Goal: Task Accomplishment & Management: Manage account settings

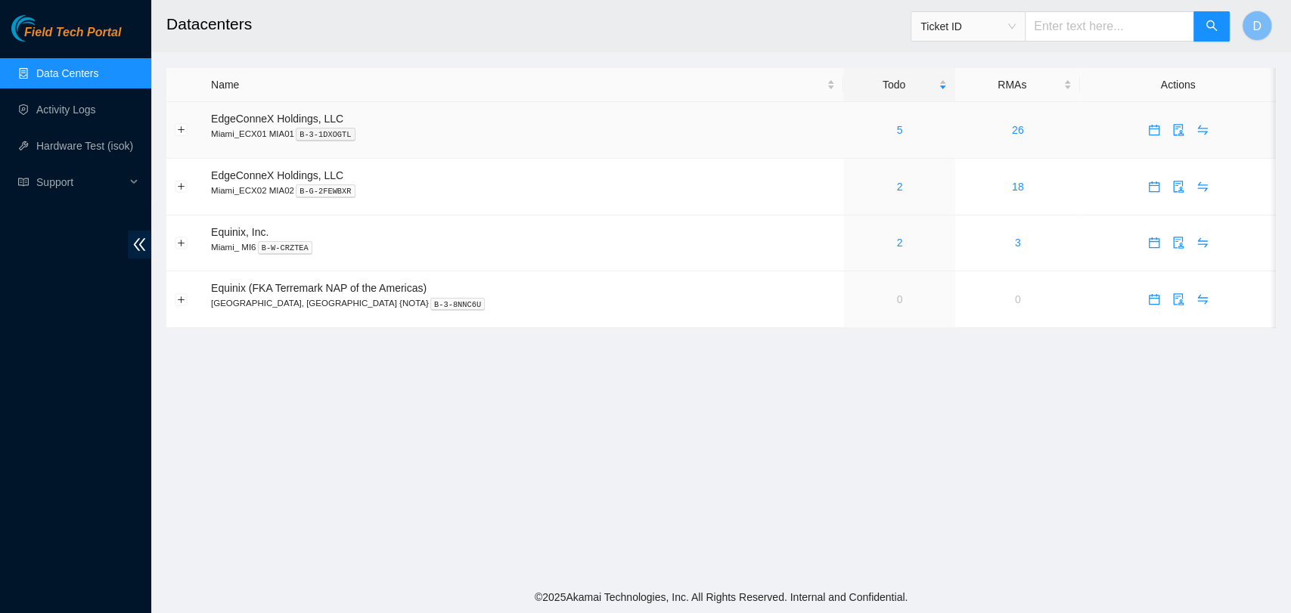
click at [849, 140] on td "5" at bounding box center [899, 130] width 112 height 57
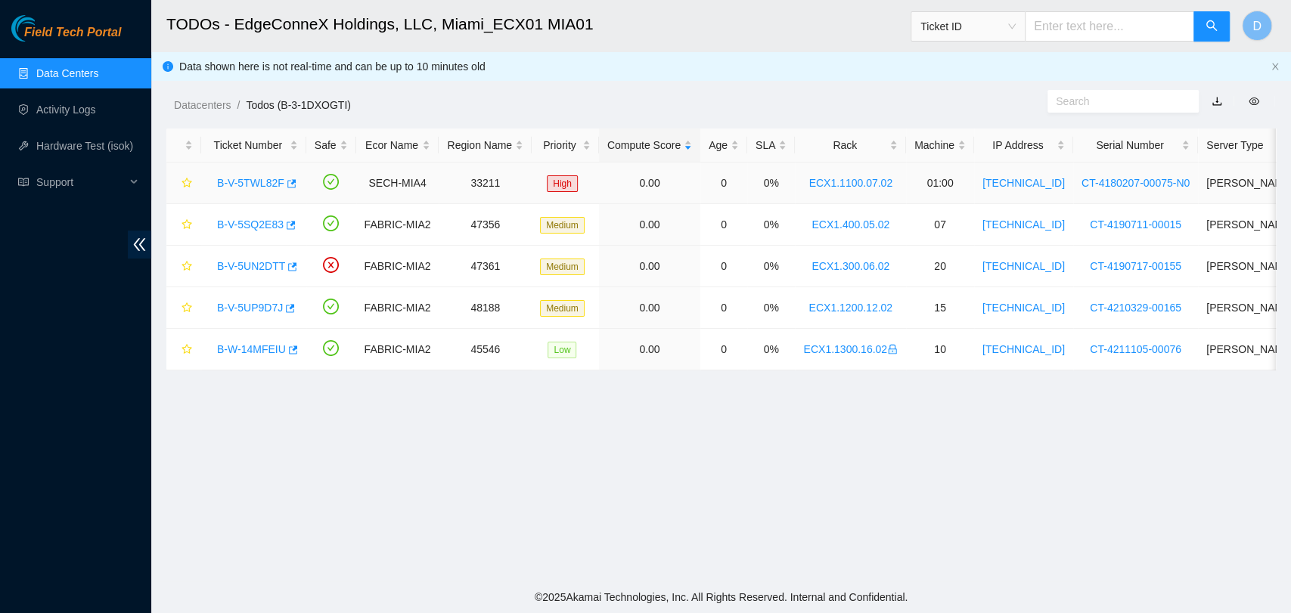
click at [229, 185] on link "B-V-5TWL82F" at bounding box center [250, 183] width 67 height 12
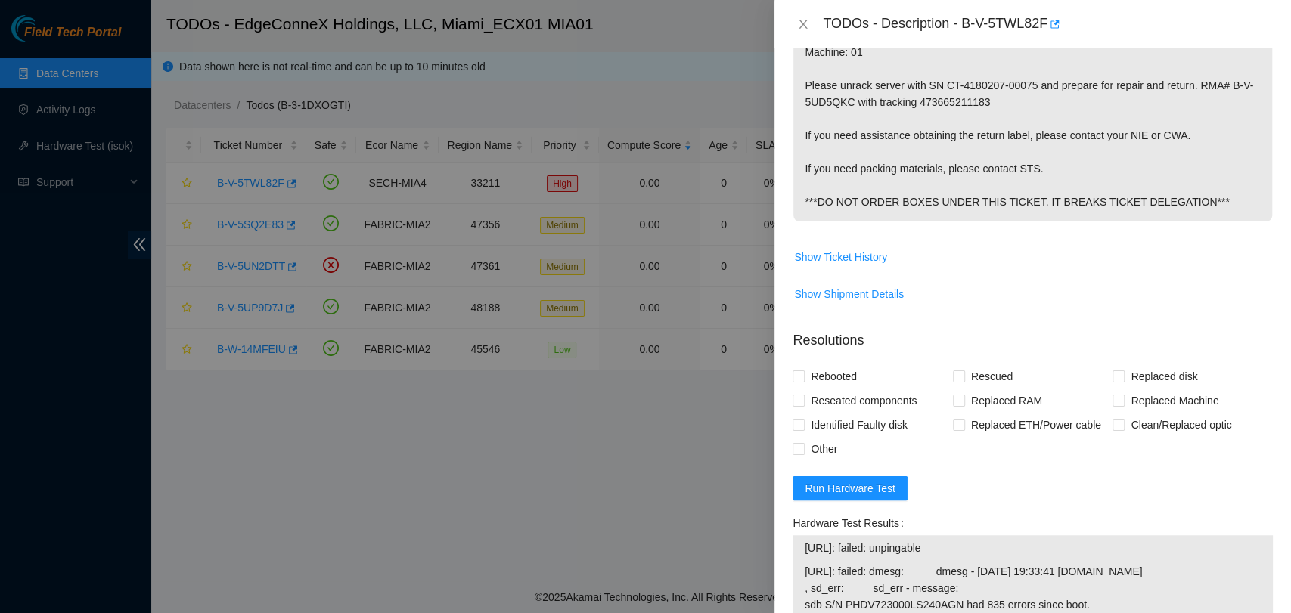
scroll to position [756, 0]
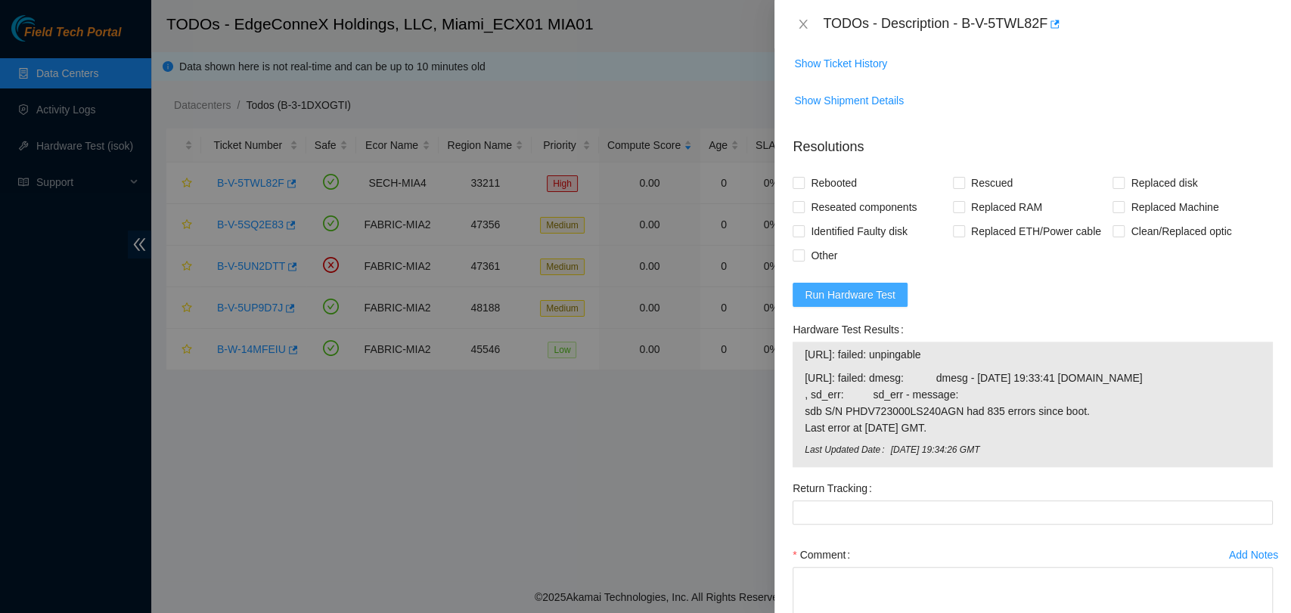
click at [855, 302] on span "Run Hardware Test" at bounding box center [849, 295] width 91 height 17
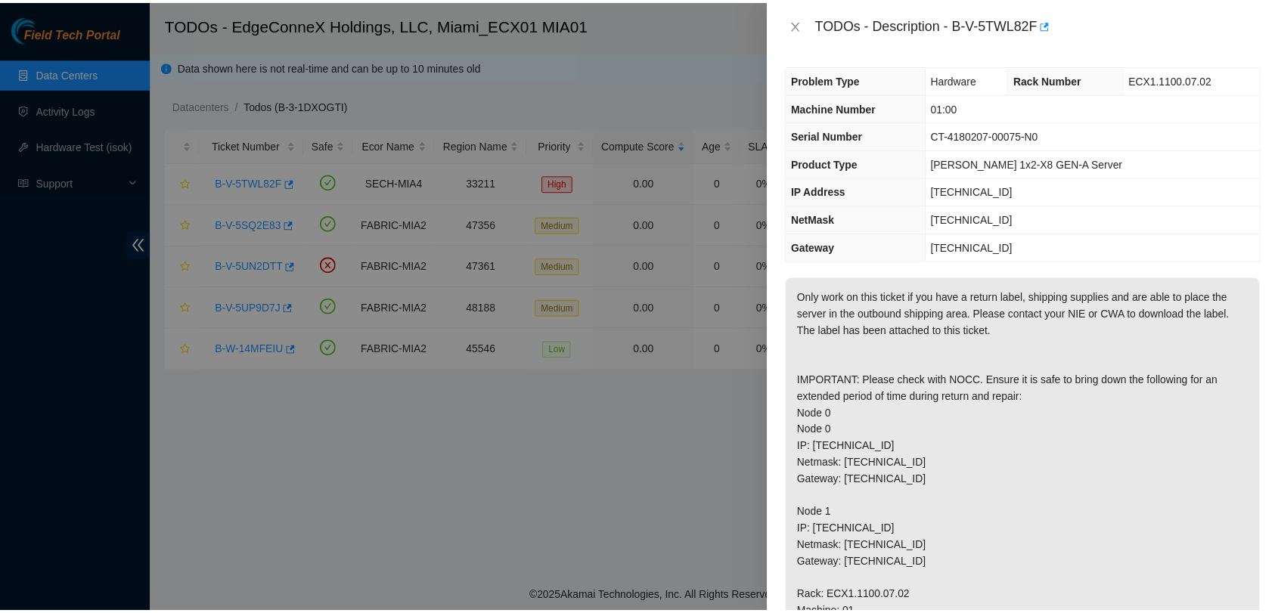
scroll to position [0, 0]
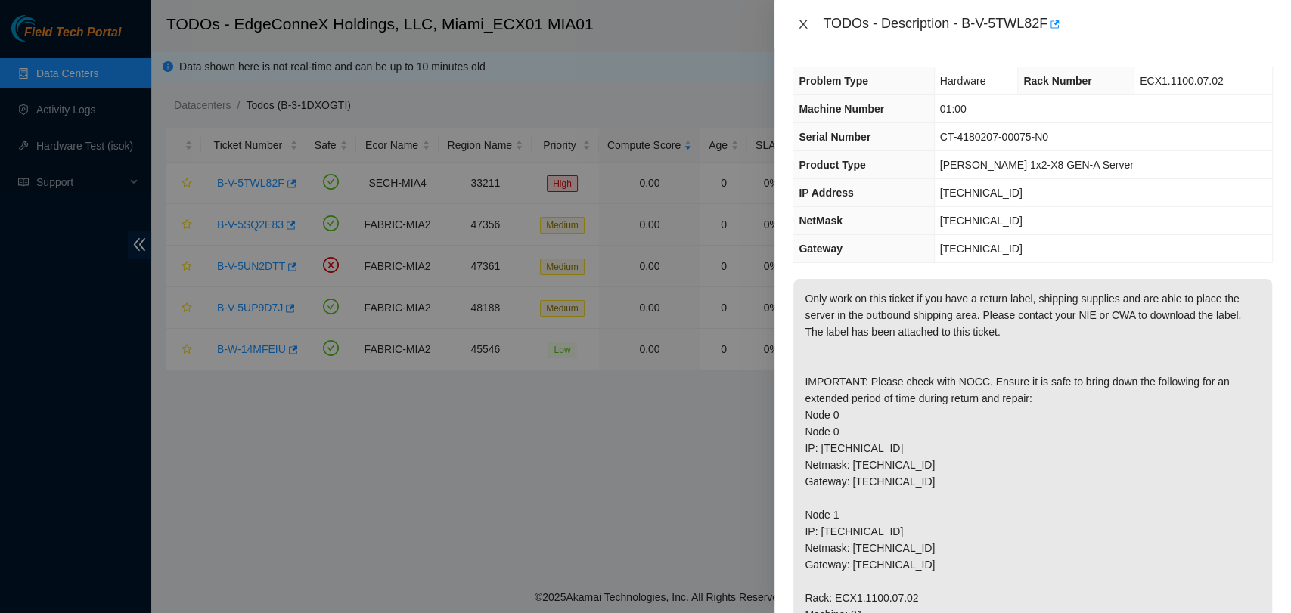
click at [801, 23] on icon "close" at bounding box center [803, 24] width 8 height 9
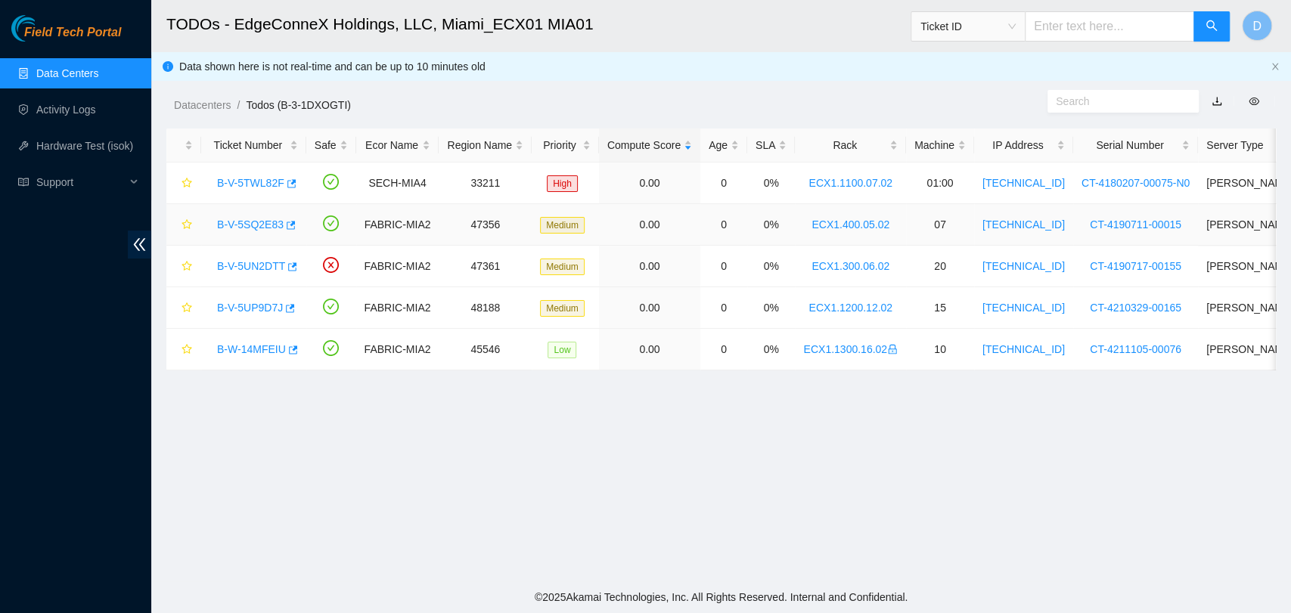
click at [253, 219] on link "B-V-5SQ2E83" at bounding box center [250, 224] width 67 height 12
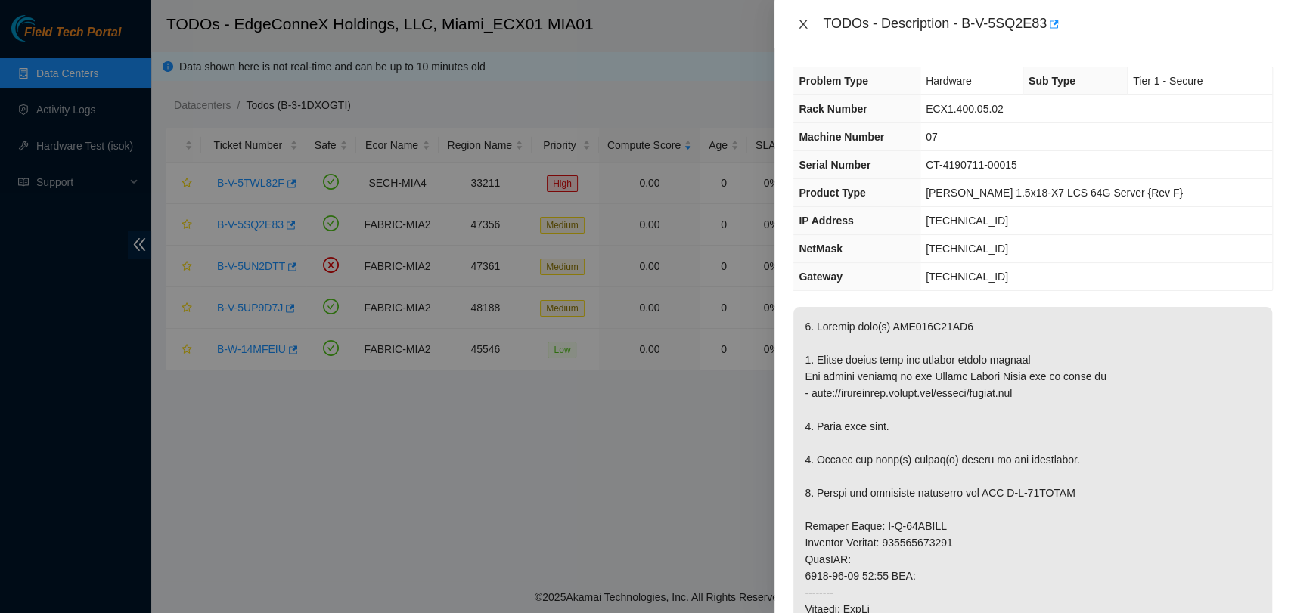
click at [798, 19] on icon "close" at bounding box center [803, 24] width 12 height 12
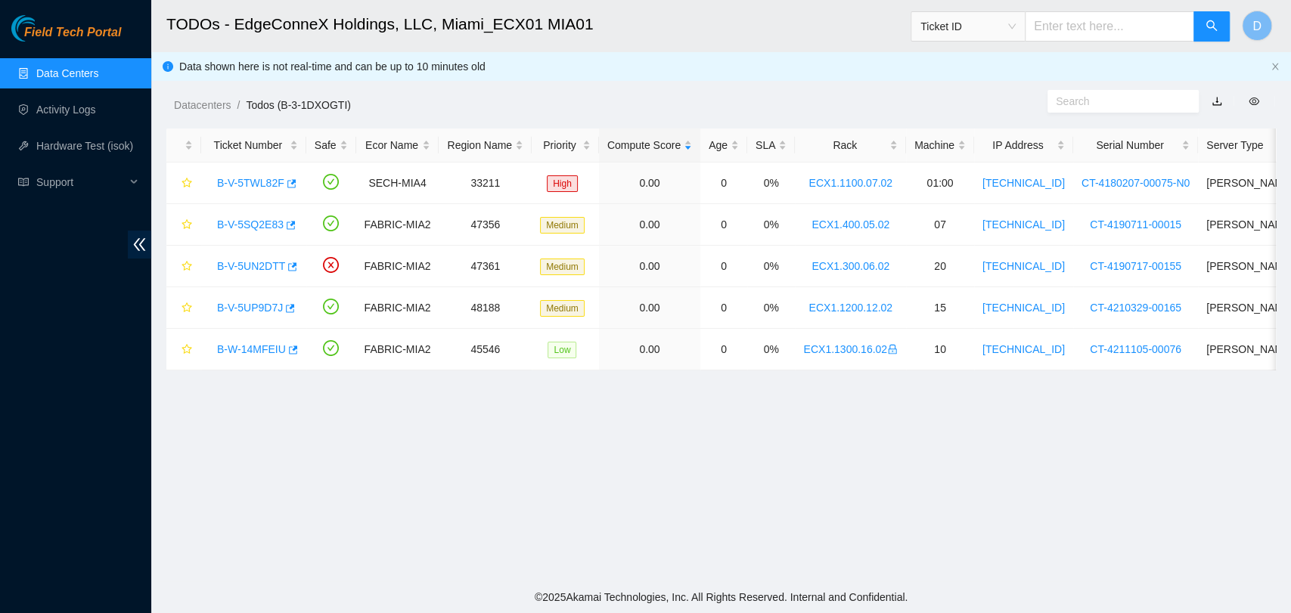
click at [48, 76] on link "Data Centers" at bounding box center [67, 73] width 62 height 12
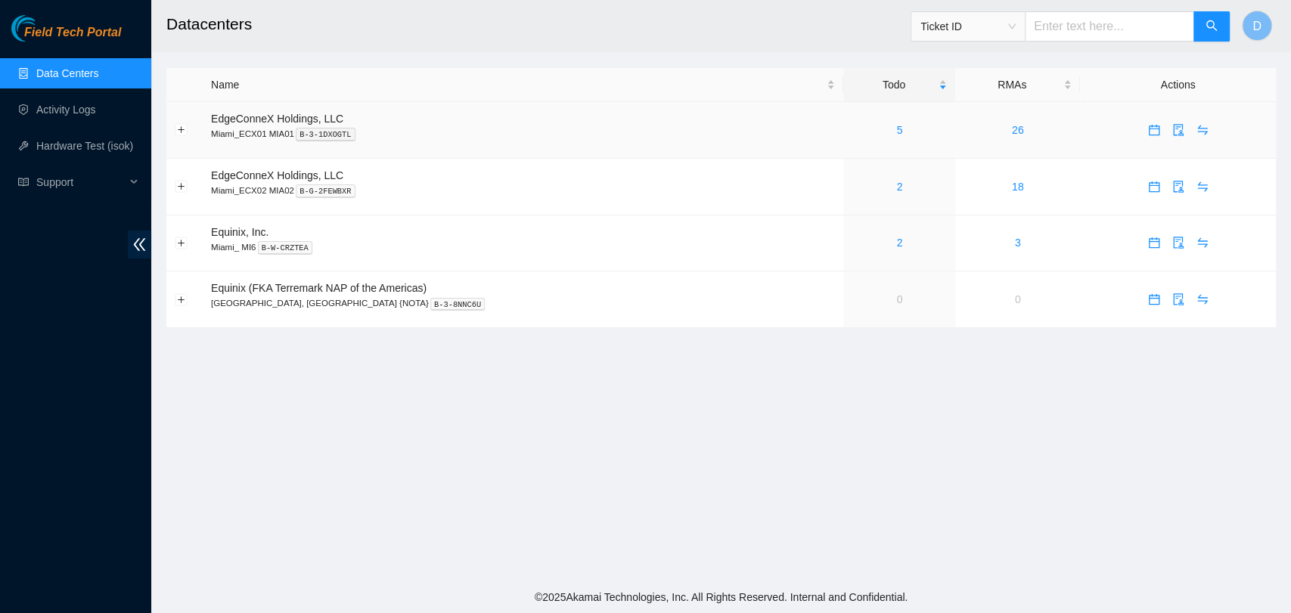
click at [1148, 129] on icon "calendar" at bounding box center [1153, 130] width 11 height 11
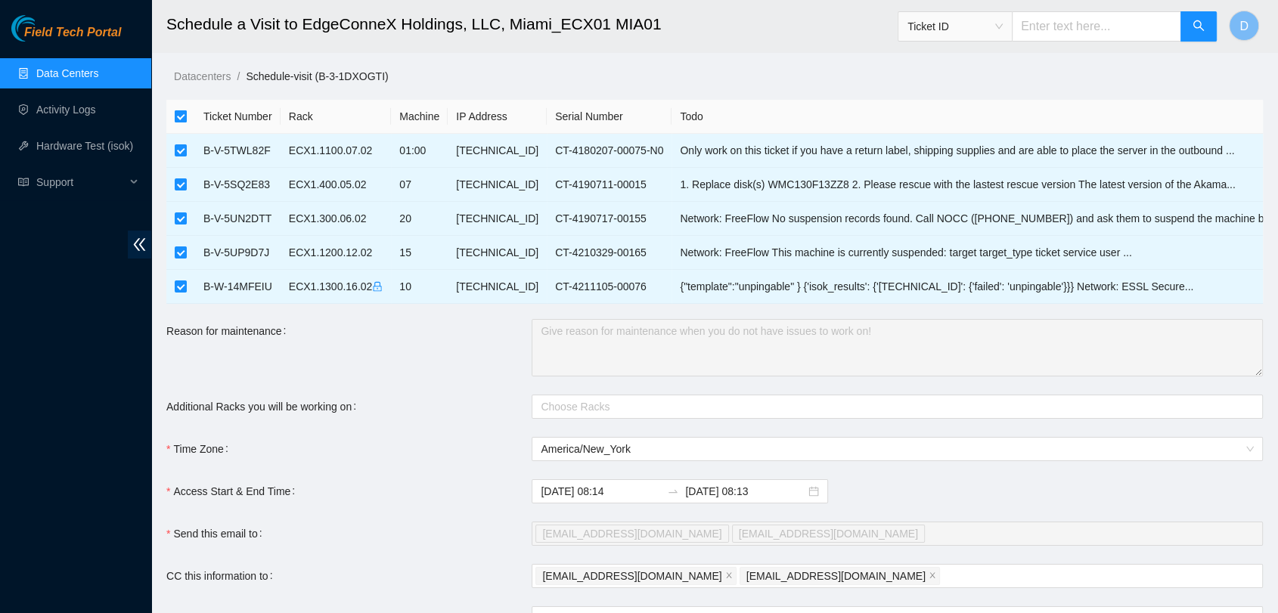
click at [184, 113] on input "checkbox" at bounding box center [181, 116] width 12 height 12
checkbox input "false"
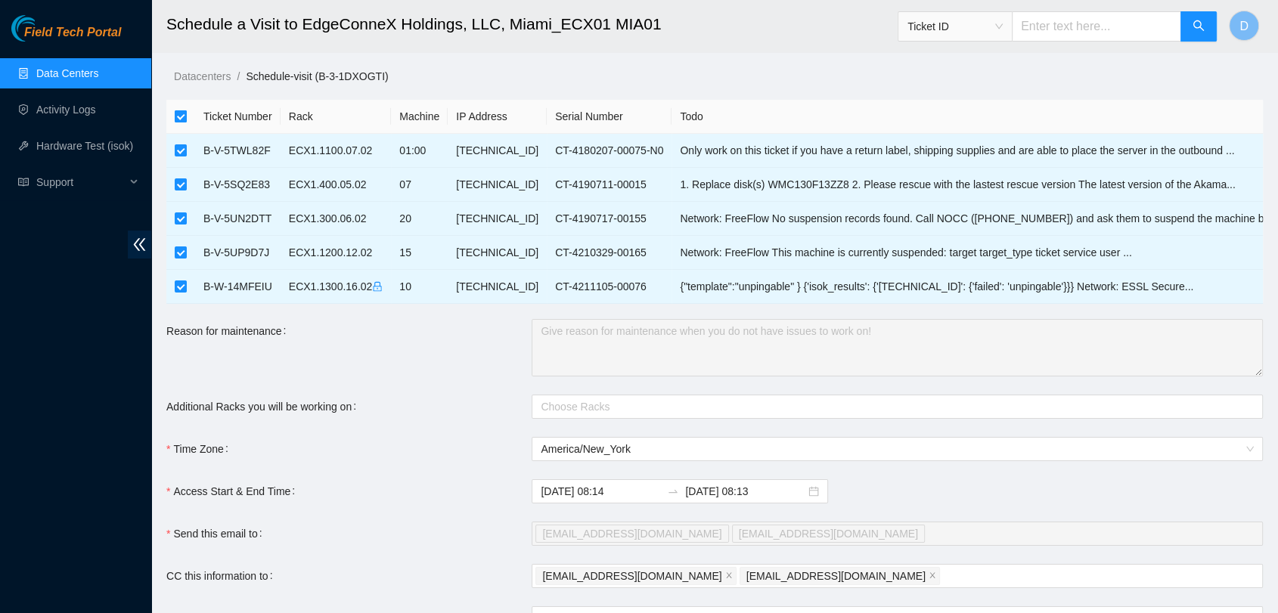
checkbox input "false"
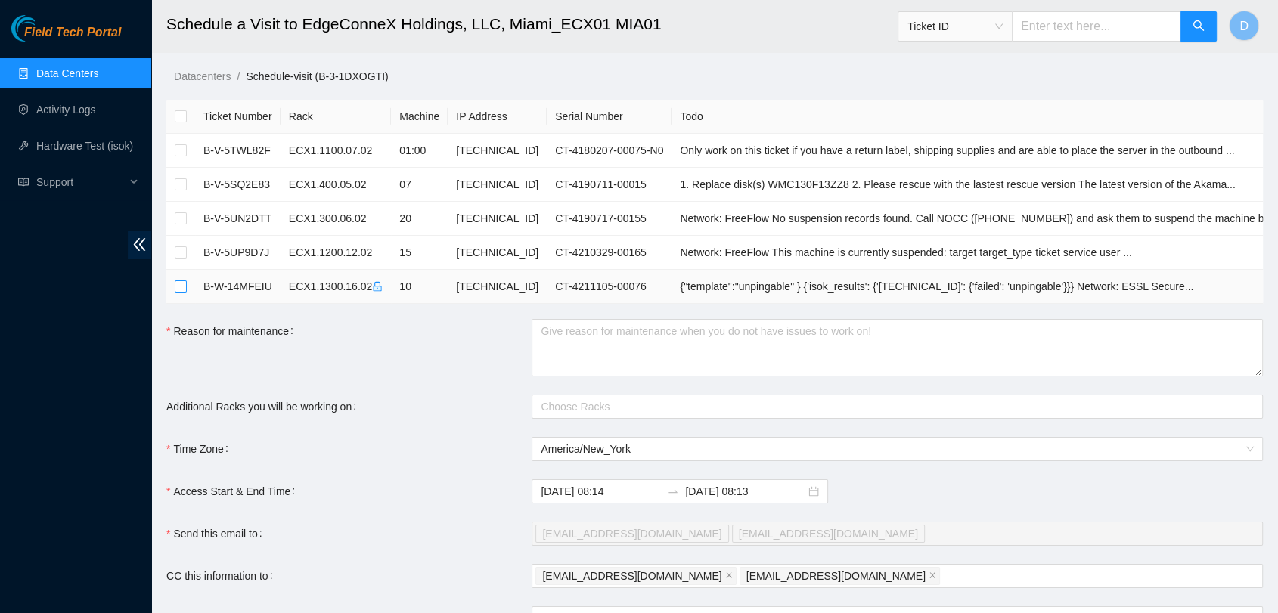
click at [181, 288] on input "checkbox" at bounding box center [181, 286] width 12 height 12
checkbox input "true"
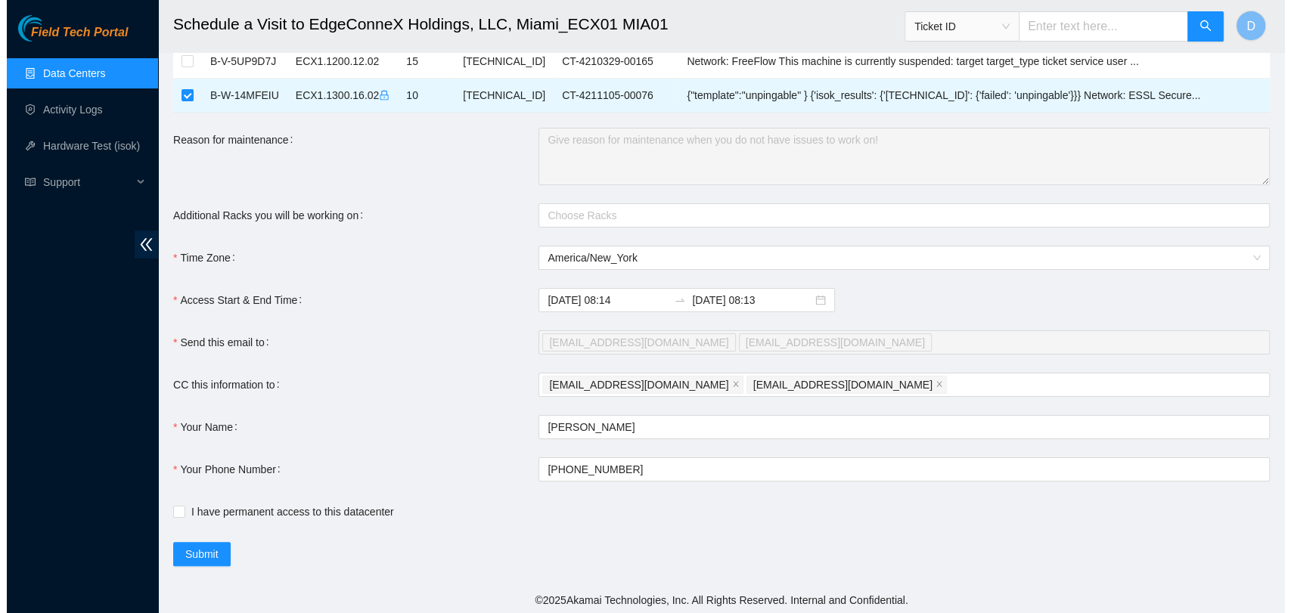
scroll to position [194, 0]
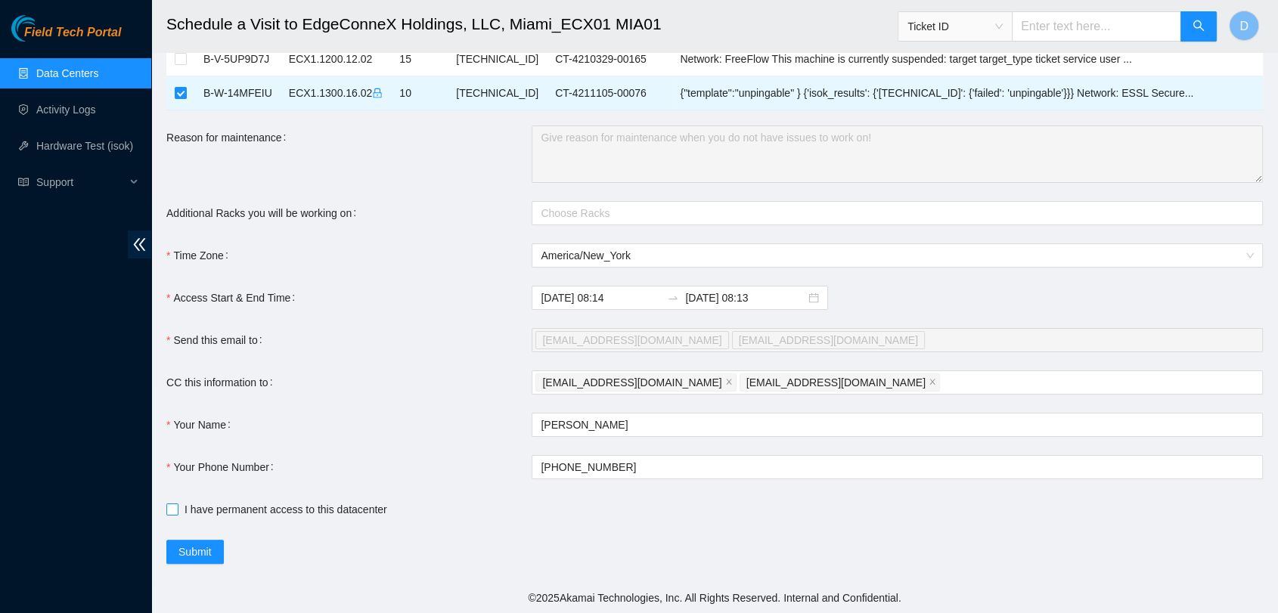
click at [176, 507] on input "I have permanent access to this datacenter" at bounding box center [171, 509] width 11 height 11
checkbox input "true"
click at [189, 548] on span "Submit" at bounding box center [194, 552] width 33 height 17
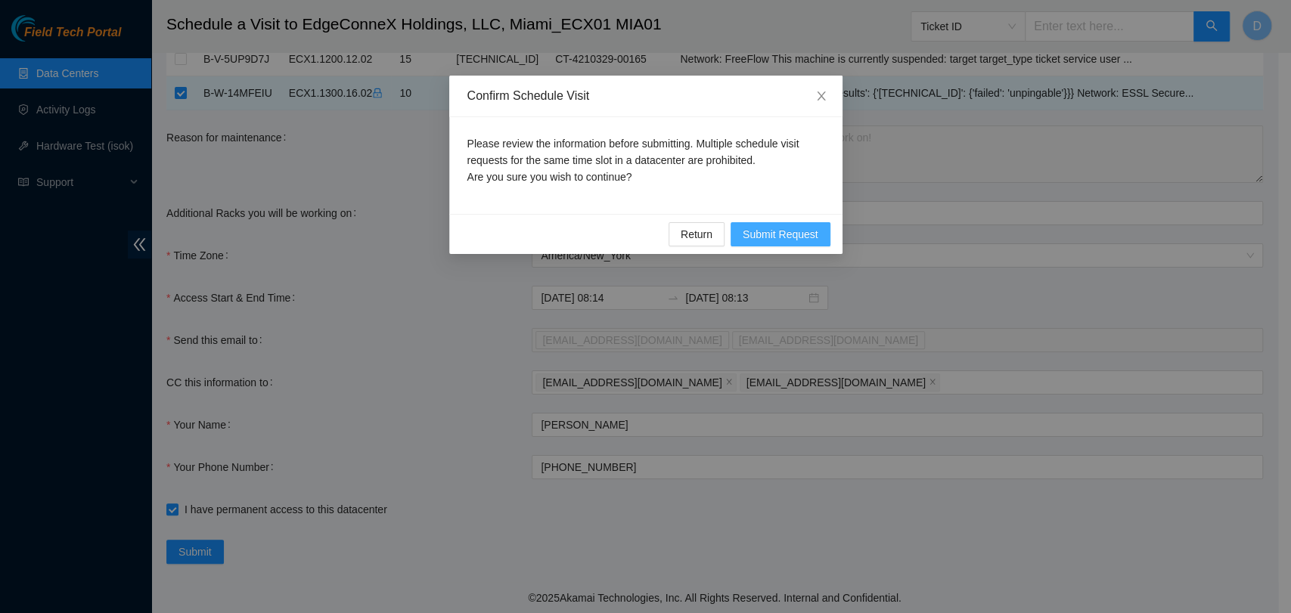
click at [805, 233] on span "Submit Request" at bounding box center [780, 234] width 76 height 17
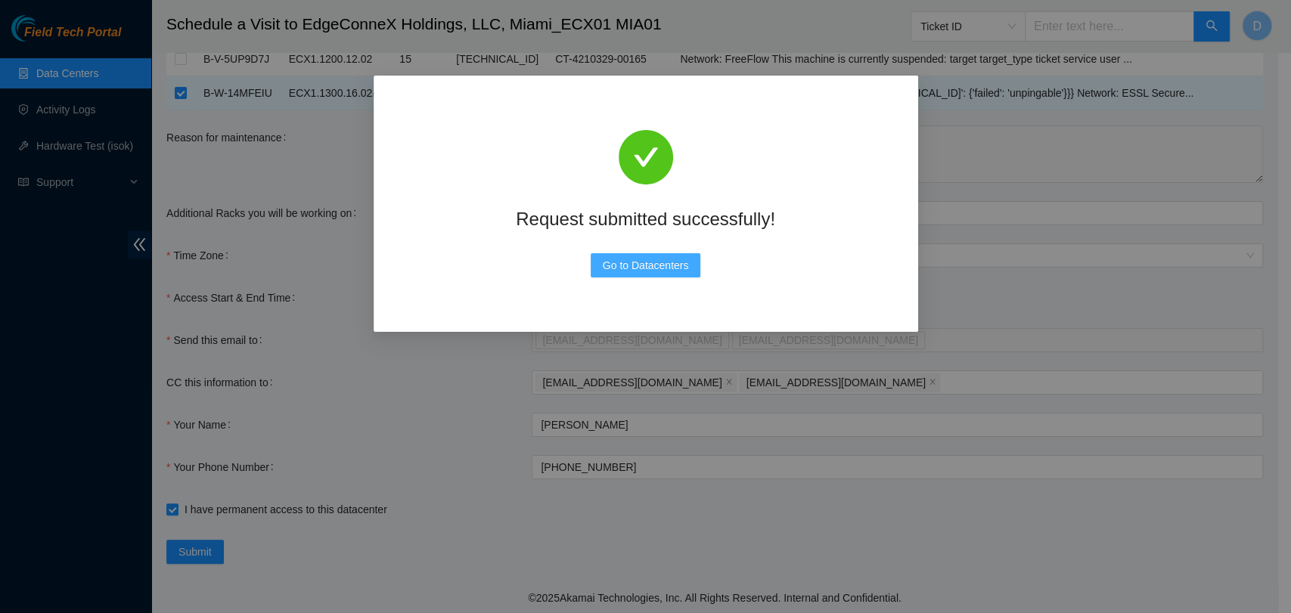
click at [649, 270] on span "Go to Datacenters" at bounding box center [646, 265] width 86 height 17
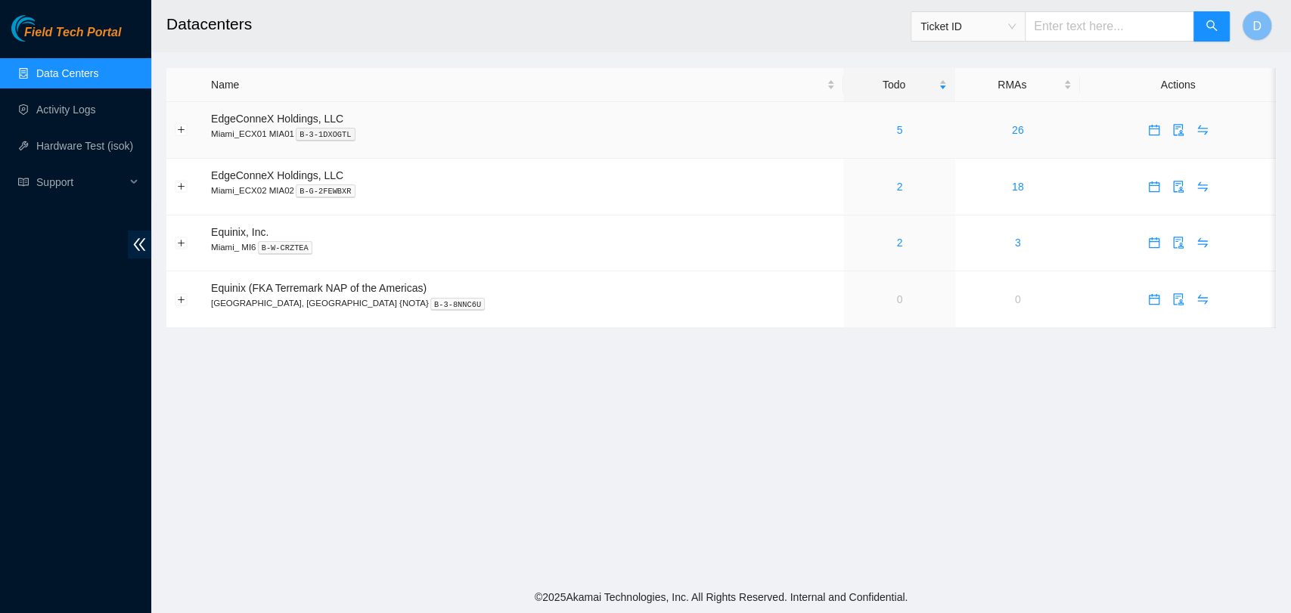
click at [858, 144] on td "5" at bounding box center [899, 130] width 112 height 57
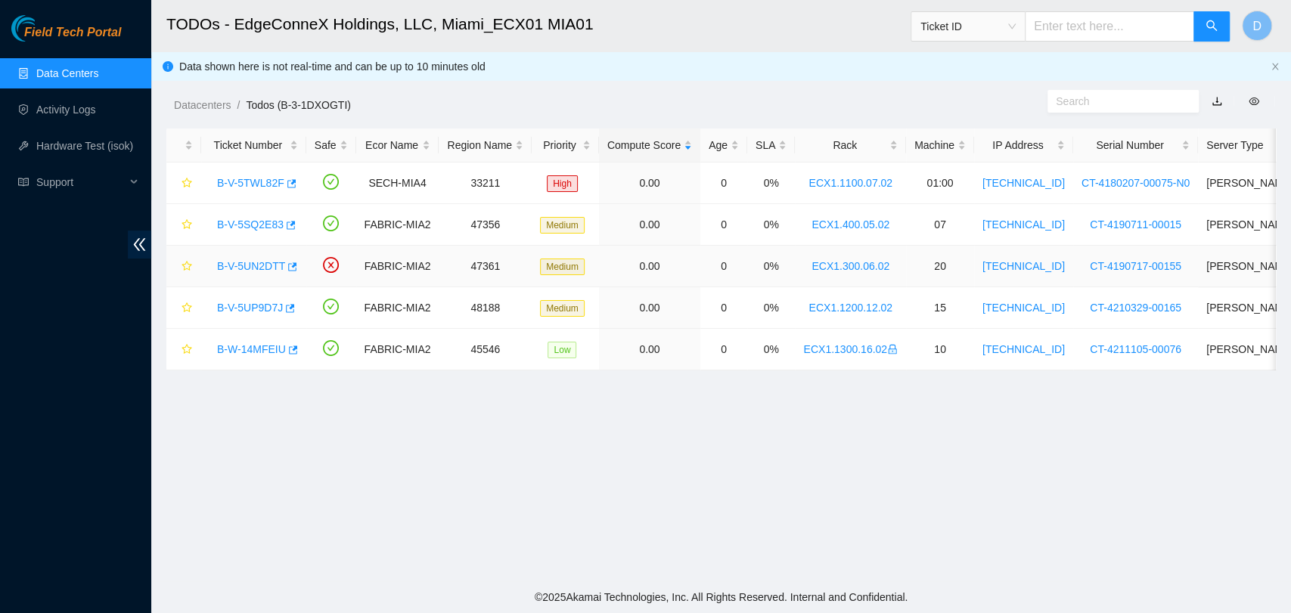
click at [237, 262] on link "B-V-5UN2DTT" at bounding box center [251, 266] width 68 height 12
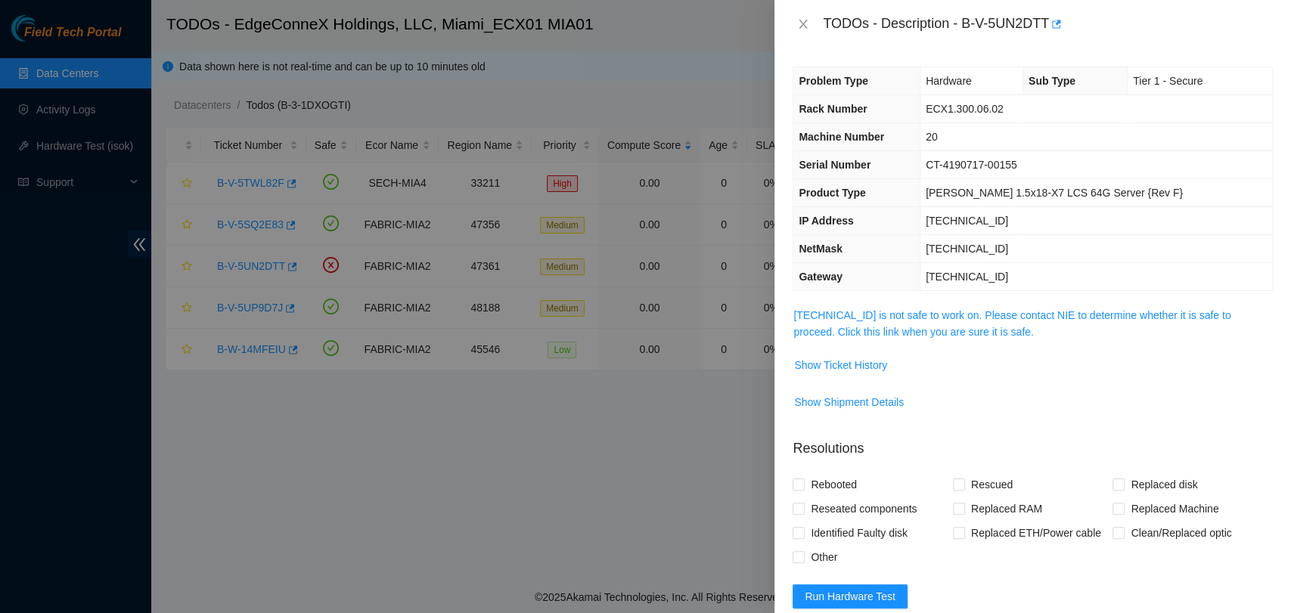
click at [844, 346] on td "23.219.152.151 is not safe to work on. Please contact NIE to determine whether …" at bounding box center [1032, 329] width 480 height 46
click at [841, 327] on link "23.219.152.151 is not safe to work on. Please contact NIE to determine whether …" at bounding box center [1011, 323] width 437 height 29
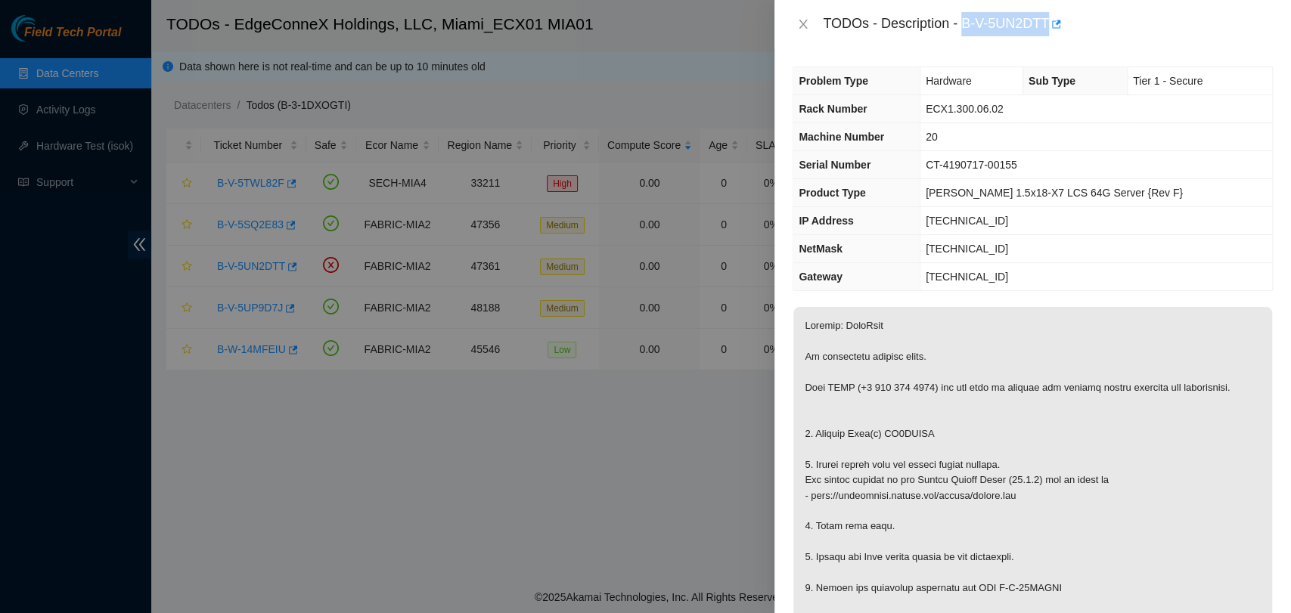
drag, startPoint x: 962, startPoint y: 21, endPoint x: 1052, endPoint y: 39, distance: 92.4
click at [1052, 39] on div "TODOs - Description - B-V-5UN2DTT" at bounding box center [1032, 24] width 516 height 48
copy div "B-V-5UN2DTT"
click at [797, 24] on icon "close" at bounding box center [803, 24] width 12 height 12
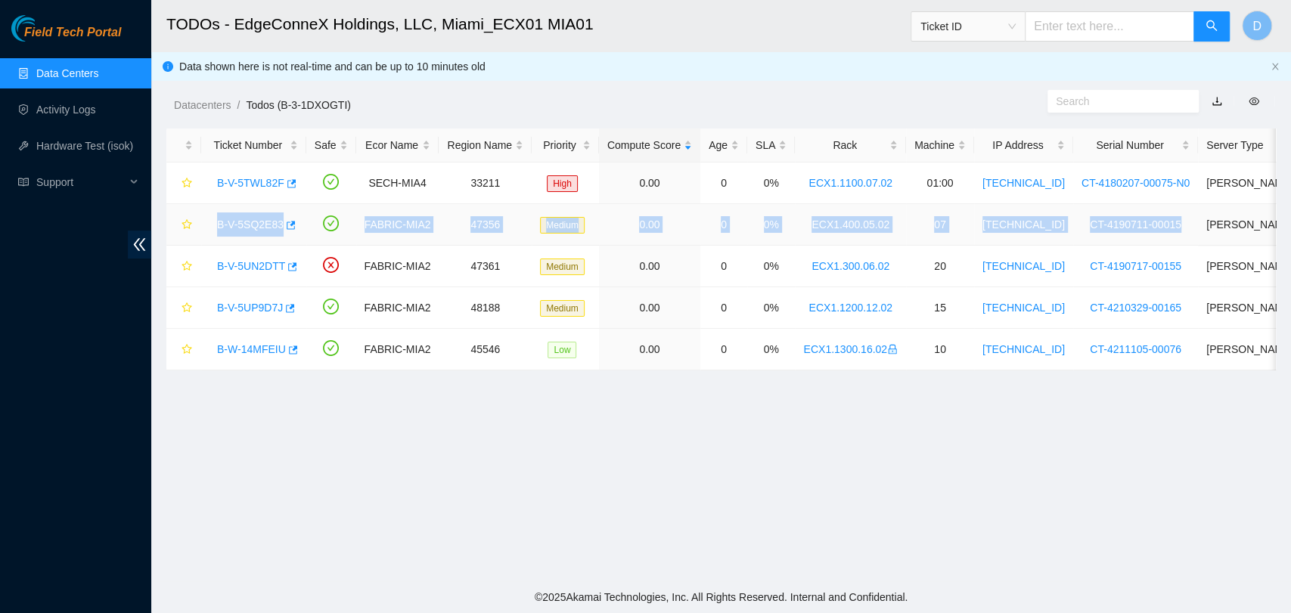
drag, startPoint x: 214, startPoint y: 227, endPoint x: 1157, endPoint y: 234, distance: 942.8
click at [1157, 234] on tr "B-V-5SQ2E83 FABRIC-MIA2 47356 Medium 0.00 0 0% ECX1.400.05.02 07 23.219.152.106…" at bounding box center [879, 225] width 1426 height 42
copy tr "B-V-5SQ2E83 FABRIC-MIA2 47356 Medium 0.00 0 0% ECX1.400.05.02 07 23.219.152.106…"
click at [246, 222] on link "B-V-5SQ2E83" at bounding box center [250, 224] width 67 height 12
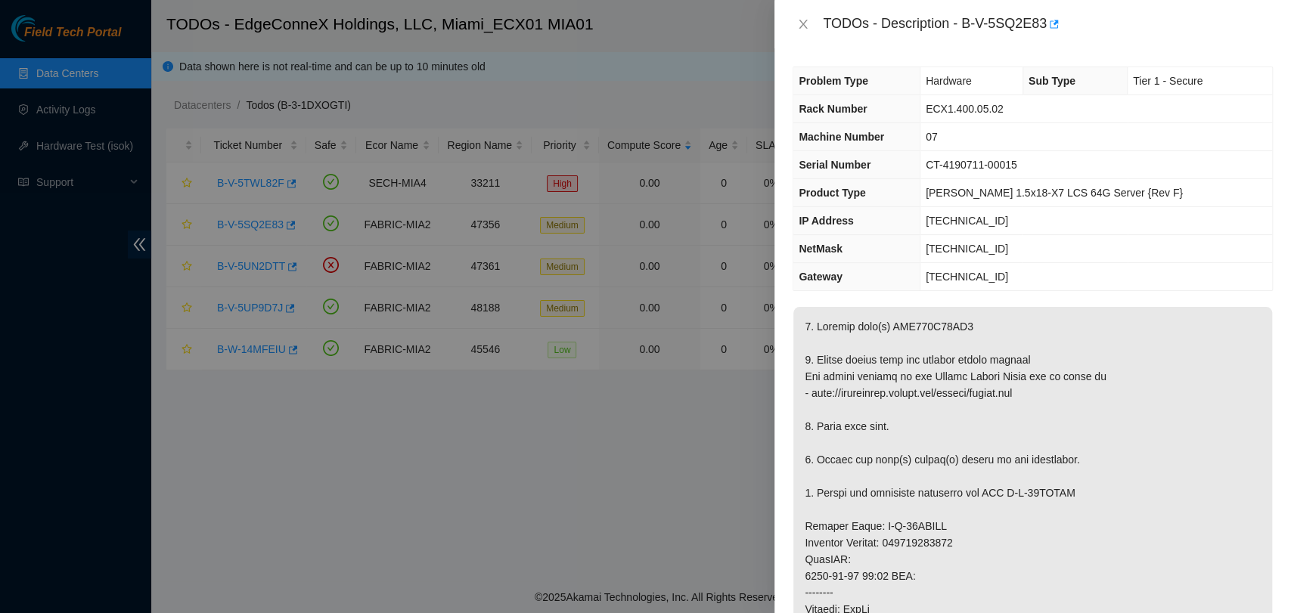
copy p "WMC130F13ZZ8"
click at [984, 159] on span "CT-4190711-00015" at bounding box center [970, 165] width 91 height 12
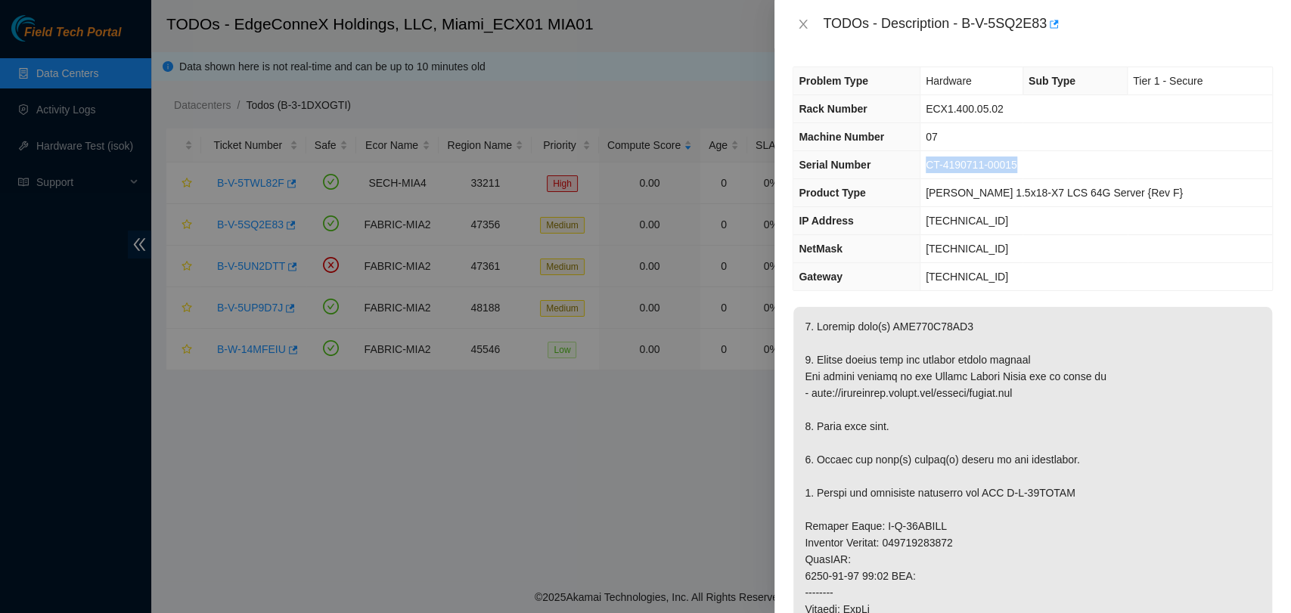
click at [984, 159] on span "CT-4190711-00015" at bounding box center [970, 165] width 91 height 12
copy span "CT-4190711-00015"
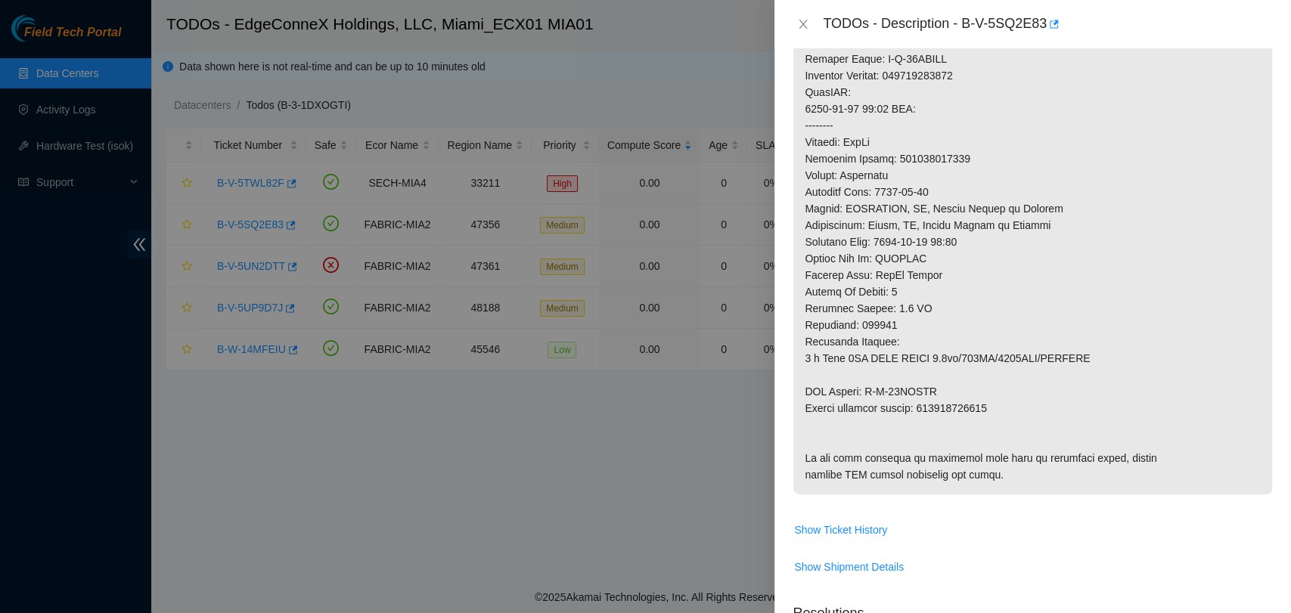
scroll to position [336, 0]
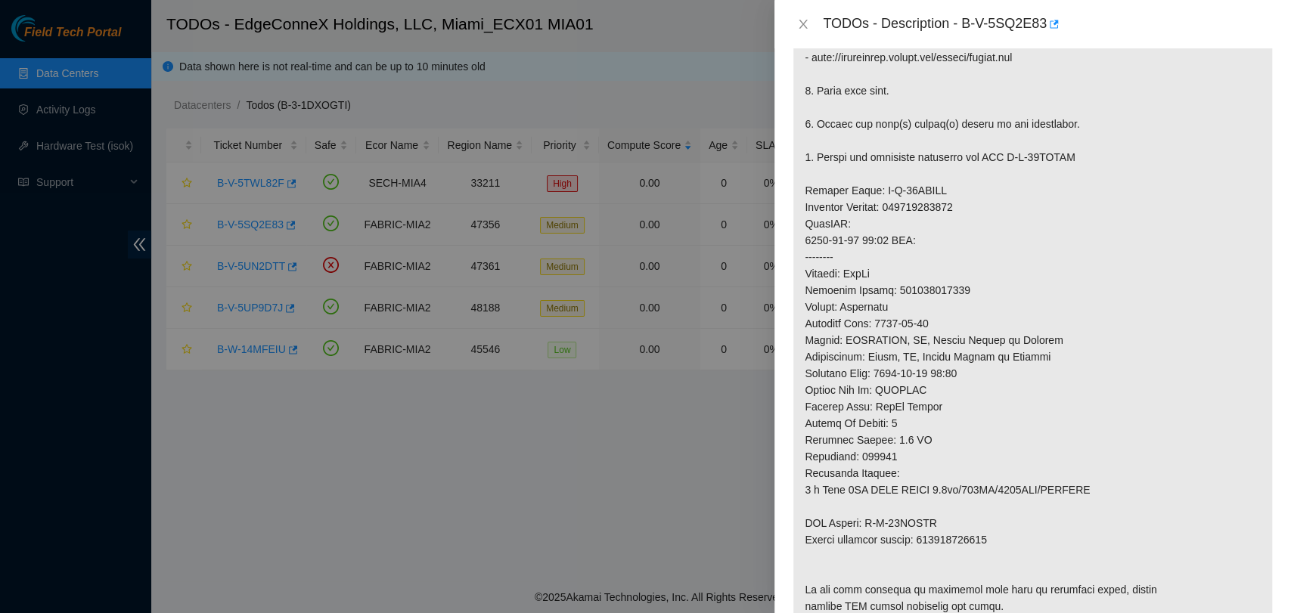
click at [946, 204] on p at bounding box center [1032, 298] width 479 height 655
copy p "463470045660"
drag, startPoint x: 1067, startPoint y: 533, endPoint x: 1055, endPoint y: 533, distance: 11.3
click at [1064, 533] on p at bounding box center [1032, 298] width 479 height 655
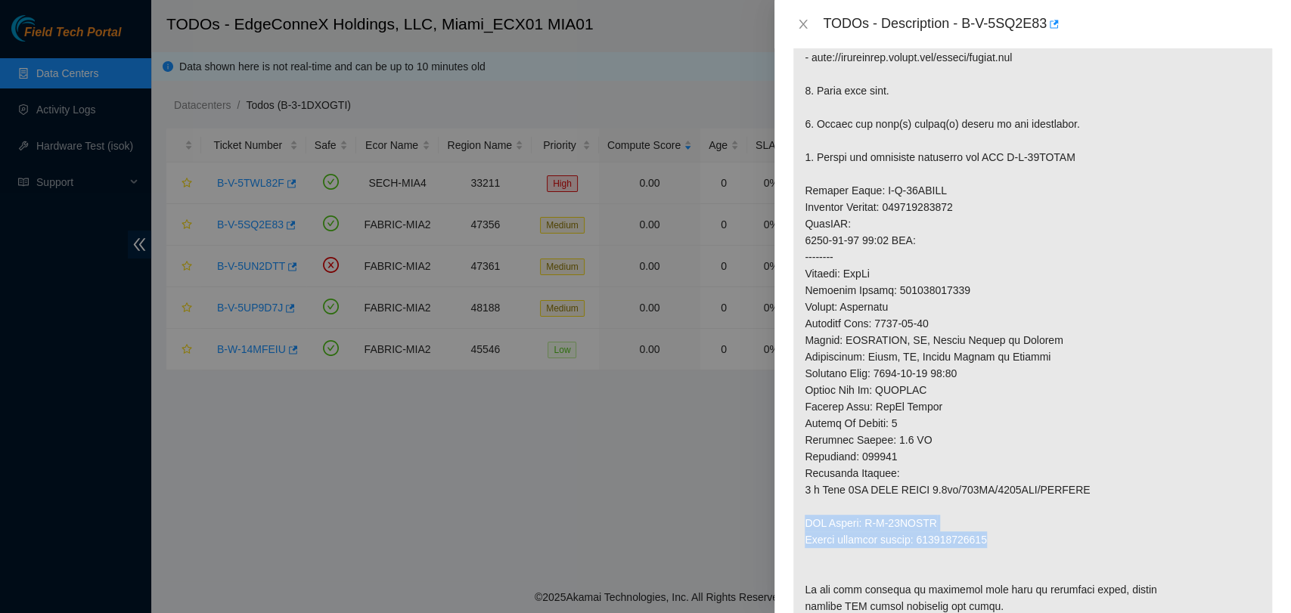
drag, startPoint x: 1011, startPoint y: 534, endPoint x: 816, endPoint y: 511, distance: 195.6
click at [816, 511] on p at bounding box center [1032, 298] width 479 height 655
copy p "RMA Return: B-W-13RANDX Return tracking number: 463470045671"
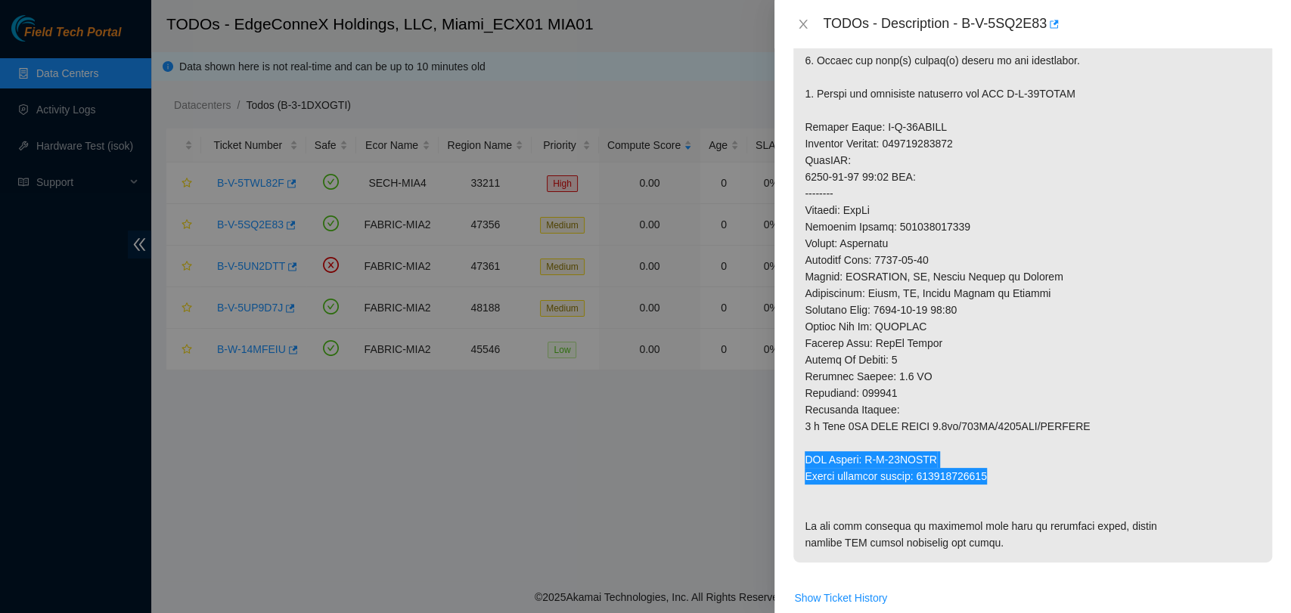
scroll to position [420, 0]
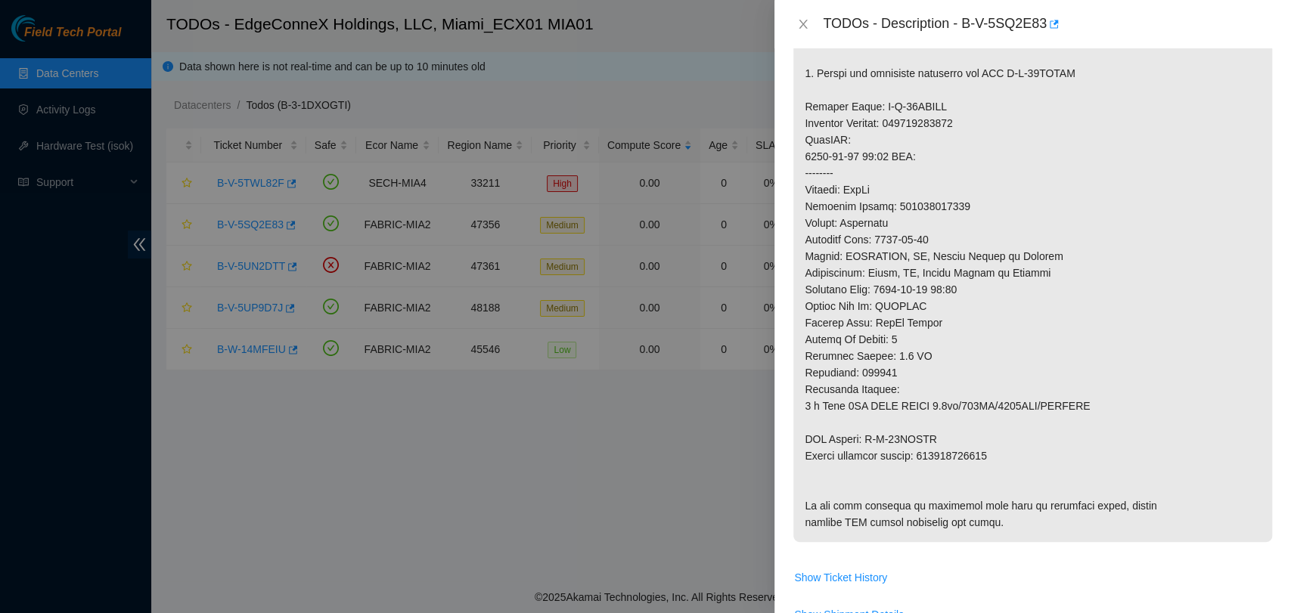
click at [913, 219] on p at bounding box center [1032, 214] width 479 height 655
click at [804, 20] on icon "close" at bounding box center [803, 24] width 12 height 12
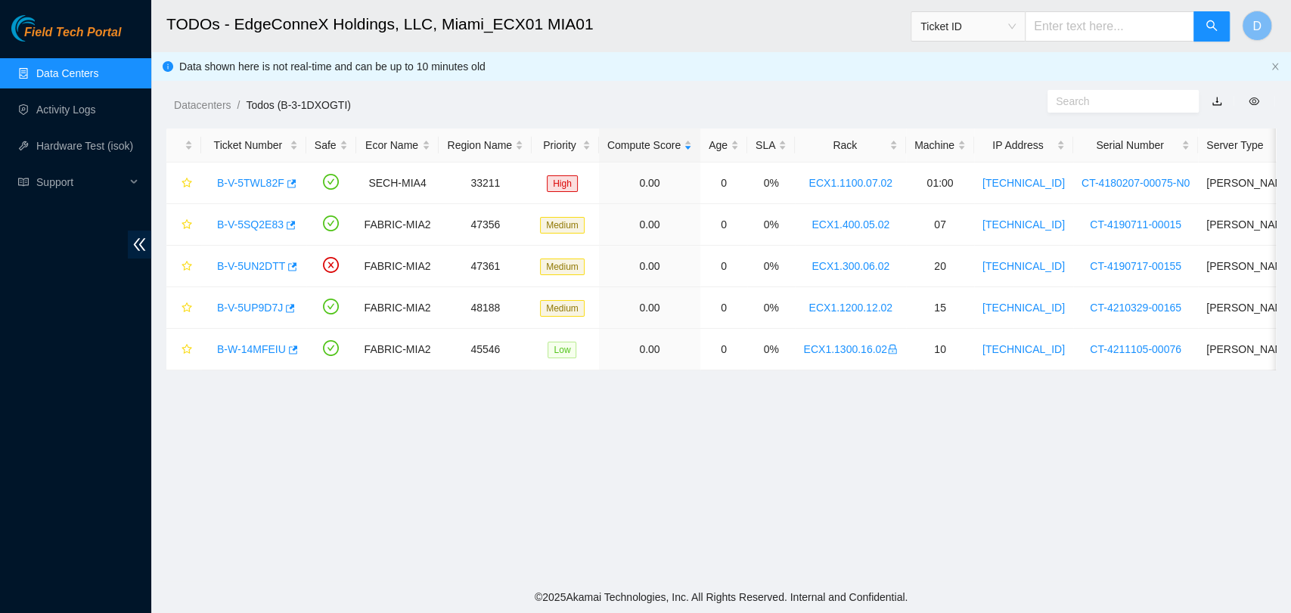
scroll to position [404, 0]
click at [259, 268] on link "B-V-5UN2DTT" at bounding box center [251, 266] width 68 height 12
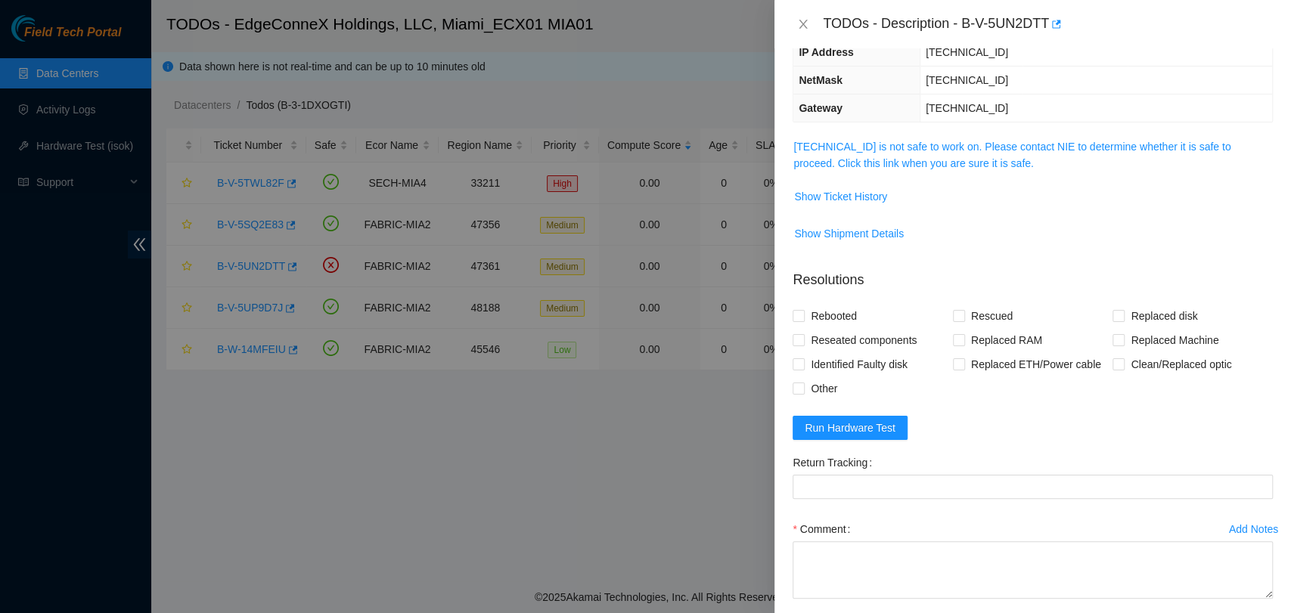
scroll to position [0, 0]
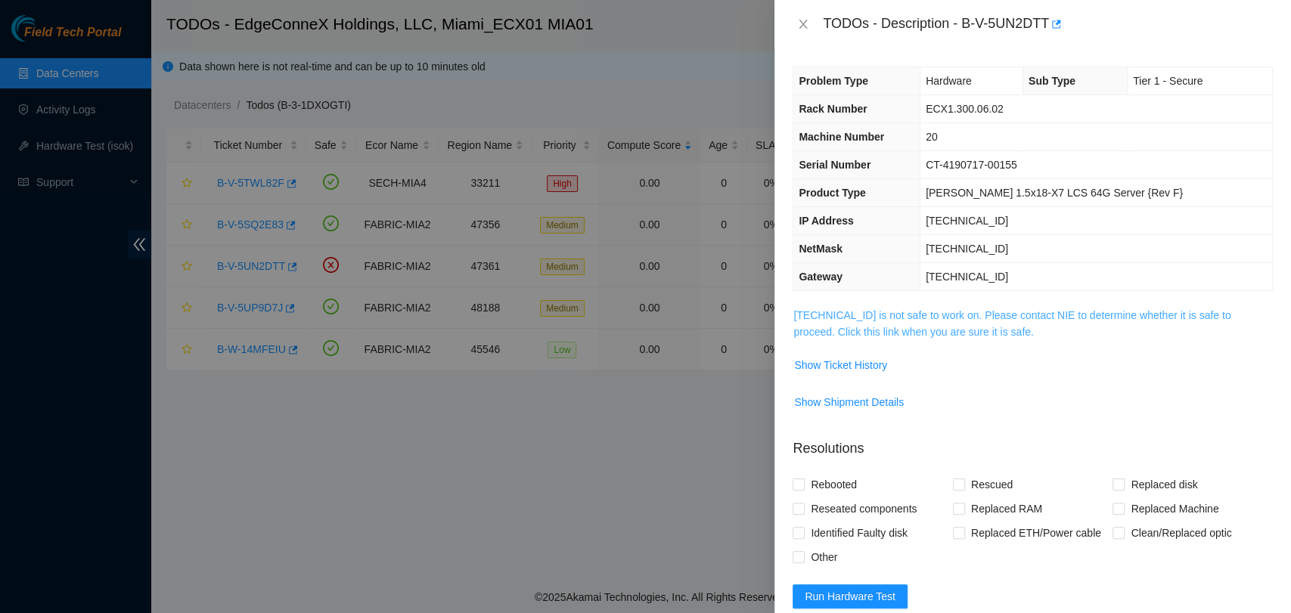
click at [1105, 309] on link "23.219.152.151 is not safe to work on. Please contact NIE to determine whether …" at bounding box center [1011, 323] width 437 height 29
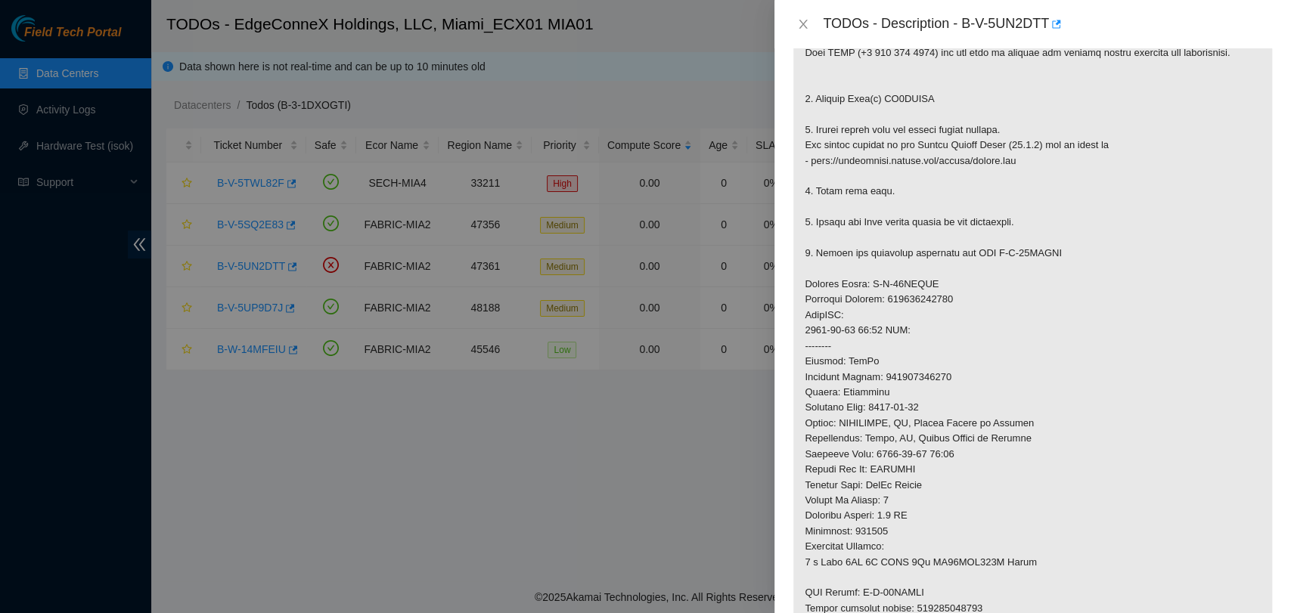
scroll to position [336, 0]
click at [804, 23] on icon "close" at bounding box center [803, 24] width 12 height 12
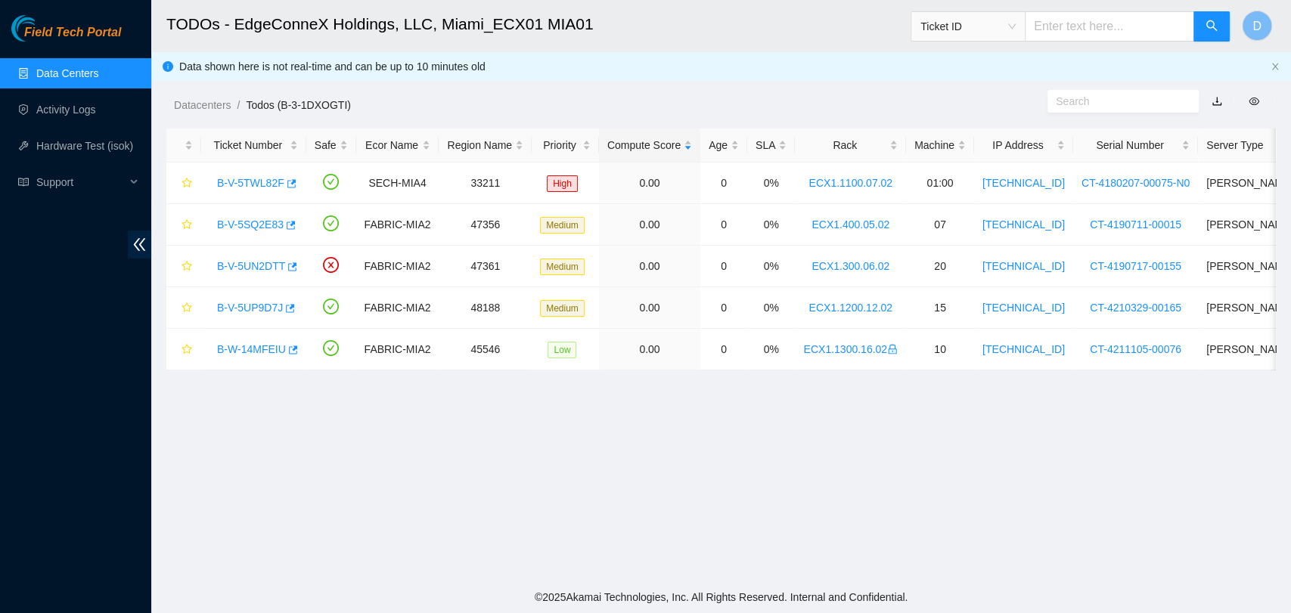
scroll to position [248, 0]
click at [262, 268] on link "B-V-5UN2DTT" at bounding box center [251, 266] width 68 height 12
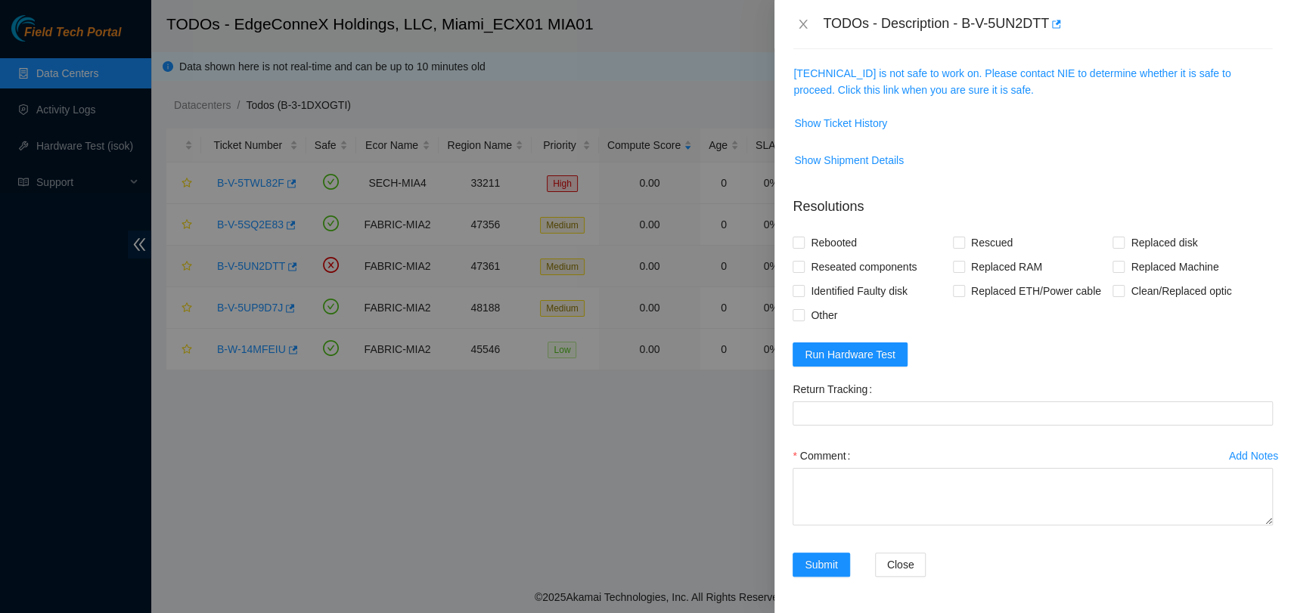
scroll to position [181, 0]
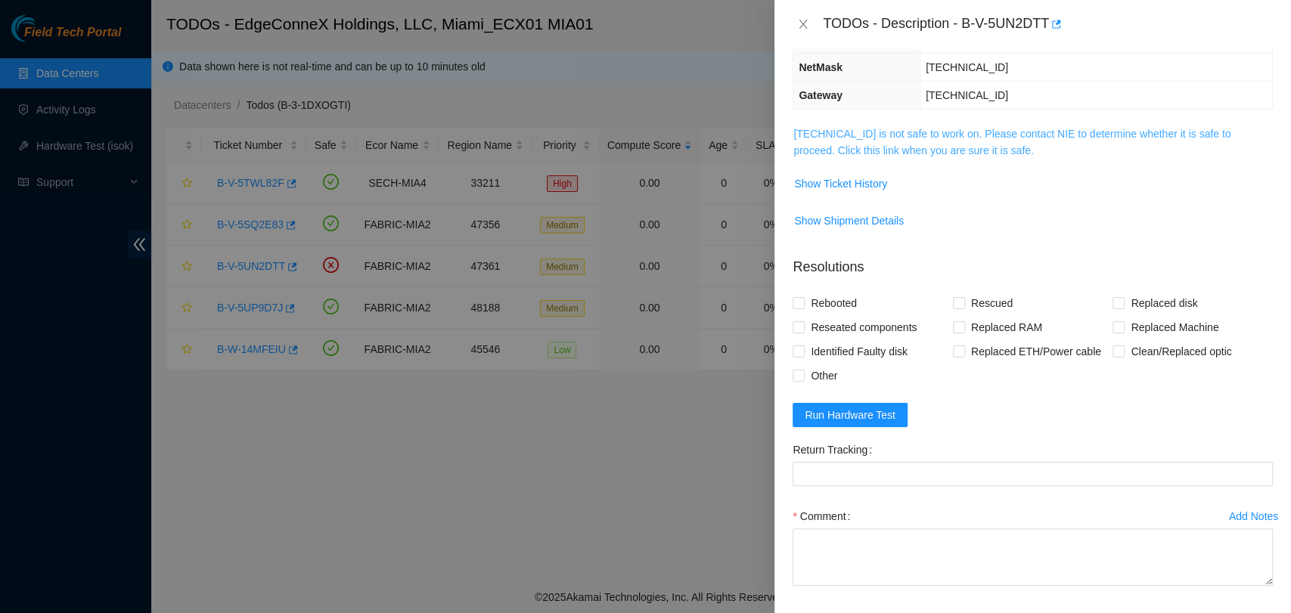
click at [864, 141] on link "23.219.152.151 is not safe to work on. Please contact NIE to determine whether …" at bounding box center [1011, 142] width 437 height 29
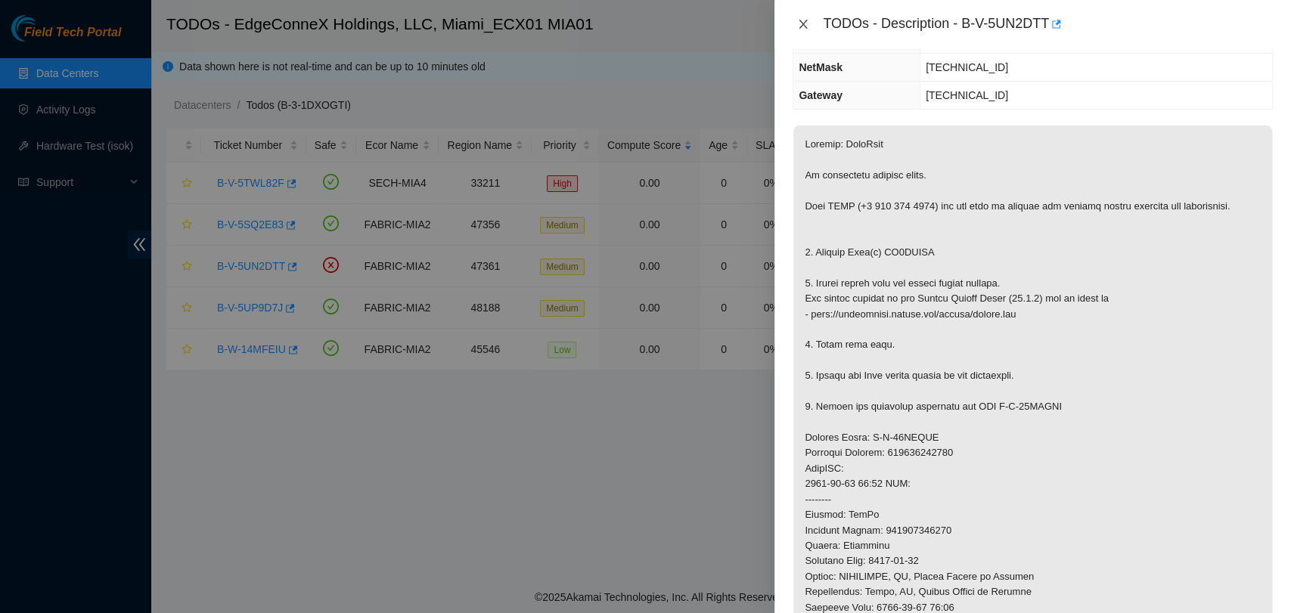
click at [807, 24] on button "Close" at bounding box center [802, 24] width 21 height 14
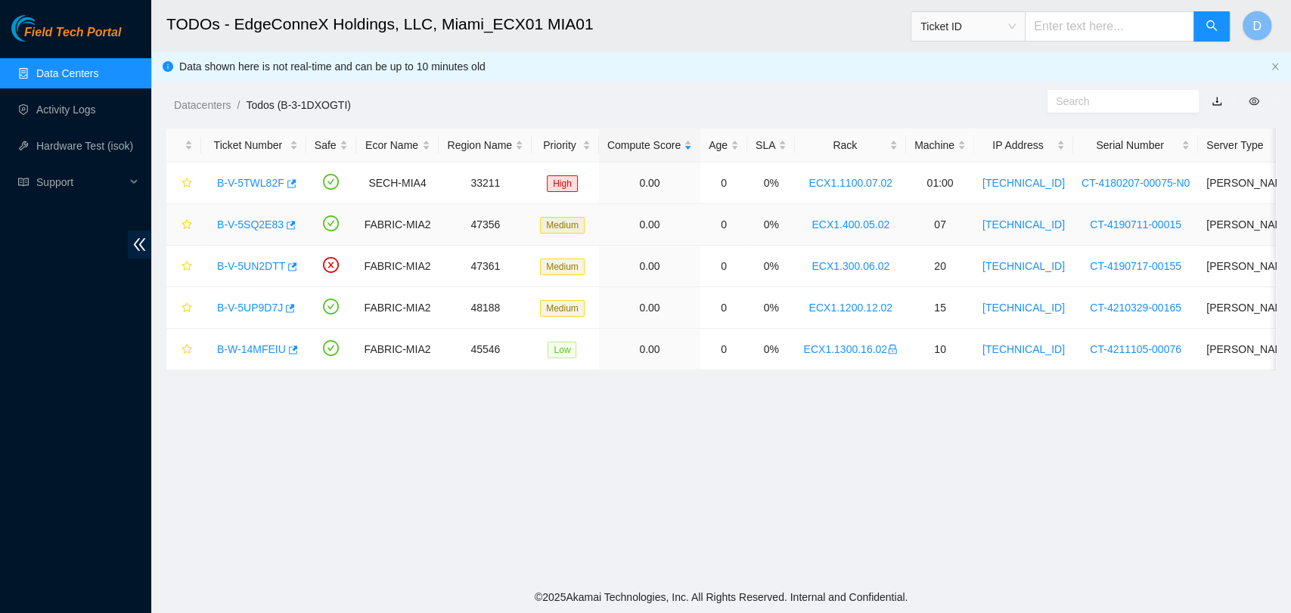
scroll to position [248, 0]
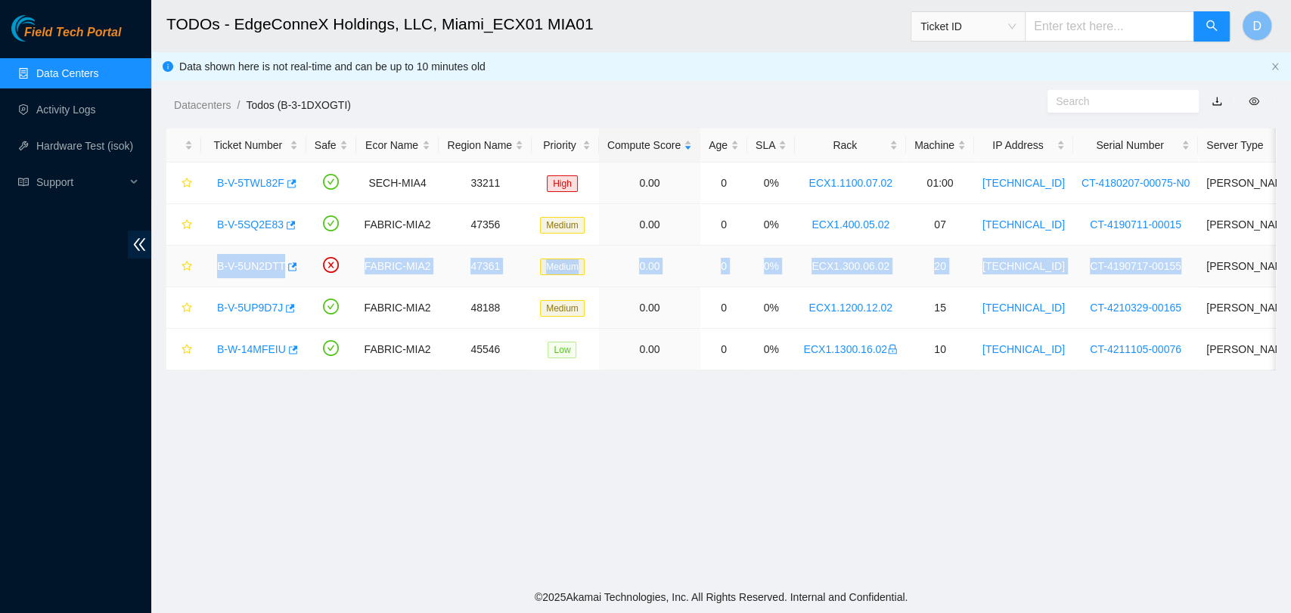
drag, startPoint x: 209, startPoint y: 267, endPoint x: 1167, endPoint y: 280, distance: 958.0
click at [1167, 280] on tr "B-V-5UN2DTT FABRIC-MIA2 47361 Medium 0.00 0 0% ECX1.300.06.02 20 23.219.152.151…" at bounding box center [879, 267] width 1426 height 42
copy tr "B-V-5UN2DTT FABRIC-MIA2 47361 Medium 0.00 0 0% ECX1.300.06.02 20 23.219.152.151…"
click at [259, 261] on link "B-V-5UN2DTT" at bounding box center [251, 266] width 68 height 12
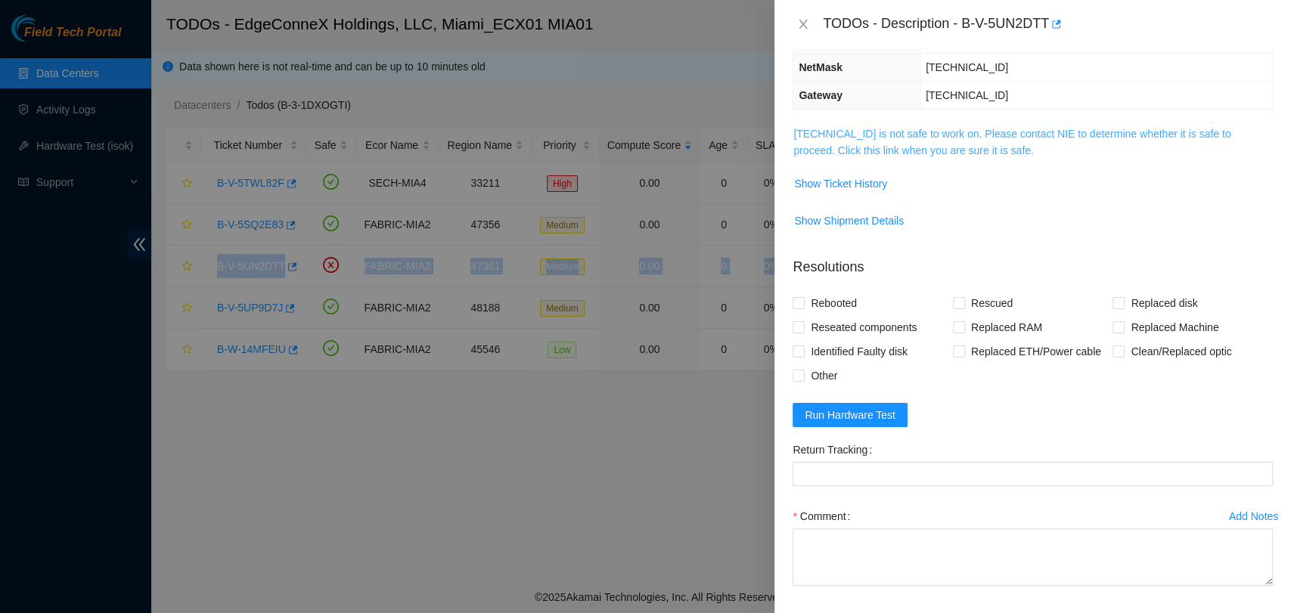
click at [986, 136] on link "23.219.152.151 is not safe to work on. Please contact NIE to determine whether …" at bounding box center [1011, 142] width 437 height 29
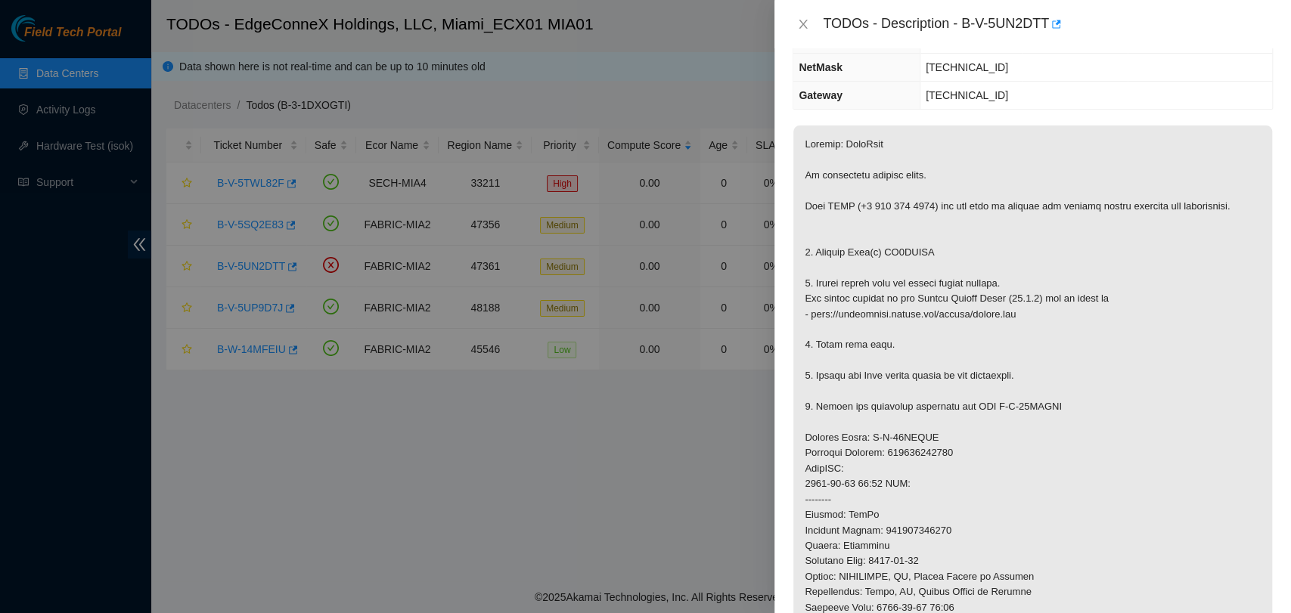
click at [900, 248] on p at bounding box center [1032, 476] width 479 height 702
copy p "ZC1AFPQP"
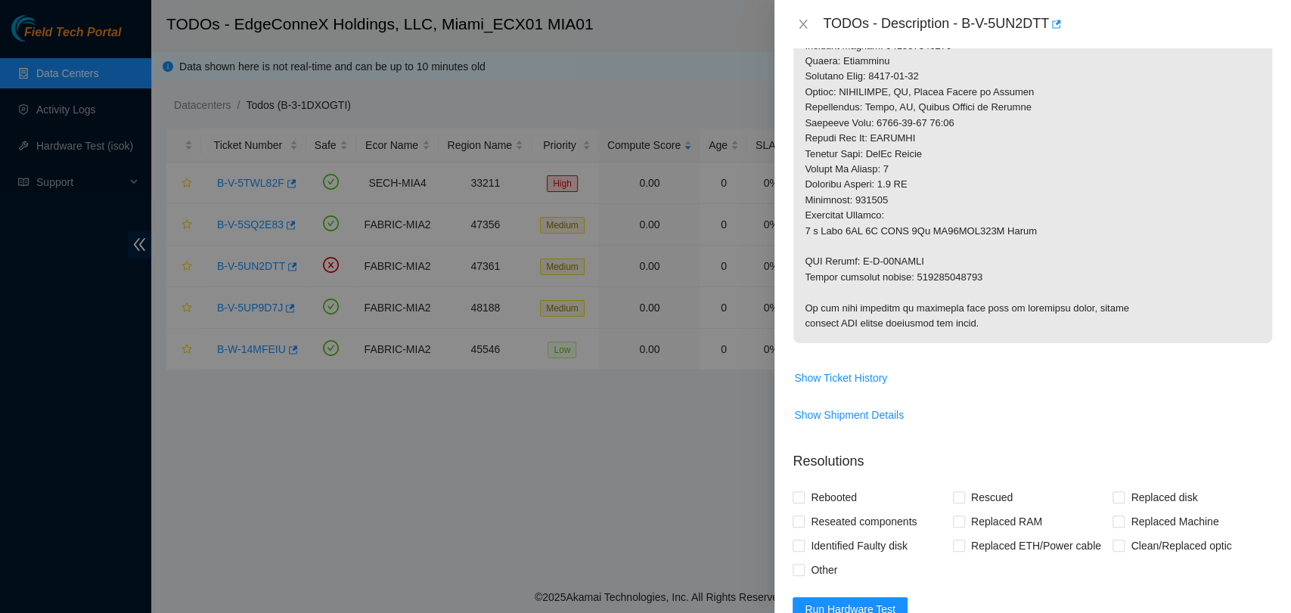
scroll to position [854, 0]
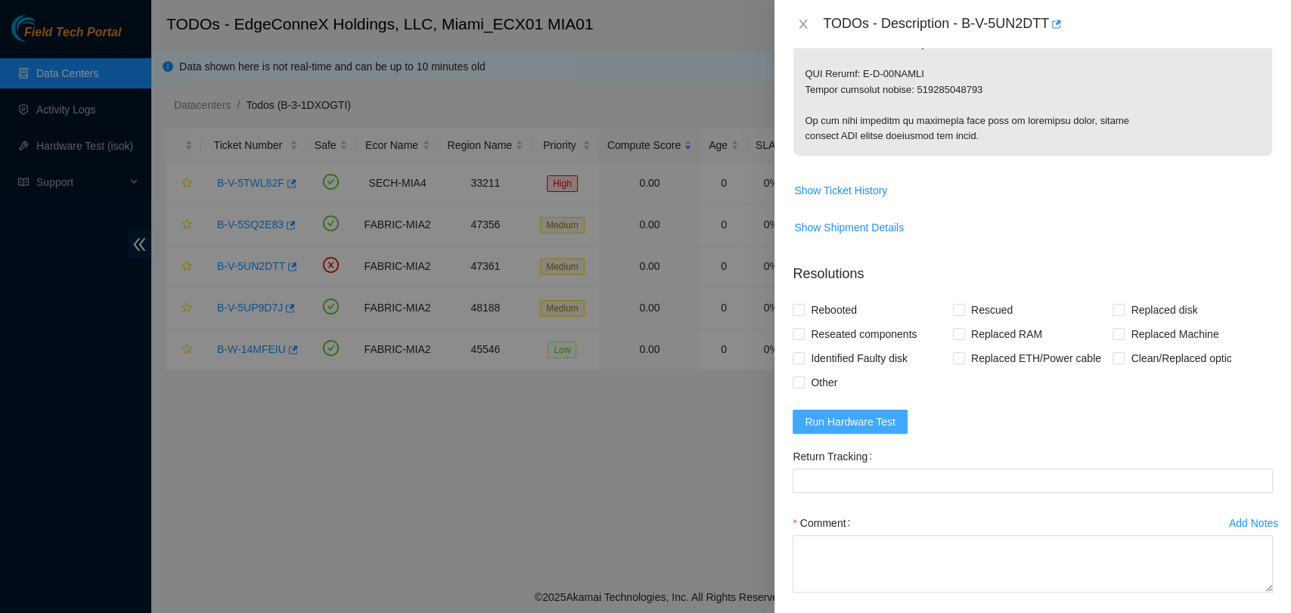
drag, startPoint x: 887, startPoint y: 423, endPoint x: 897, endPoint y: 403, distance: 22.3
click at [888, 423] on span "Run Hardware Test" at bounding box center [849, 422] width 91 height 17
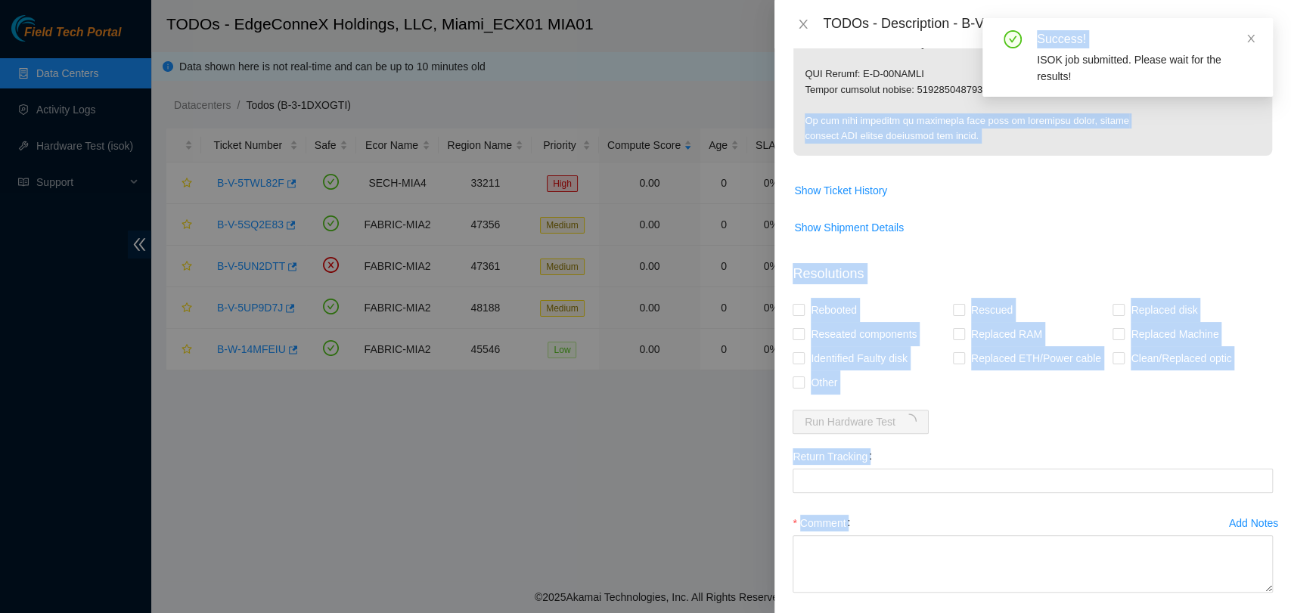
drag, startPoint x: 981, startPoint y: 81, endPoint x: 1007, endPoint y: 100, distance: 31.9
click at [991, 96] on body "Field Tech Portal Data Centers Activity Logs Hardware Test (isok) Support TODOs…" at bounding box center [645, 306] width 1291 height 613
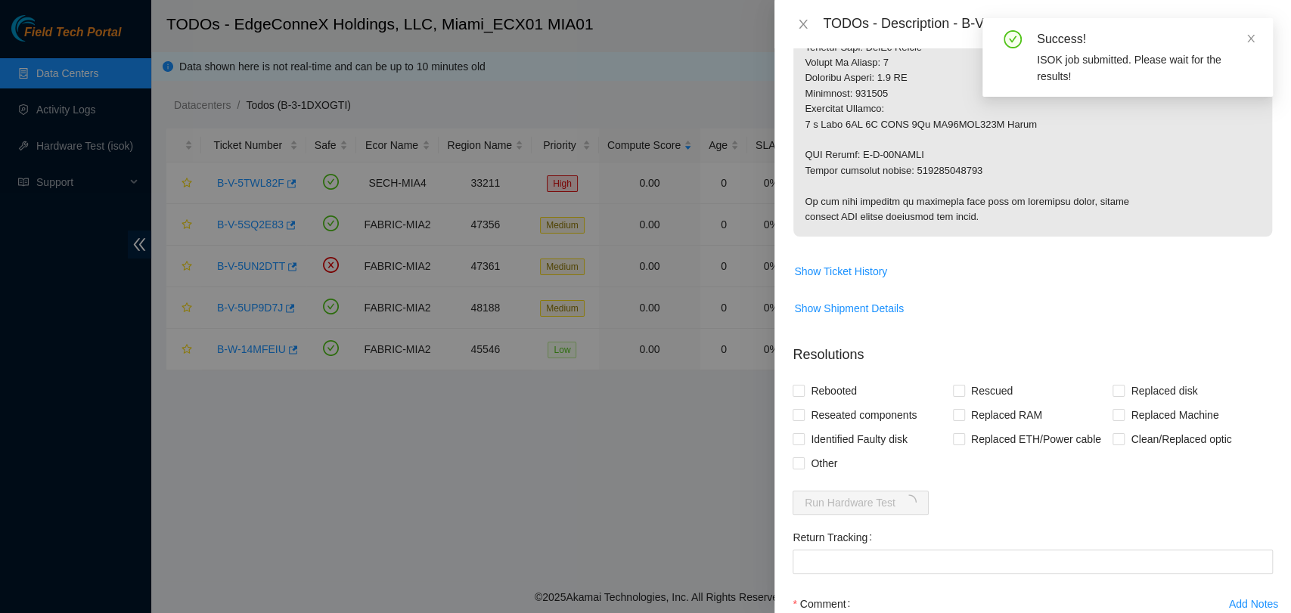
scroll to position [770, 0]
drag, startPoint x: 993, startPoint y: 175, endPoint x: 798, endPoint y: 154, distance: 196.1
copy p "RMA Return: B-W-13QYNGR Return tracking number: 463470045590"
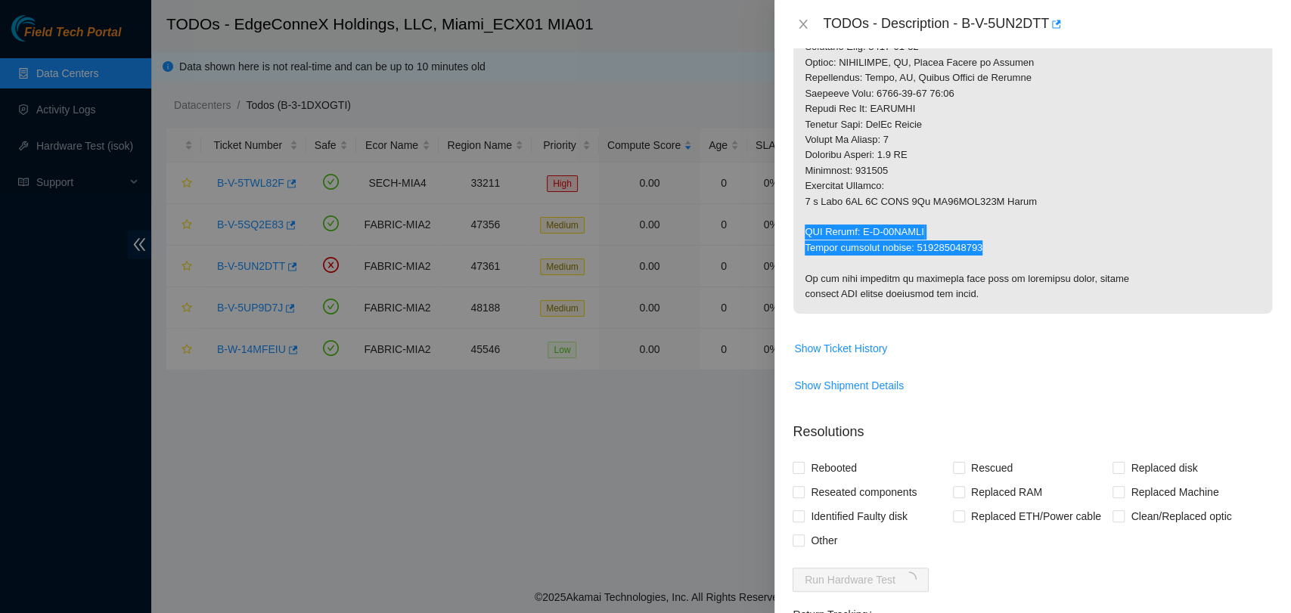
scroll to position [266, 0]
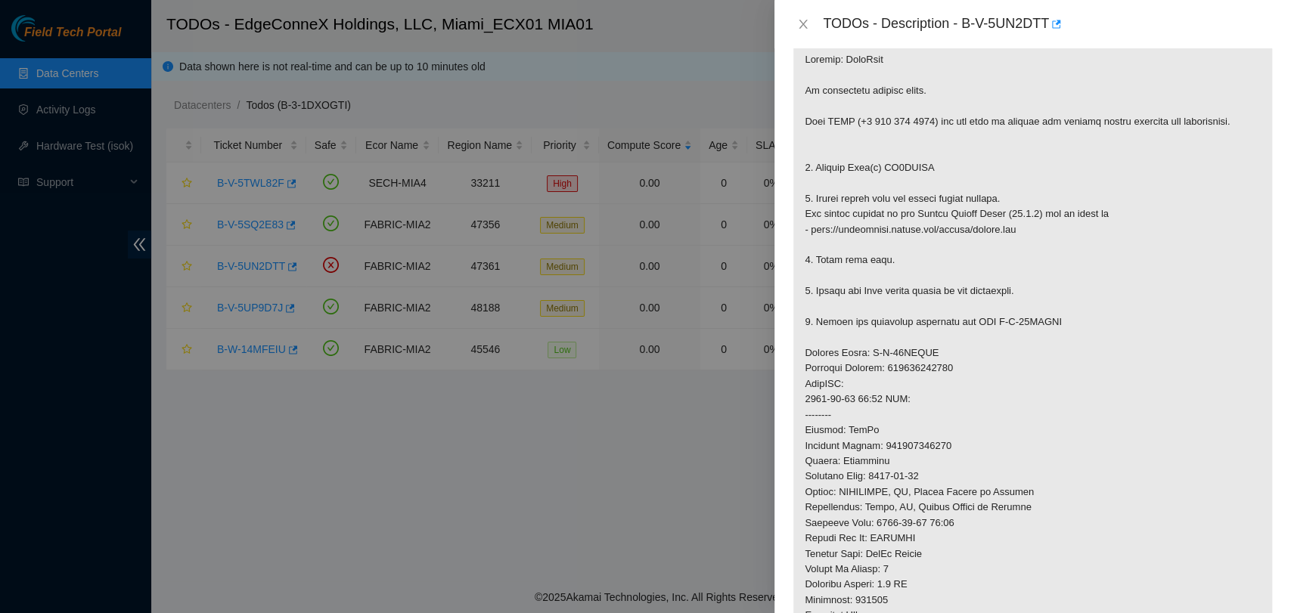
click at [925, 370] on p at bounding box center [1032, 392] width 479 height 702
copy p "463470045580"
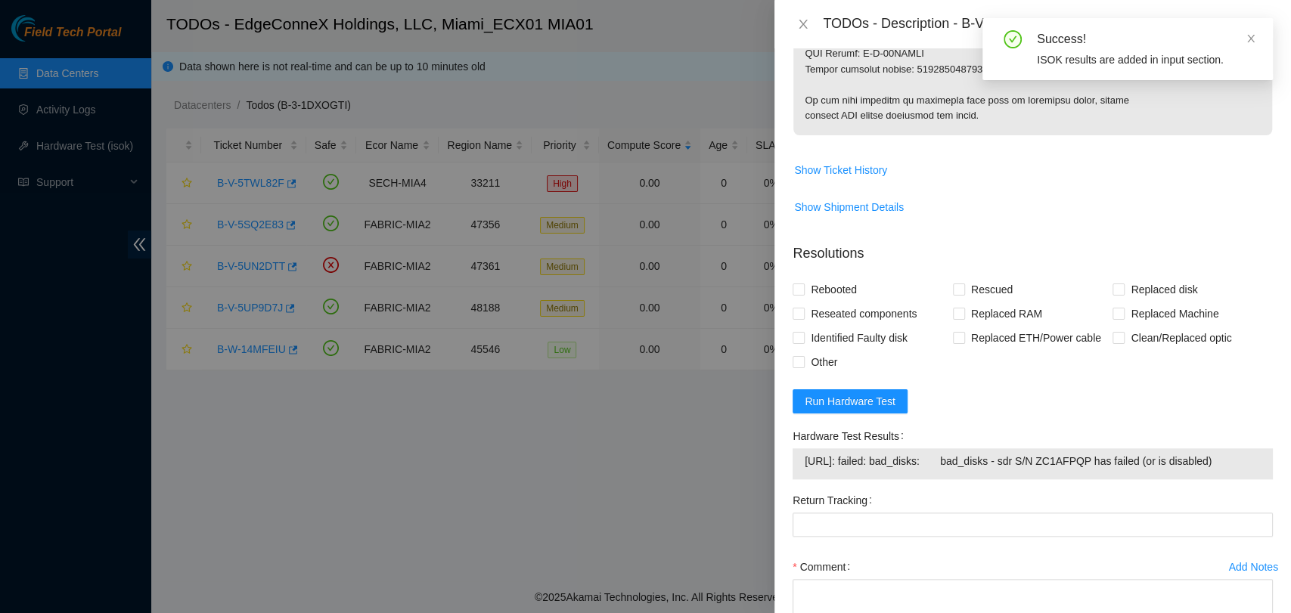
scroll to position [984, 0]
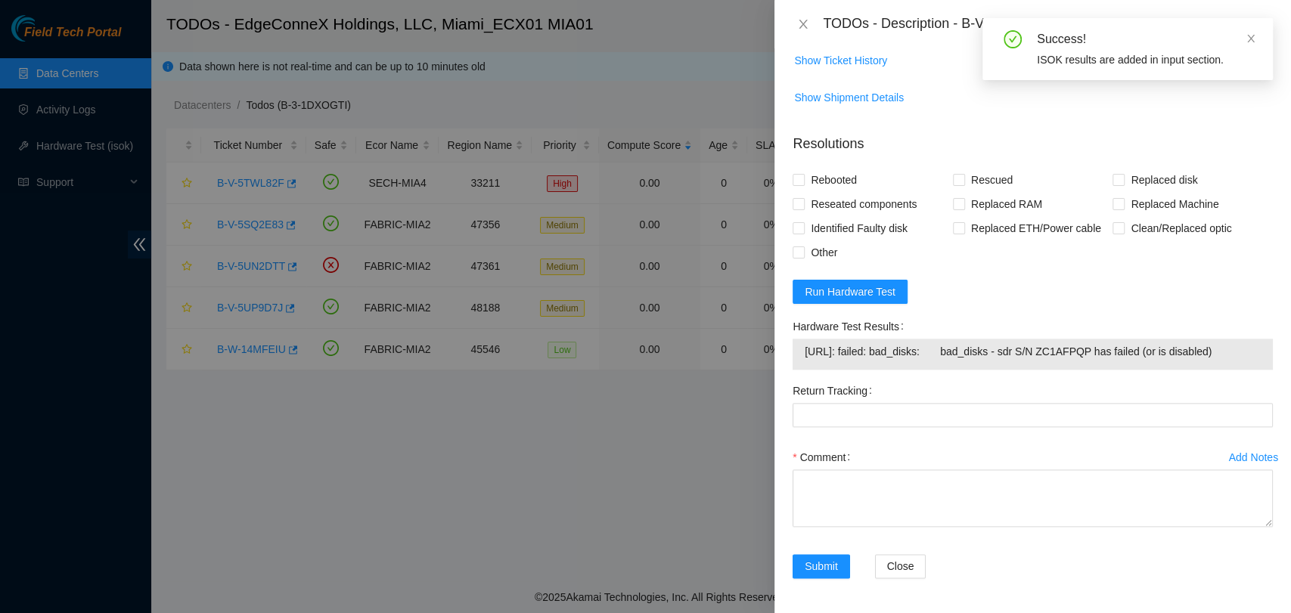
click at [871, 346] on span "23.219.152.151: failed: bad_disks: bad_disks - sdr S/N ZC1AFPQP has failed (or …" at bounding box center [1032, 351] width 456 height 17
click at [993, 299] on form "Resolutions Rebooted Rescued Replaced disk Reseated components Replaced RAM Rep…" at bounding box center [1032, 359] width 480 height 475
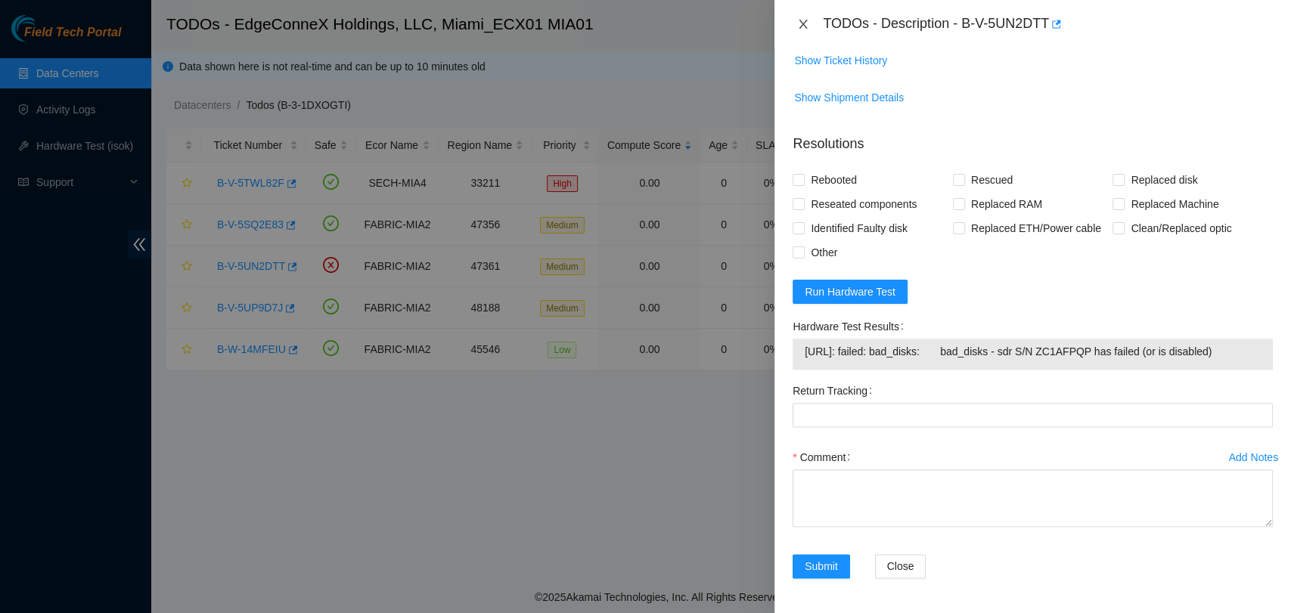
click at [806, 21] on icon "close" at bounding box center [803, 24] width 12 height 12
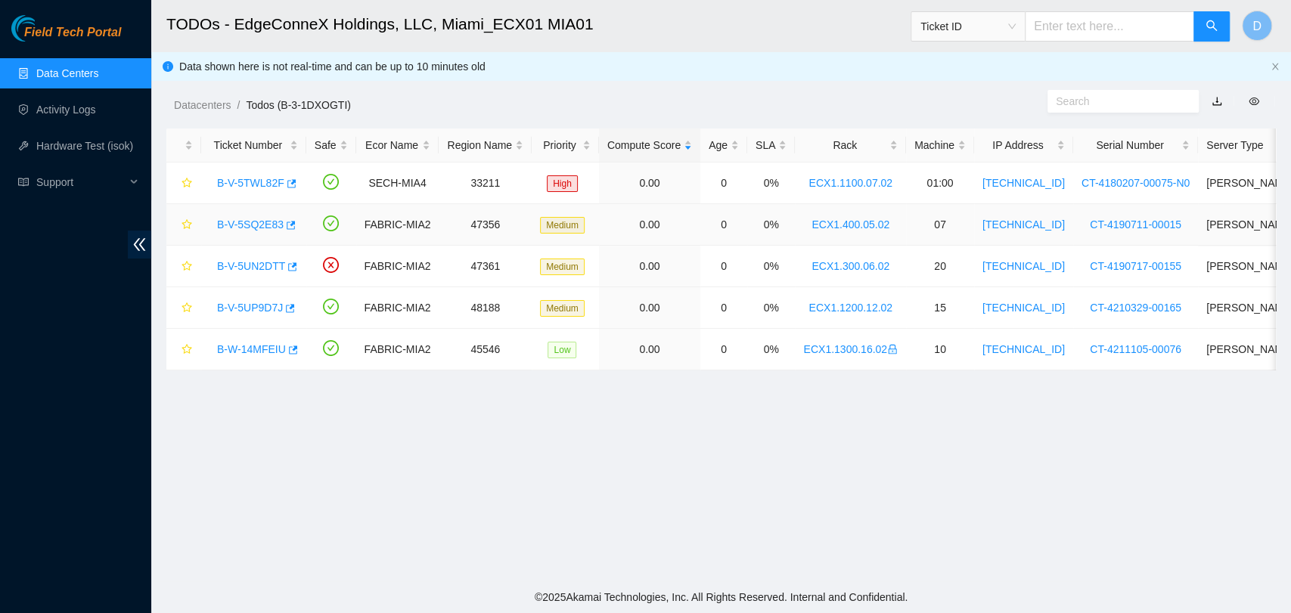
click at [240, 225] on link "B-V-5SQ2E83" at bounding box center [250, 224] width 67 height 12
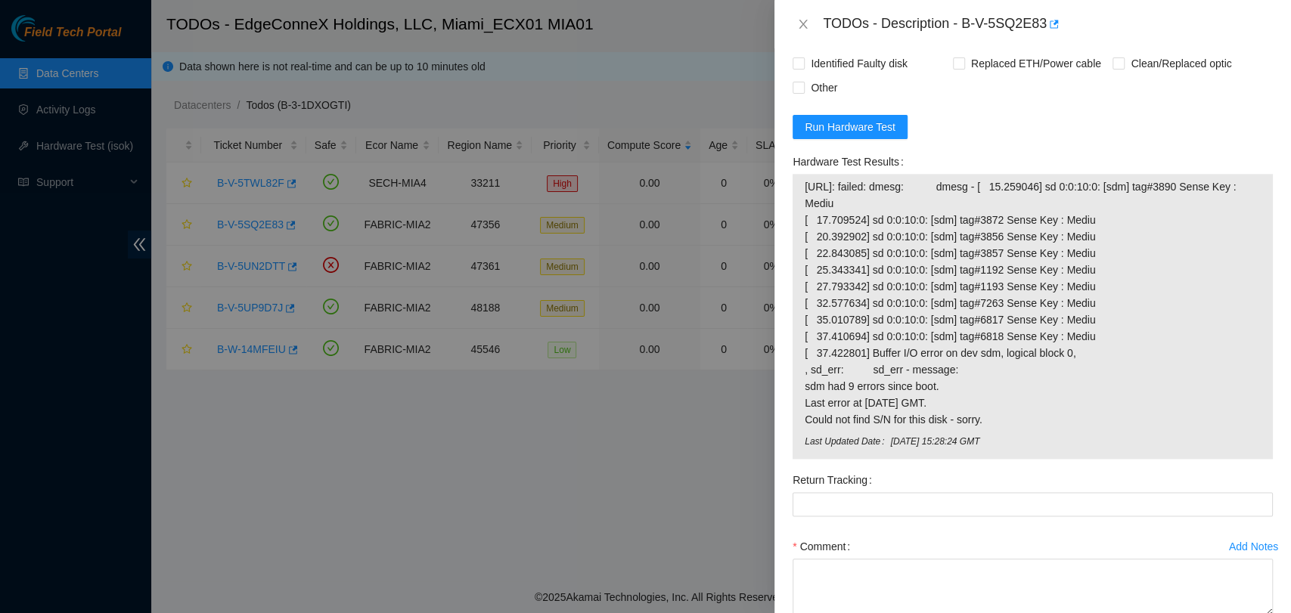
scroll to position [1105, 0]
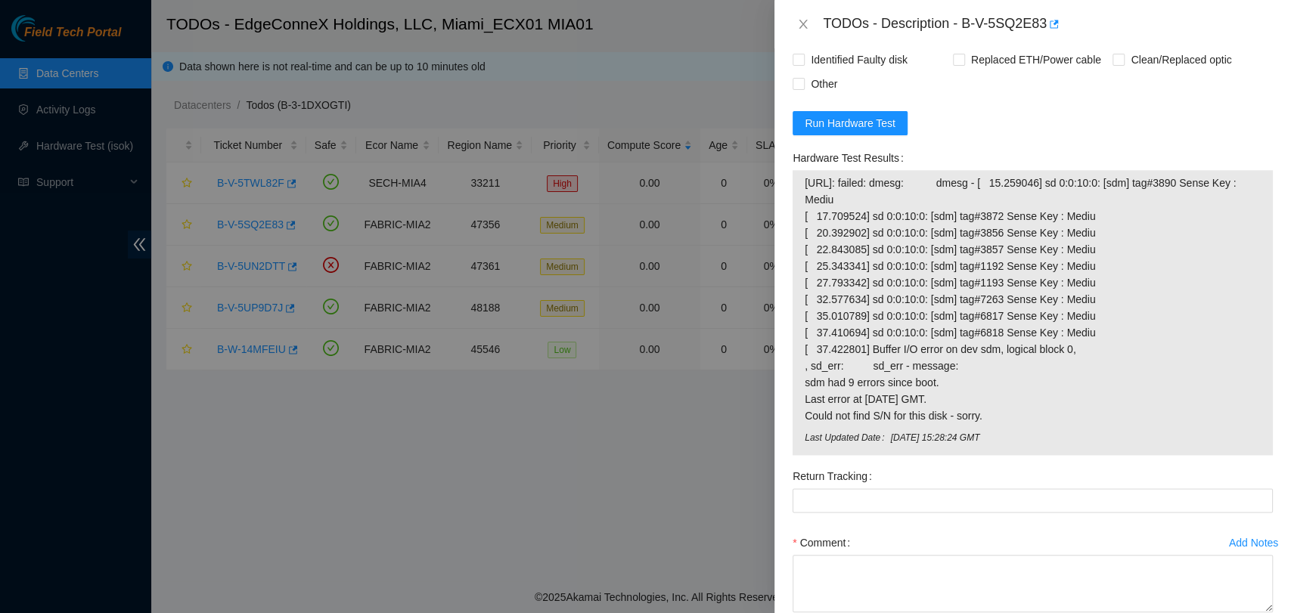
drag, startPoint x: 1051, startPoint y: 425, endPoint x: 804, endPoint y: 181, distance: 346.9
click at [804, 181] on td "[URL]: failed: dmesg: dmesg - [ 15.259046] sd 0:0:10:0: [sdm] tag#3890 Sense Ke…" at bounding box center [1032, 302] width 457 height 256
click at [1042, 86] on div "Rebooted Rescued Replaced disk Reseated components Replaced RAM Replaced Machin…" at bounding box center [1032, 47] width 480 height 97
click at [801, 21] on icon "close" at bounding box center [803, 24] width 8 height 9
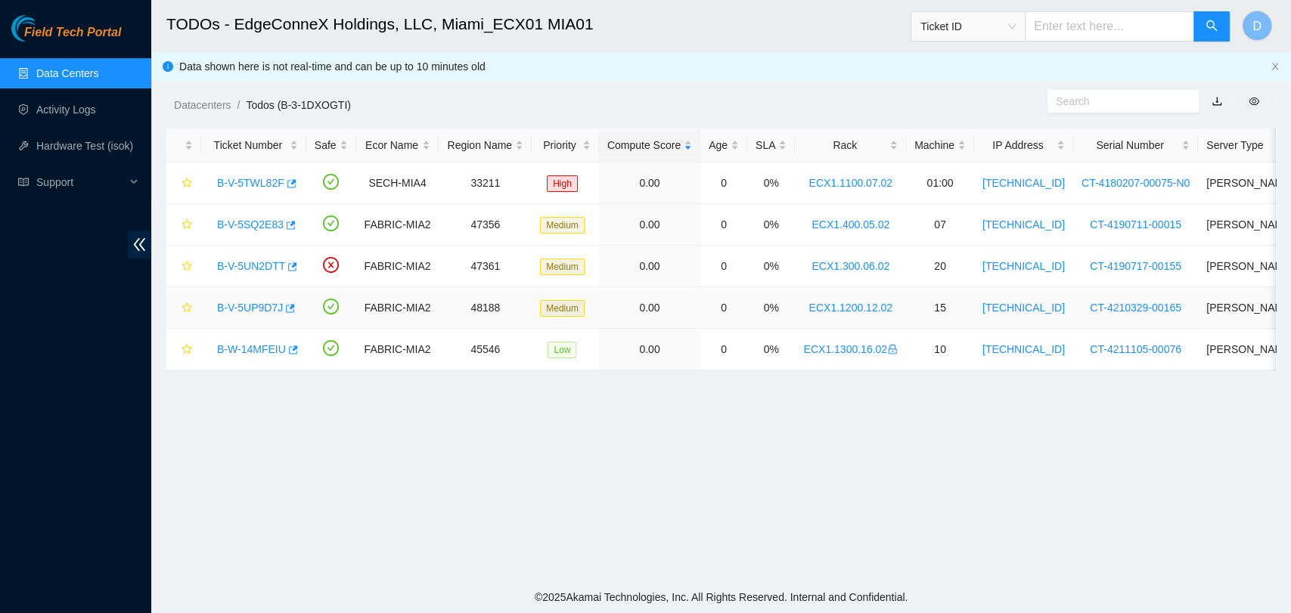
scroll to position [259, 0]
click at [248, 305] on link "B-V-5UP9D7J" at bounding box center [250, 308] width 66 height 12
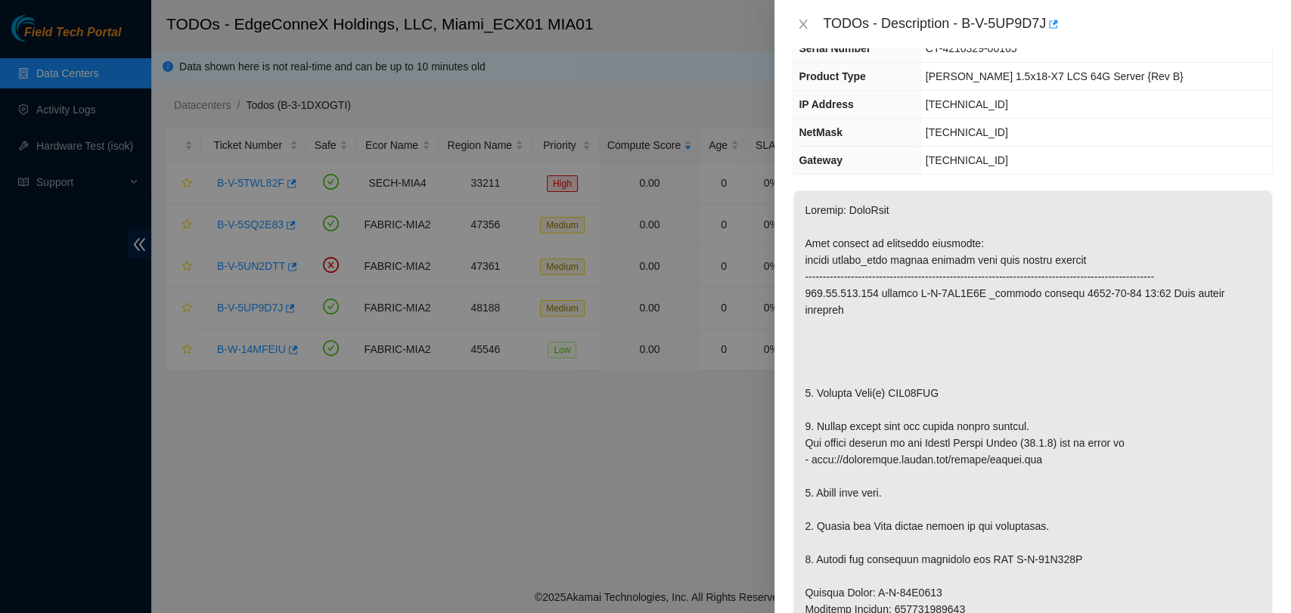
scroll to position [97, 0]
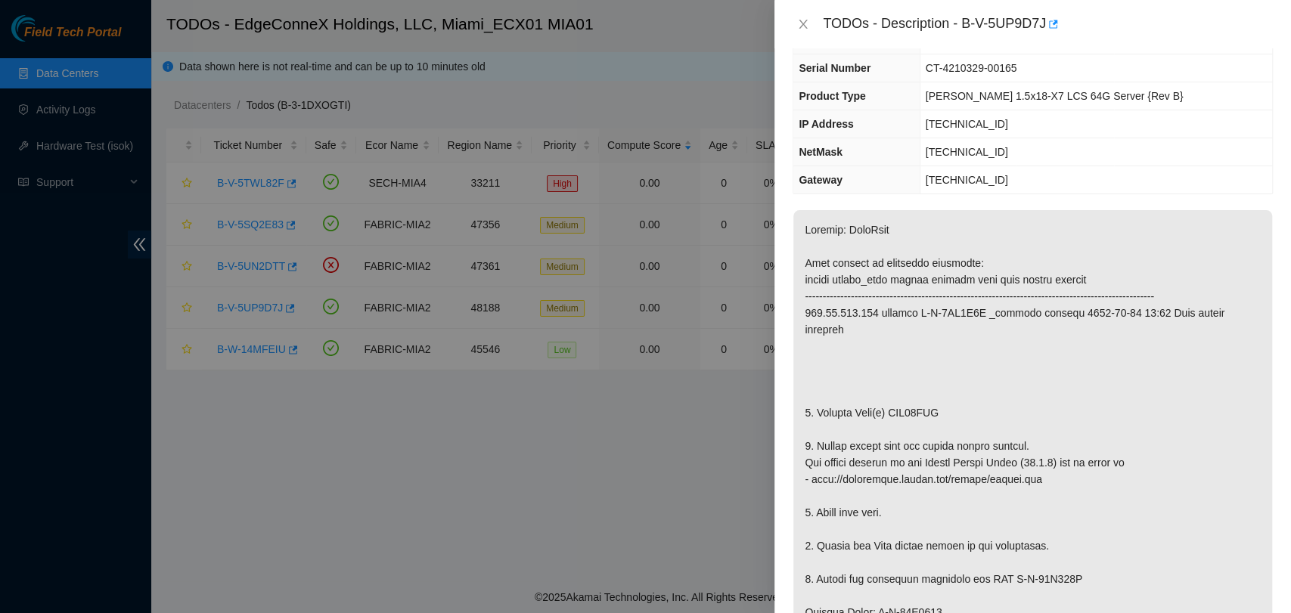
click at [804, 32] on div "TODOs - Description - B-V-5UP9D7J" at bounding box center [1032, 24] width 480 height 24
click at [799, 26] on icon "close" at bounding box center [803, 24] width 12 height 12
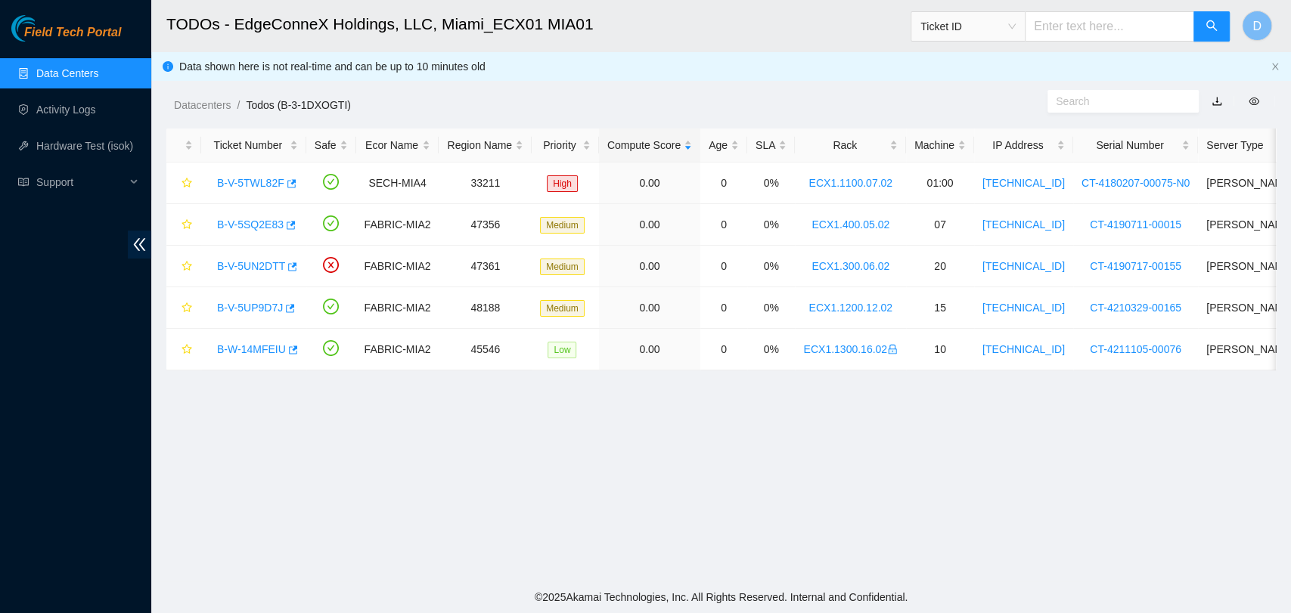
scroll to position [129, 0]
click at [79, 79] on link "Data Centers" at bounding box center [67, 73] width 62 height 12
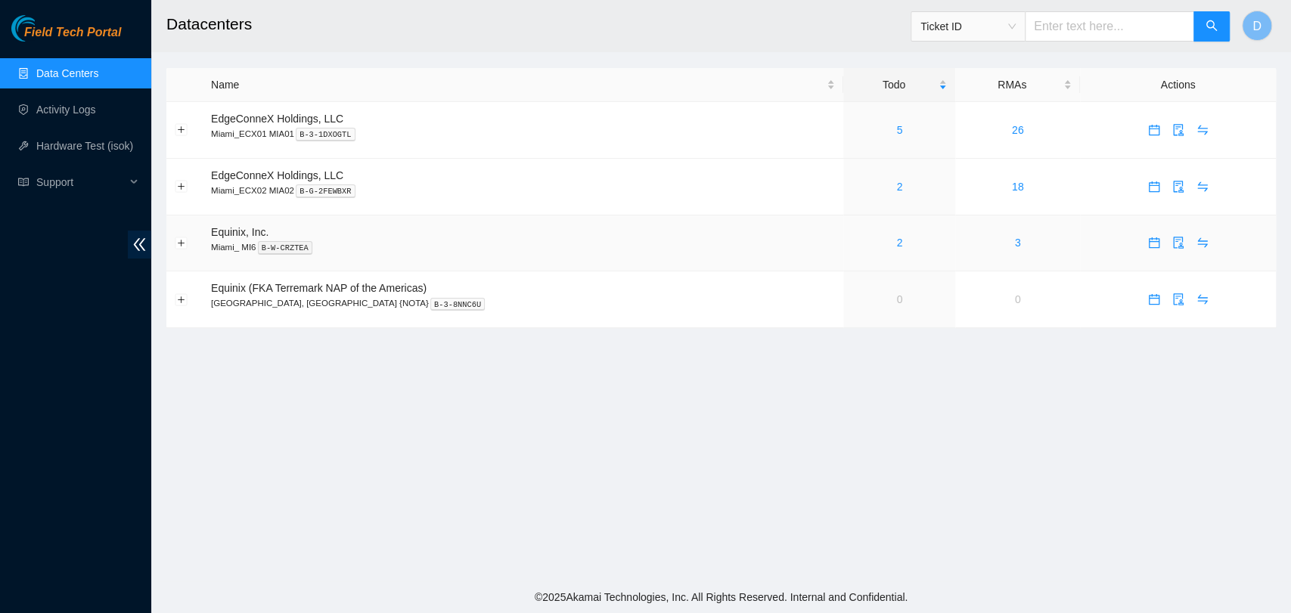
click at [851, 245] on div "2" at bounding box center [898, 242] width 95 height 17
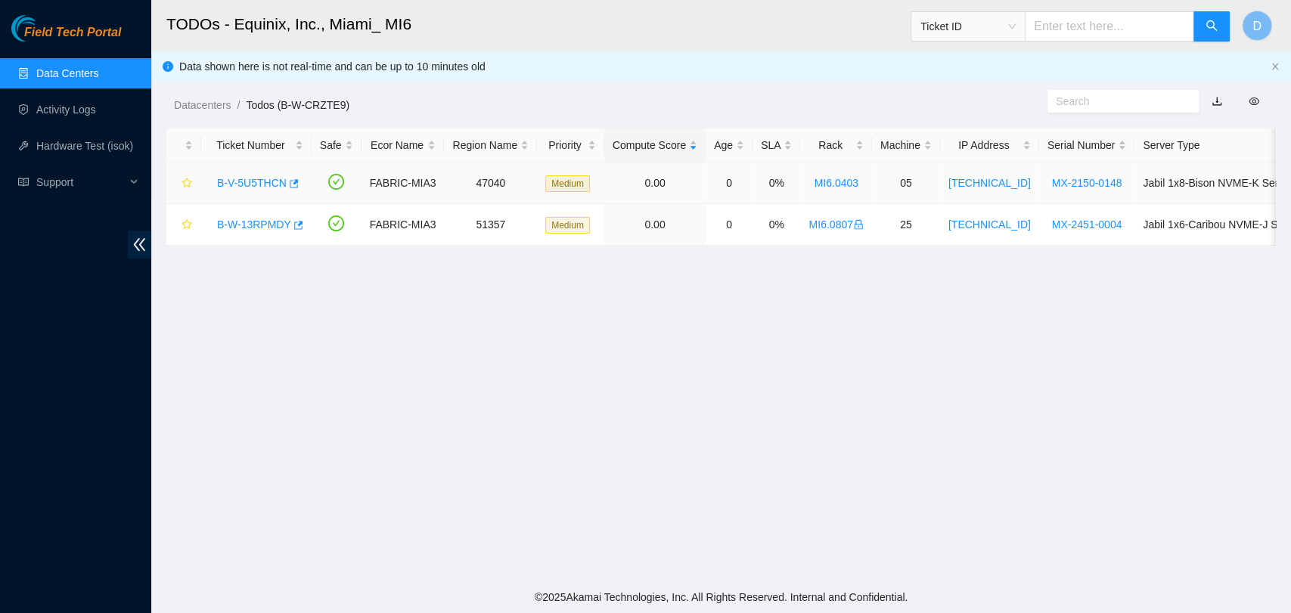
click at [258, 178] on link "B-V-5U5THCN" at bounding box center [252, 183] width 70 height 12
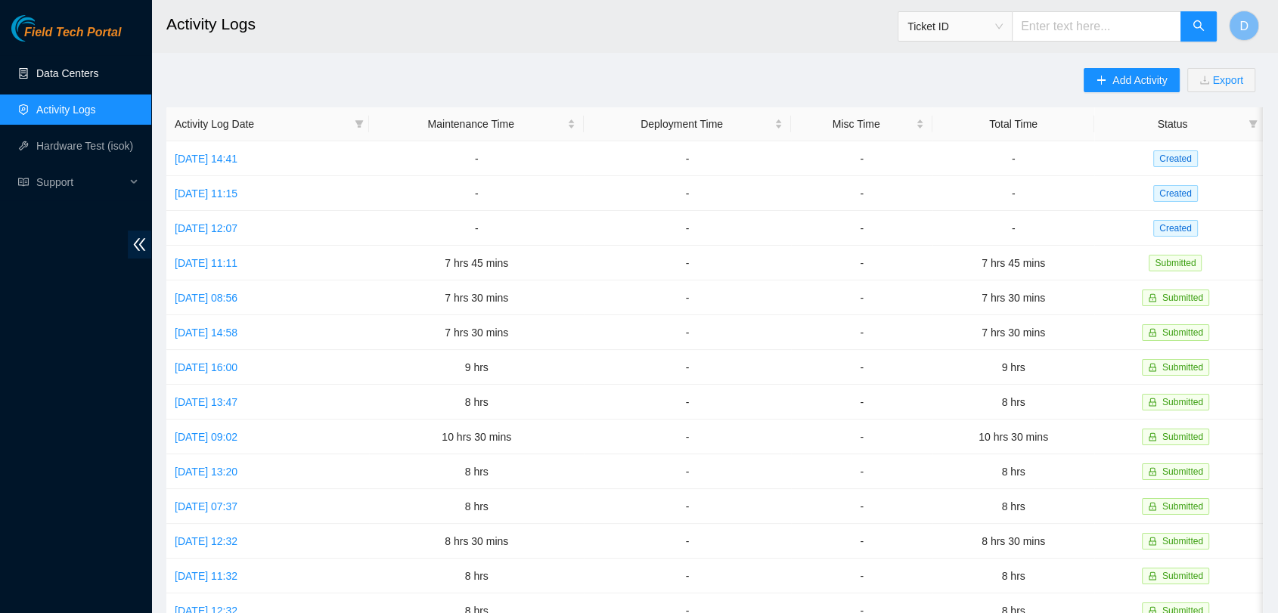
click at [48, 67] on link "Data Centers" at bounding box center [67, 73] width 62 height 12
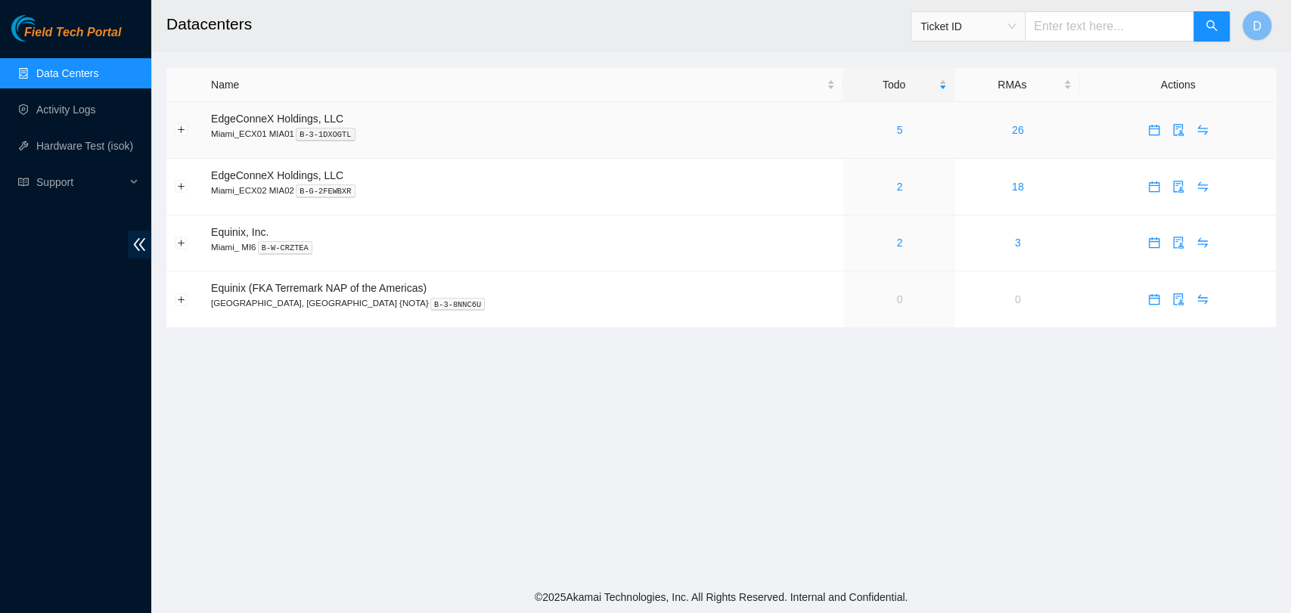
click at [851, 130] on div "5" at bounding box center [898, 130] width 95 height 17
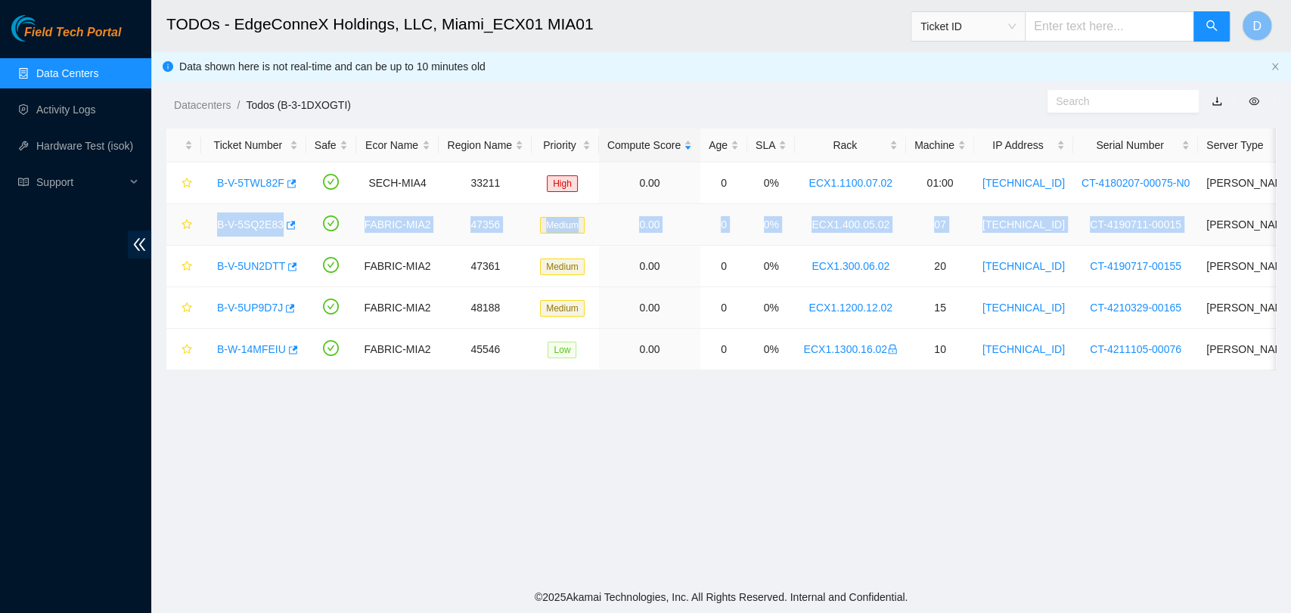
drag, startPoint x: 211, startPoint y: 225, endPoint x: 1177, endPoint y: 231, distance: 966.2
click at [1177, 231] on tr "B-V-5SQ2E83 FABRIC-MIA2 47356 Medium 0.00 0 0% ECX1.400.05.02 07 23.219.152.106…" at bounding box center [879, 225] width 1426 height 42
copy tr "B-V-5SQ2E83 FABRIC-MIA2 47356 Medium 0.00 0 0% ECX1.400.05.02 07 23.219.152.106…"
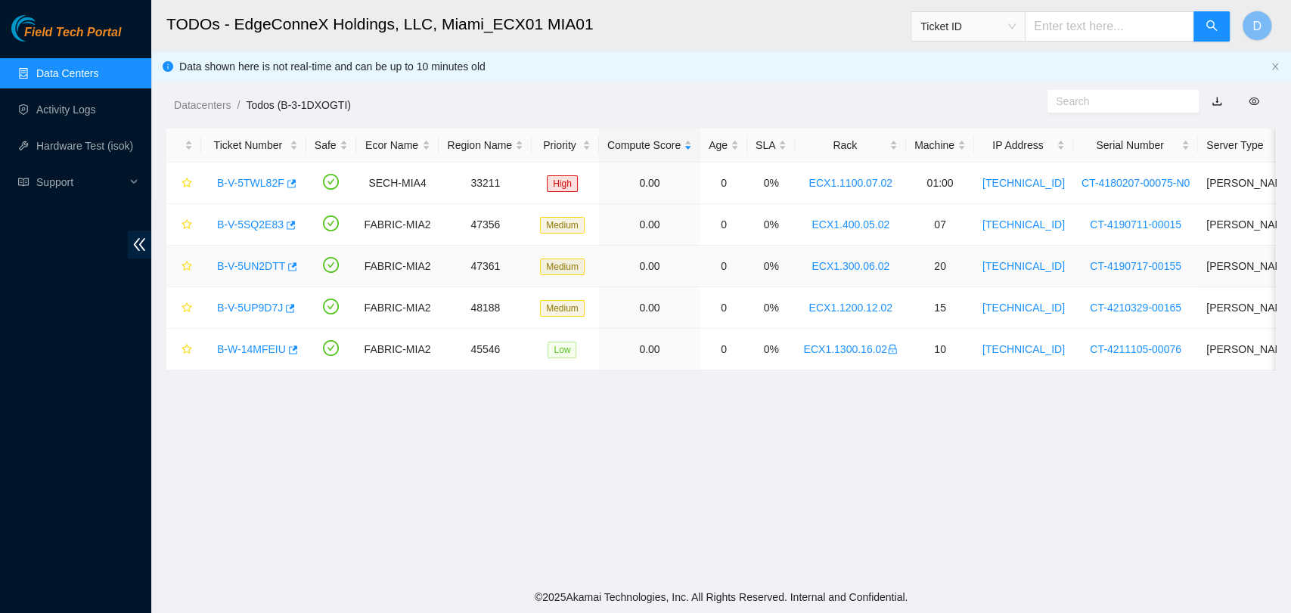
click at [209, 264] on div "B-V-5UN2DTT" at bounding box center [253, 266] width 88 height 24
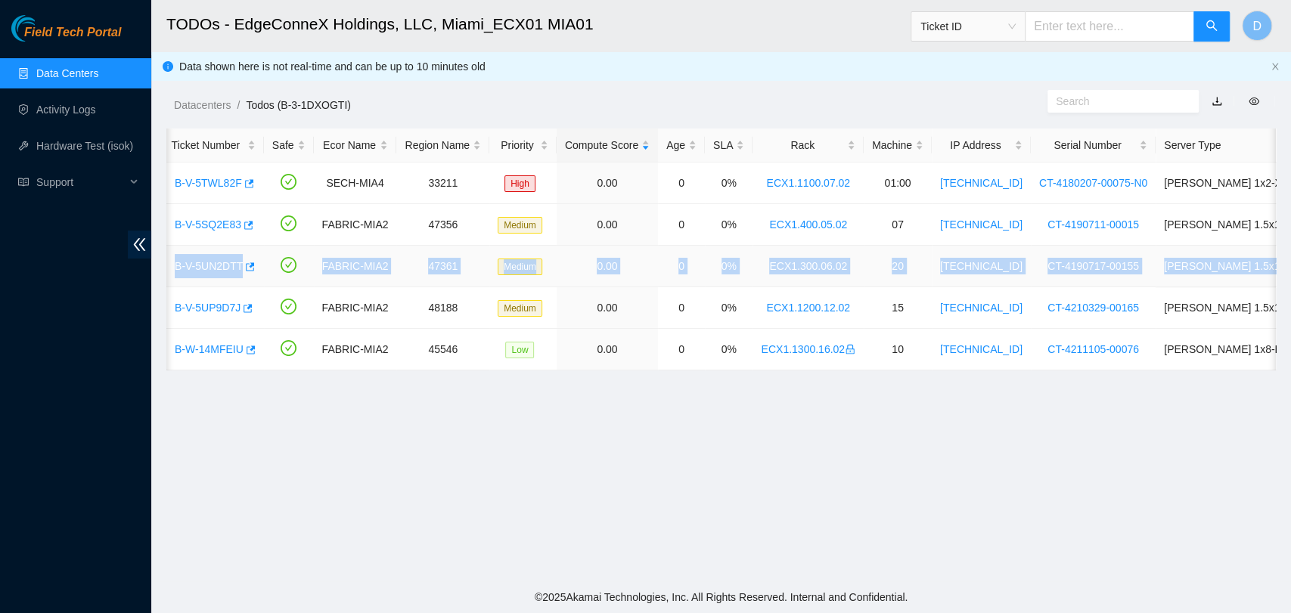
scroll to position [0, 125]
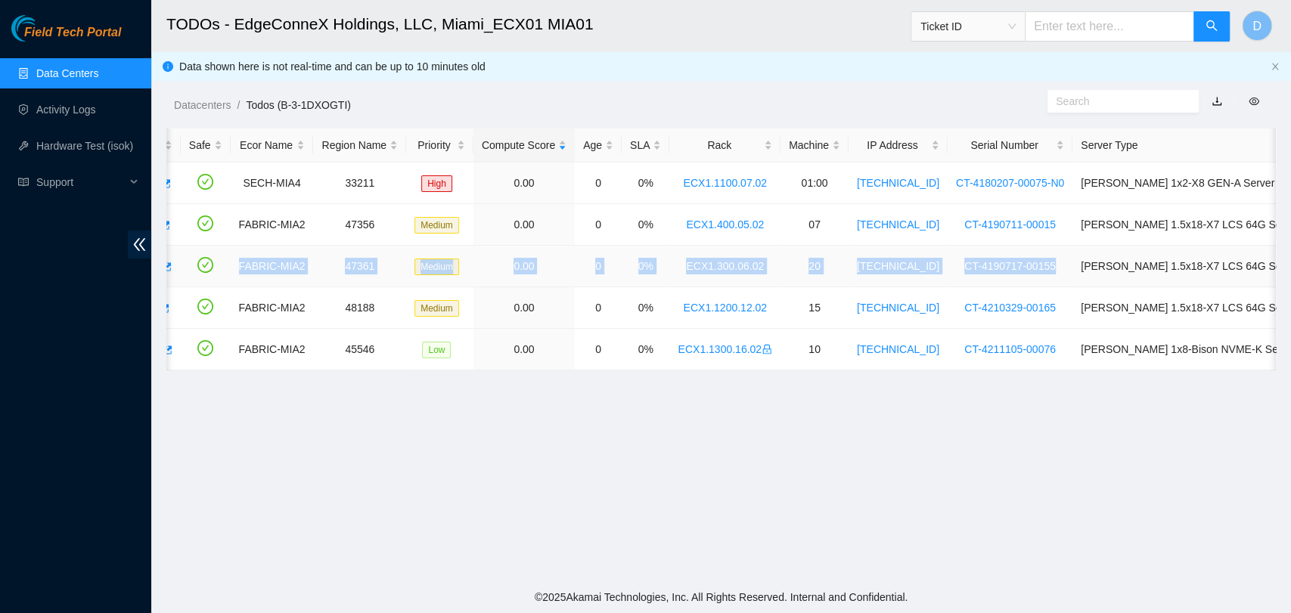
drag, startPoint x: 209, startPoint y: 263, endPoint x: 1040, endPoint y: 268, distance: 831.6
click at [1040, 268] on tr "B-V-5UN2DTT FABRIC-MIA2 47361 Medium 0.00 0 0% ECX1.300.06.02 20 23.219.152.151…" at bounding box center [754, 267] width 1426 height 42
copy tr "B-V-5UN2DTT FABRIC-MIA2 47361 Medium 0.00 0 0% ECX1.300.06.02 20 23.219.152.151…"
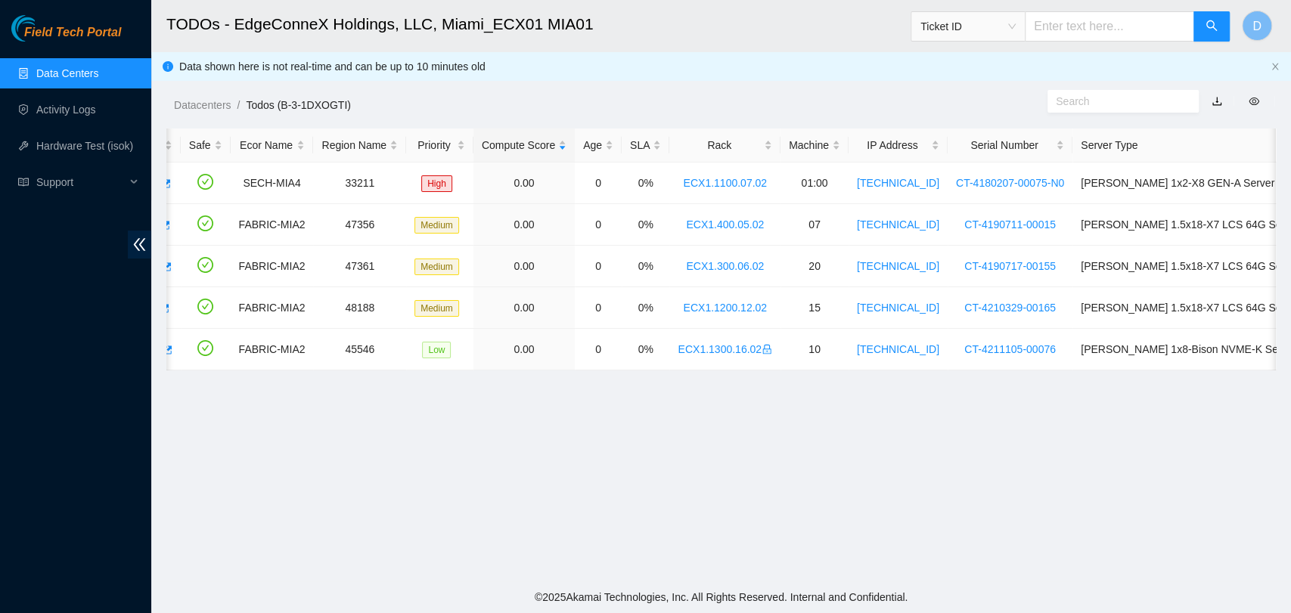
drag, startPoint x: 910, startPoint y: 511, endPoint x: 744, endPoint y: 437, distance: 182.1
click at [910, 511] on main "TODOs - EdgeConneX Holdings, LLC, Miami_ECX01 MIA01 Ticket ID D Data shown here…" at bounding box center [720, 290] width 1139 height 581
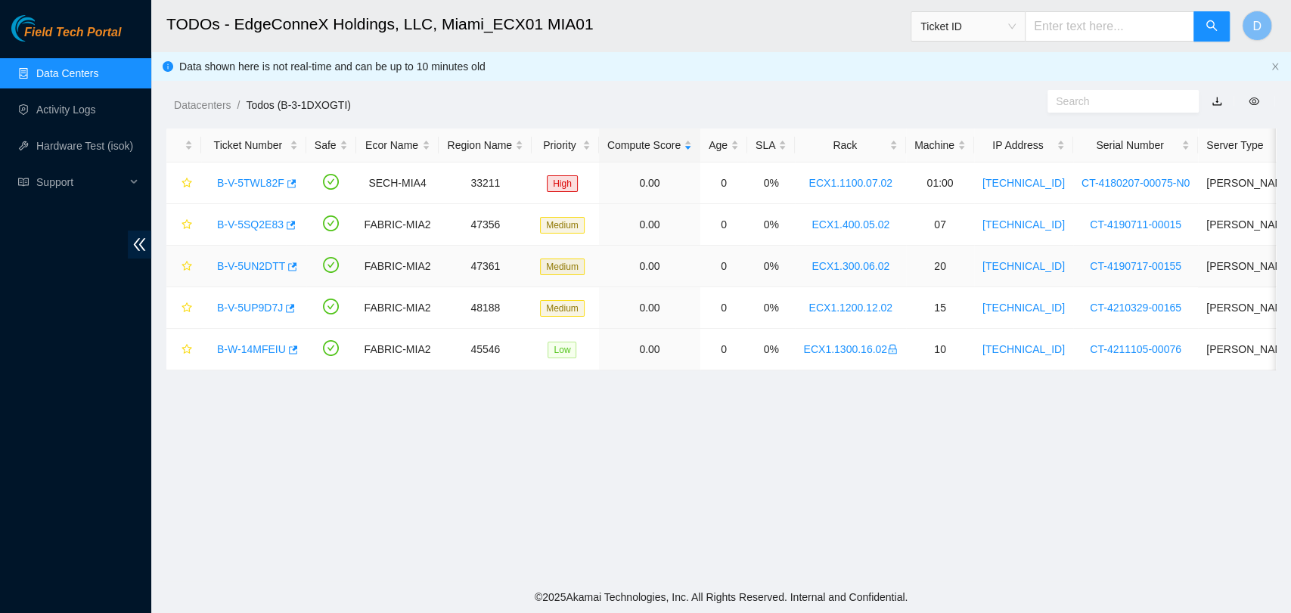
click at [247, 268] on link "B-V-5UN2DTT" at bounding box center [251, 266] width 68 height 12
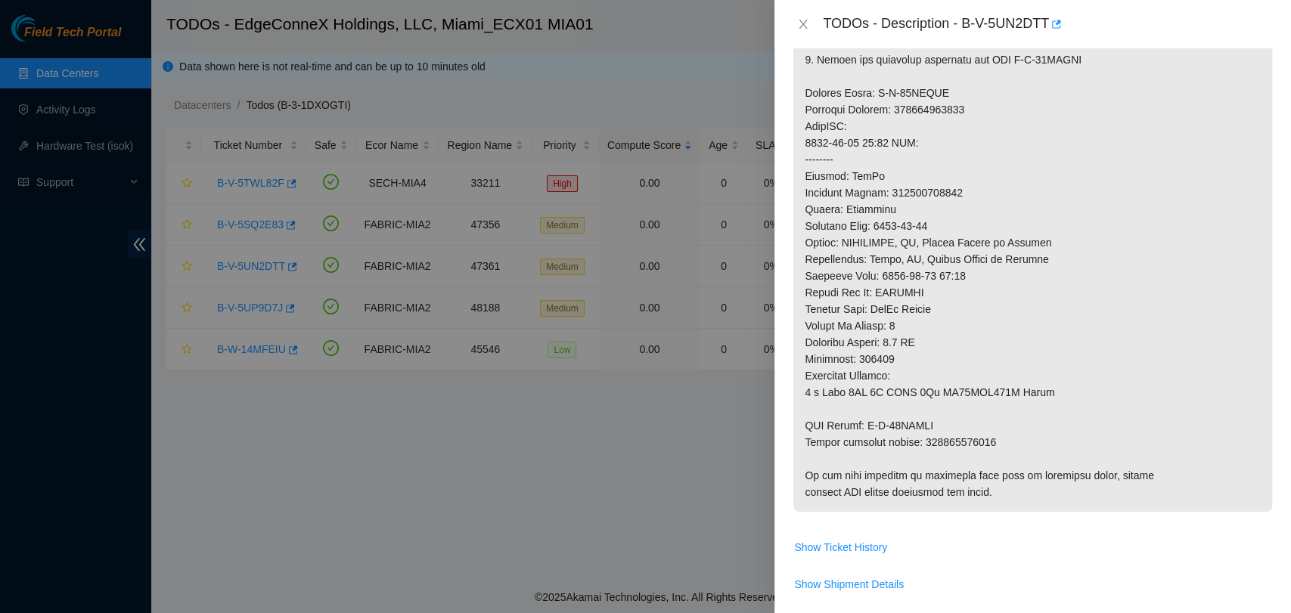
scroll to position [587, 0]
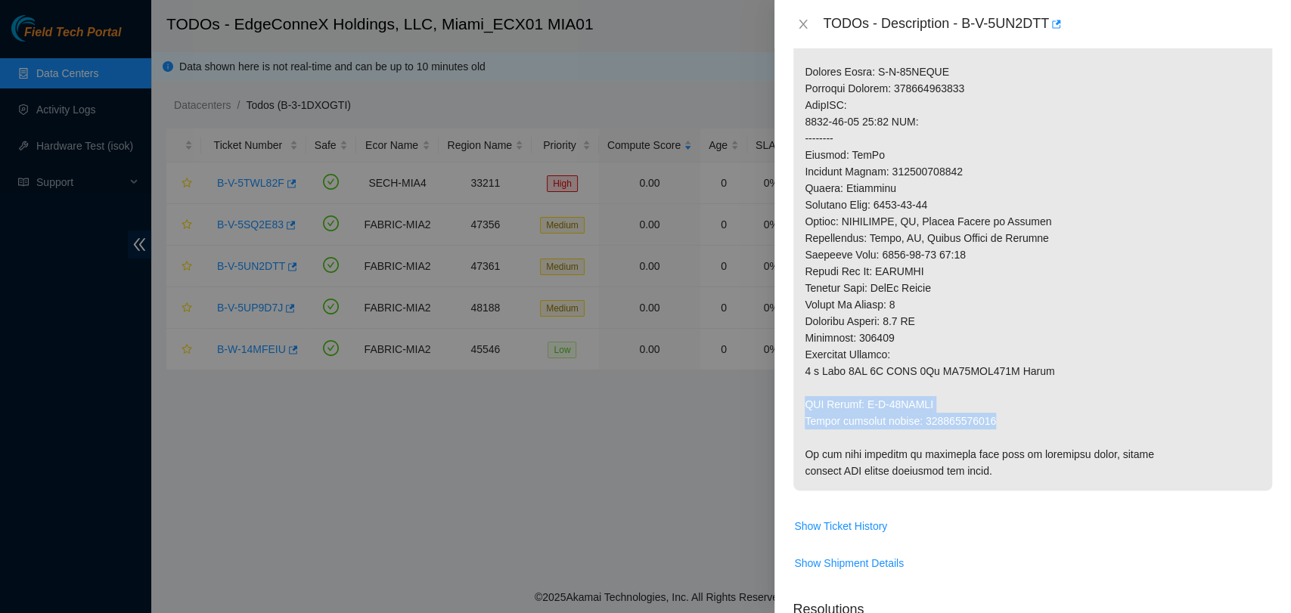
drag, startPoint x: 997, startPoint y: 422, endPoint x: 816, endPoint y: 391, distance: 184.1
click at [816, 391] on p at bounding box center [1032, 105] width 479 height 771
copy p "RMA Return: B-W-13QYNGR Return tracking number: 463470045590"
click at [920, 168] on p at bounding box center [1032, 105] width 479 height 771
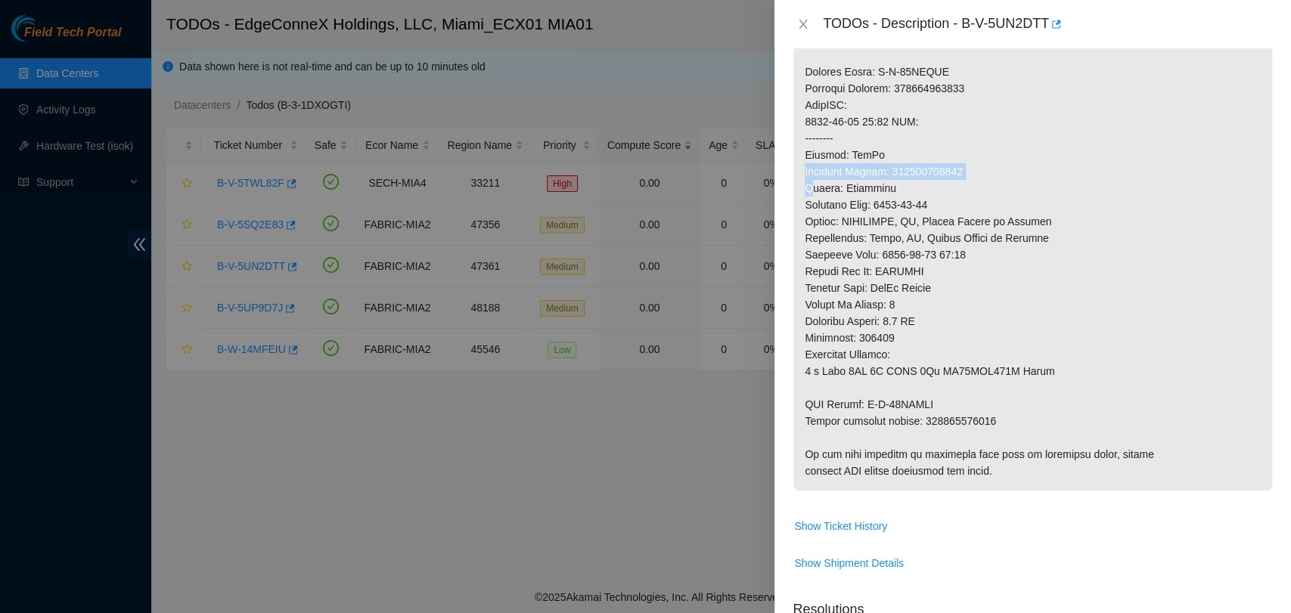
click at [920, 168] on p at bounding box center [1032, 105] width 479 height 771
click at [903, 169] on p at bounding box center [1032, 105] width 479 height 771
click at [879, 173] on p at bounding box center [1032, 105] width 479 height 771
drag, startPoint x: 893, startPoint y: 170, endPoint x: 986, endPoint y: 177, distance: 93.2
click at [986, 176] on p at bounding box center [1032, 105] width 479 height 771
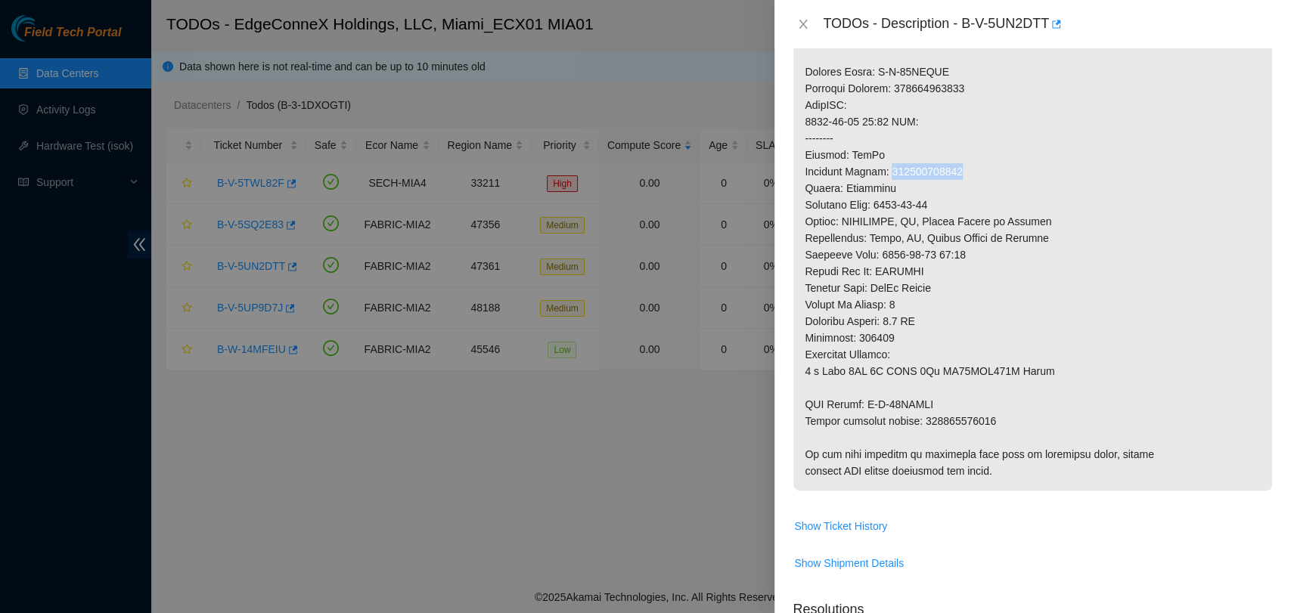
copy p "463470045580"
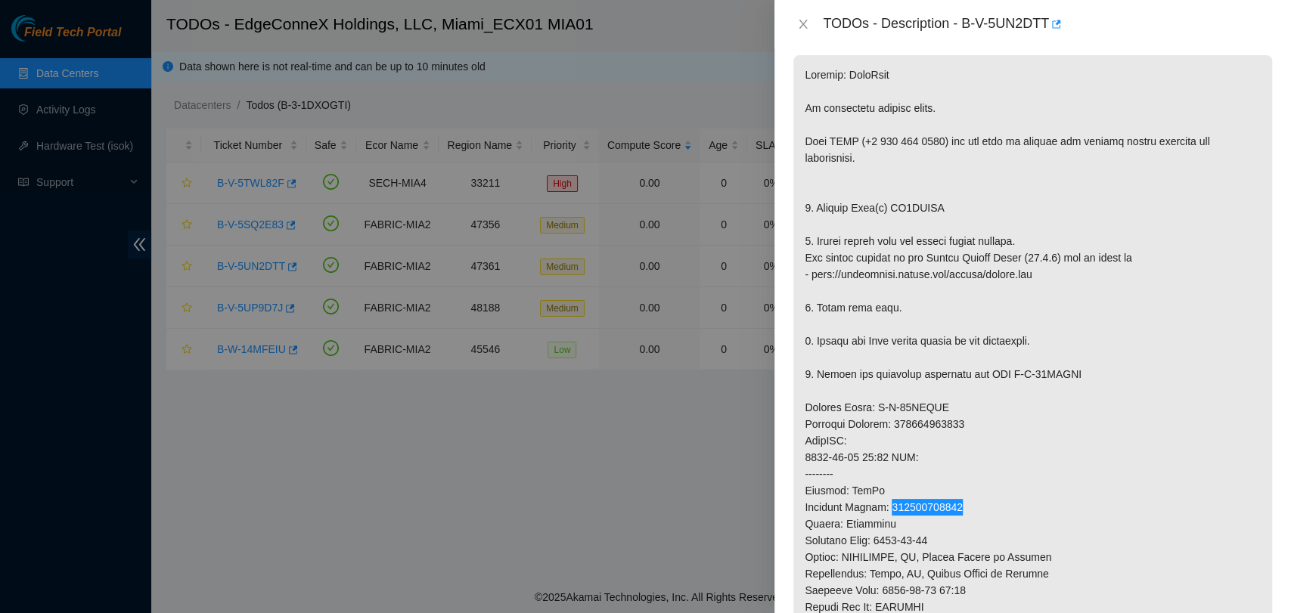
scroll to position [0, 0]
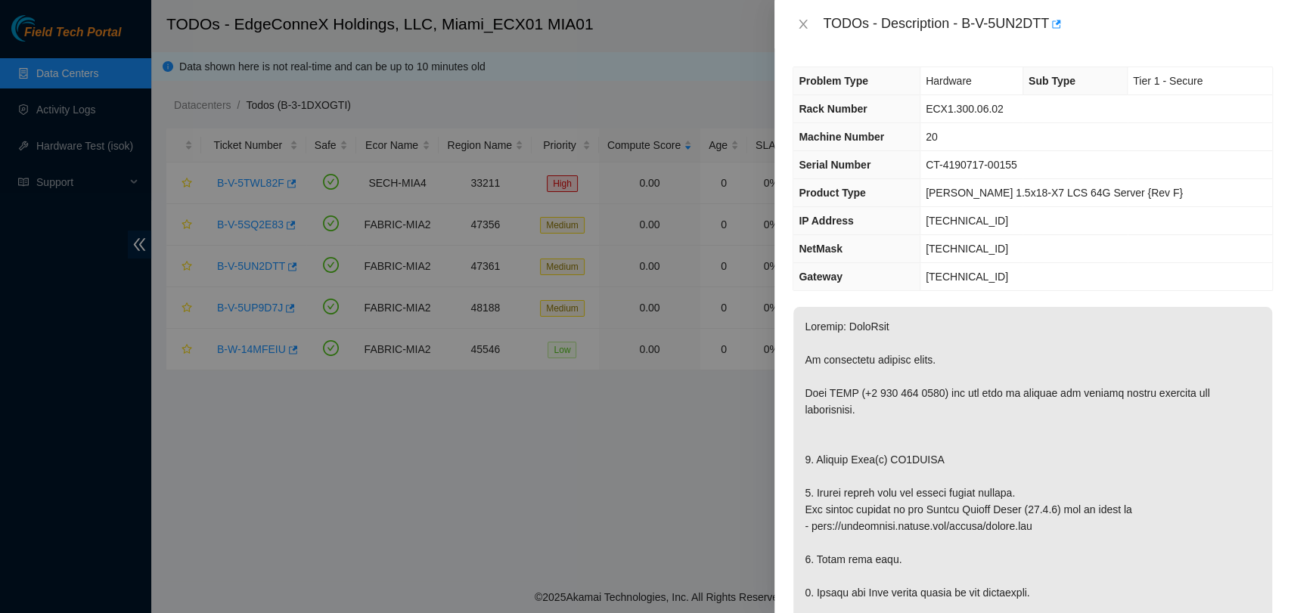
copy p "ZC1AFPQP"
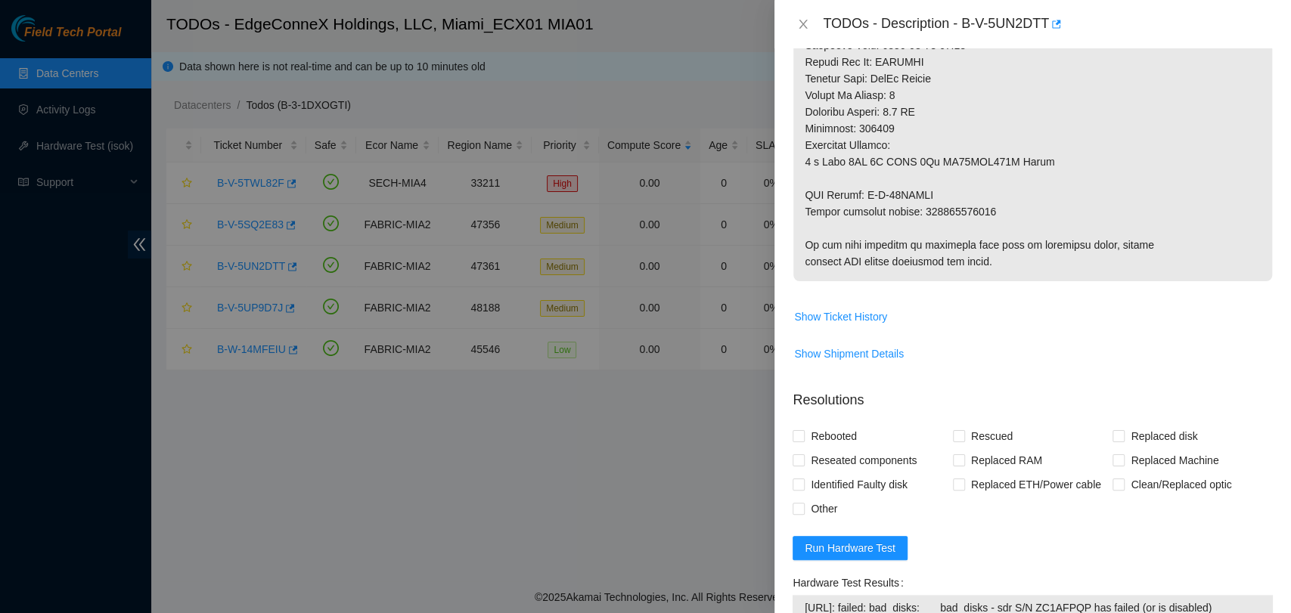
scroll to position [1008, 0]
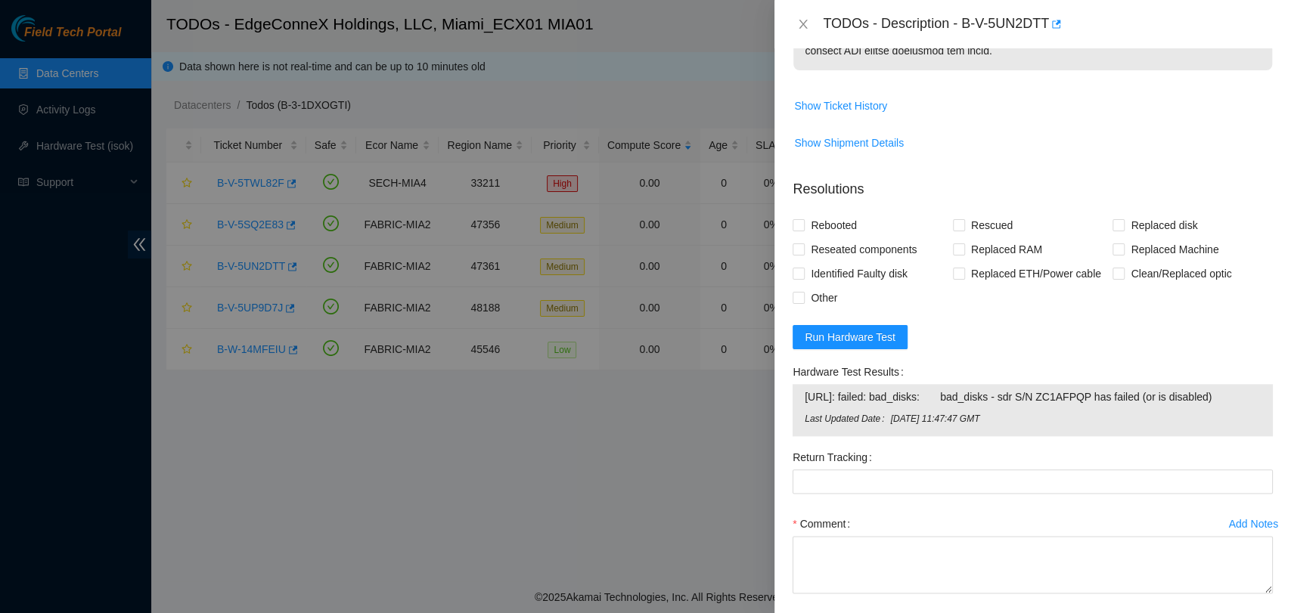
click at [982, 395] on span "[URL]: failed: bad_disks: bad_disks - sdr S/N ZC1AFPQP has failed (or is disabl…" at bounding box center [1032, 397] width 456 height 17
copy span "[URL]: failed: bad_disks: bad_disks - sdr S/N ZC1AFPQP has failed (or is disabl…"
click at [805, 23] on icon "close" at bounding box center [803, 24] width 12 height 12
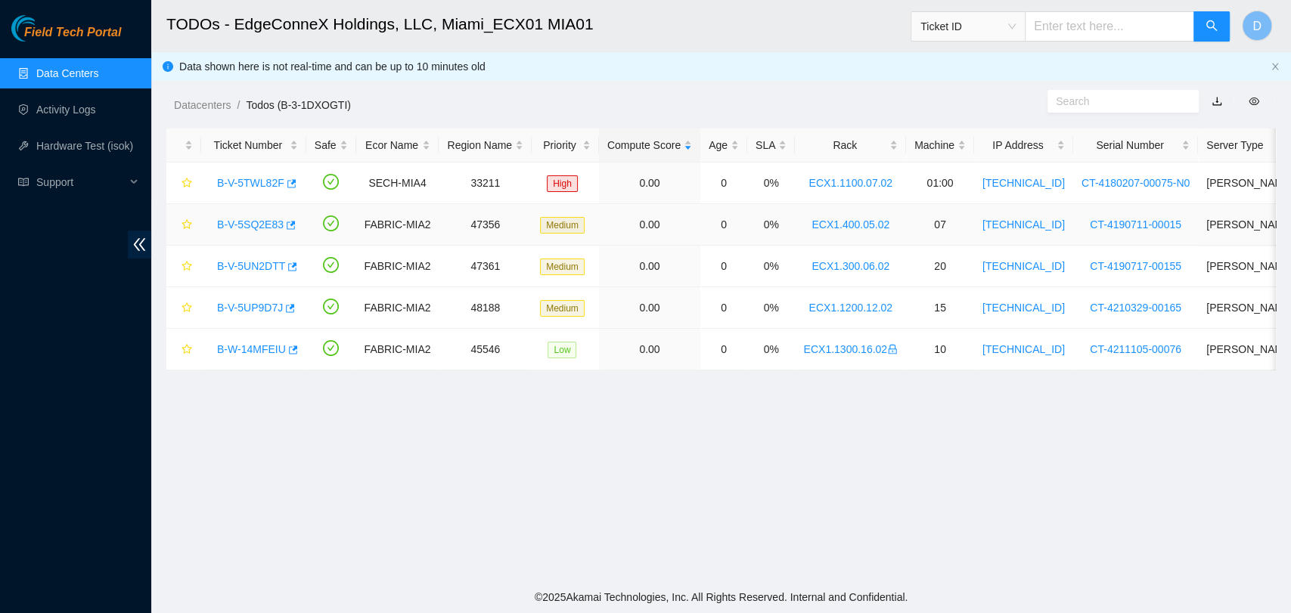
scroll to position [404, 0]
click at [241, 220] on link "B-V-5SQ2E83" at bounding box center [250, 224] width 67 height 12
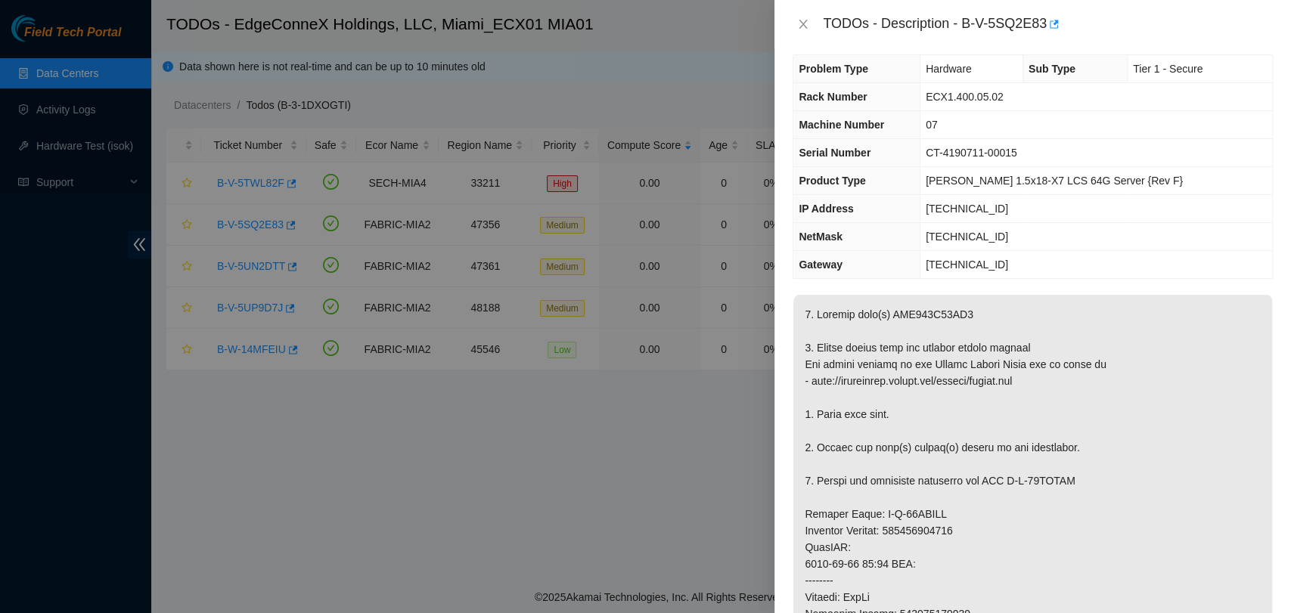
scroll to position [0, 0]
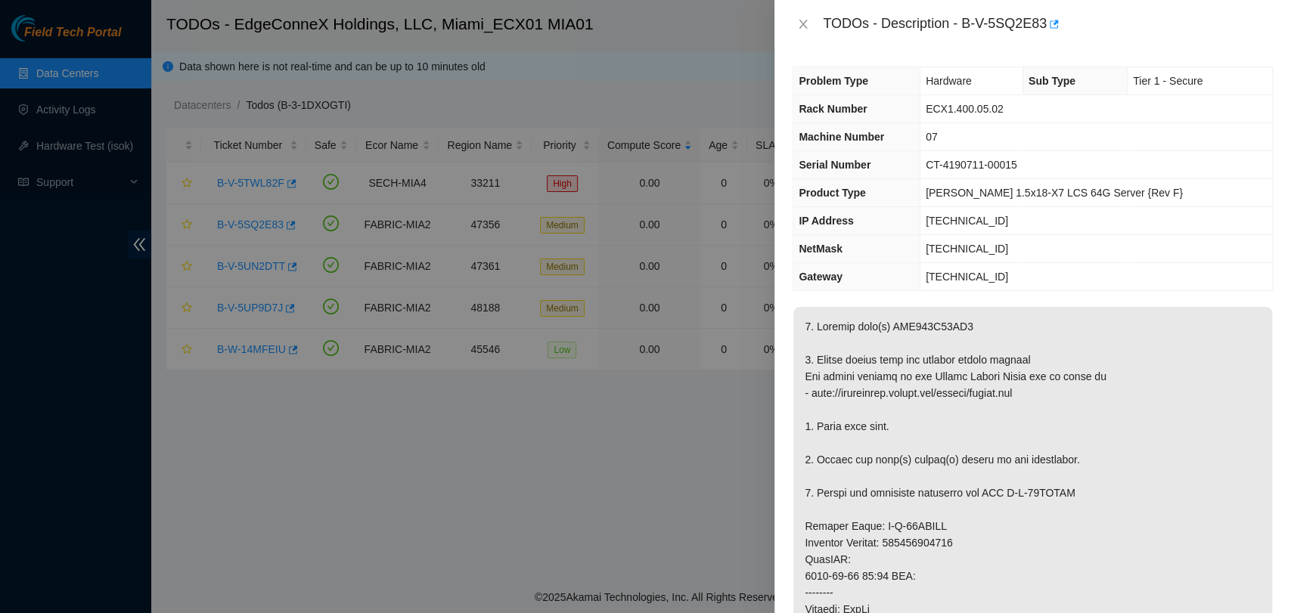
copy p "WMC130F13ZZ8"
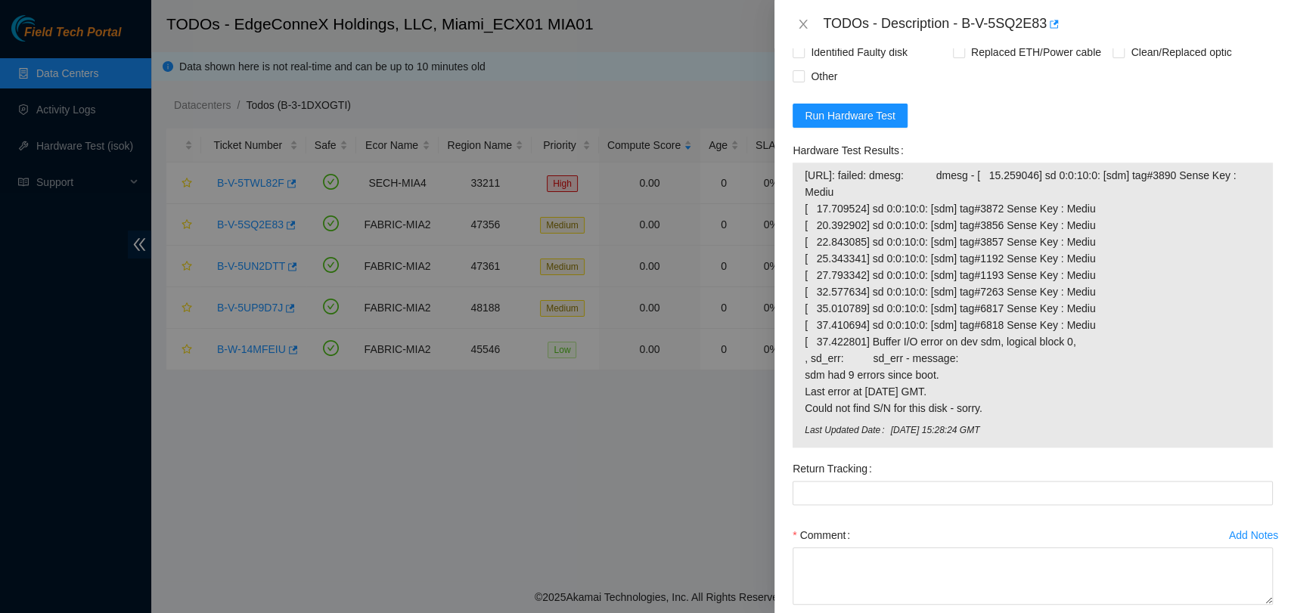
scroll to position [1191, 0]
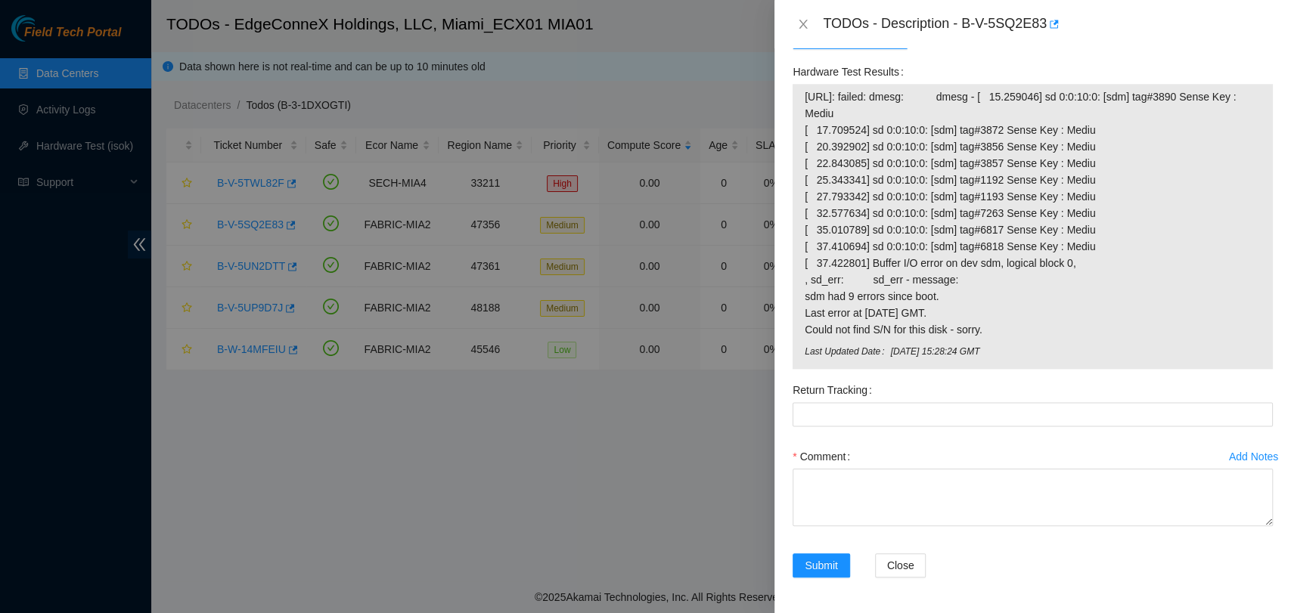
drag, startPoint x: 991, startPoint y: 322, endPoint x: 797, endPoint y: 89, distance: 303.3
click at [797, 89] on div "23.219.152.106: failed: dmesg: dmesg - [ 15.259046] sd 0:0:10:0: [sdm] tag#3890…" at bounding box center [1032, 226] width 480 height 285
copy tbody "[URL]: failed: dmesg: dmesg - [ 15.259046] sd 0:0:10:0: [sdm] tag#3890 Sense Ke…"
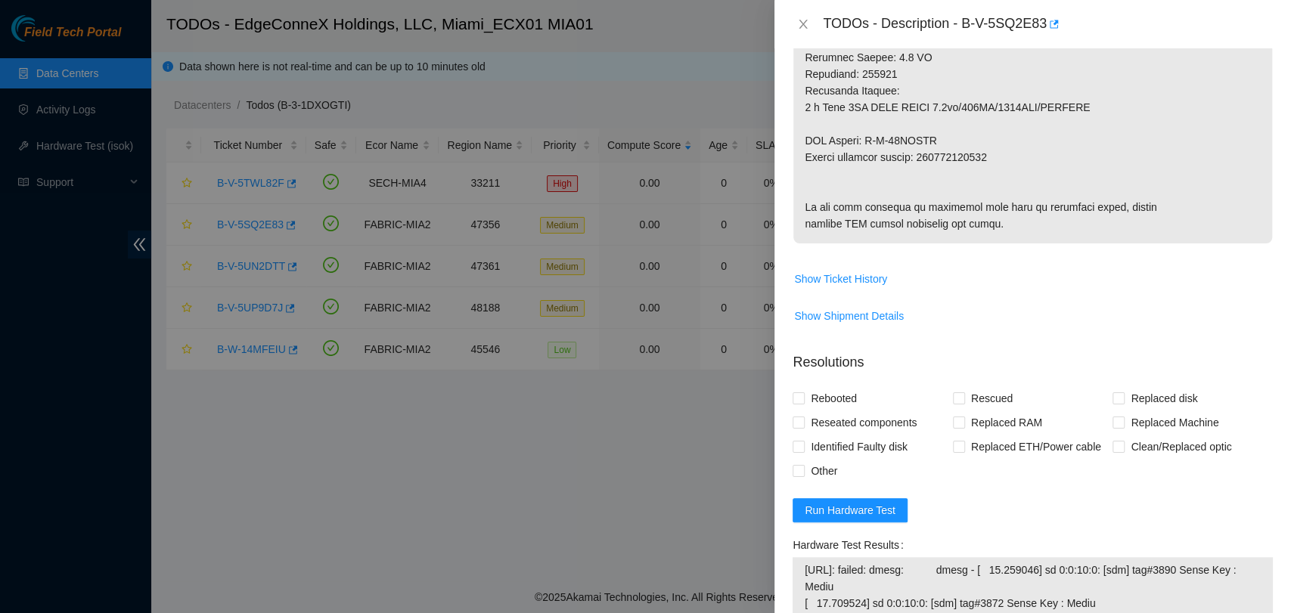
scroll to position [687, 0]
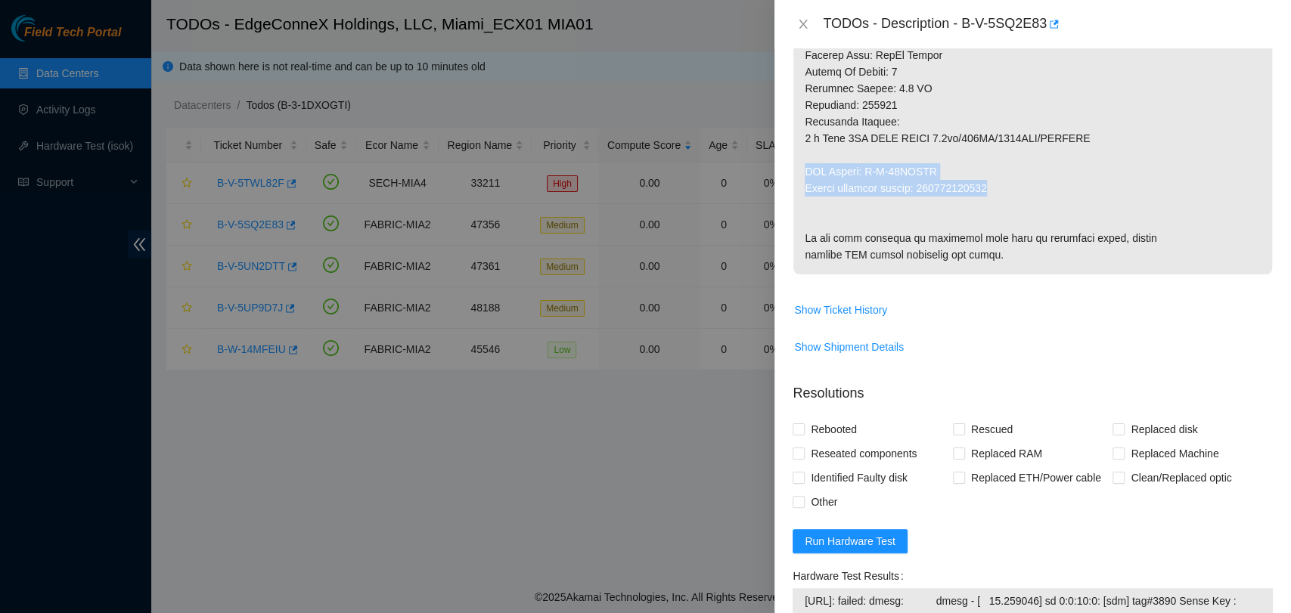
drag, startPoint x: 1005, startPoint y: 183, endPoint x: 798, endPoint y: 165, distance: 207.9
copy p "RMA Return: B-W-13RANDX Return tracking number: 463470045671"
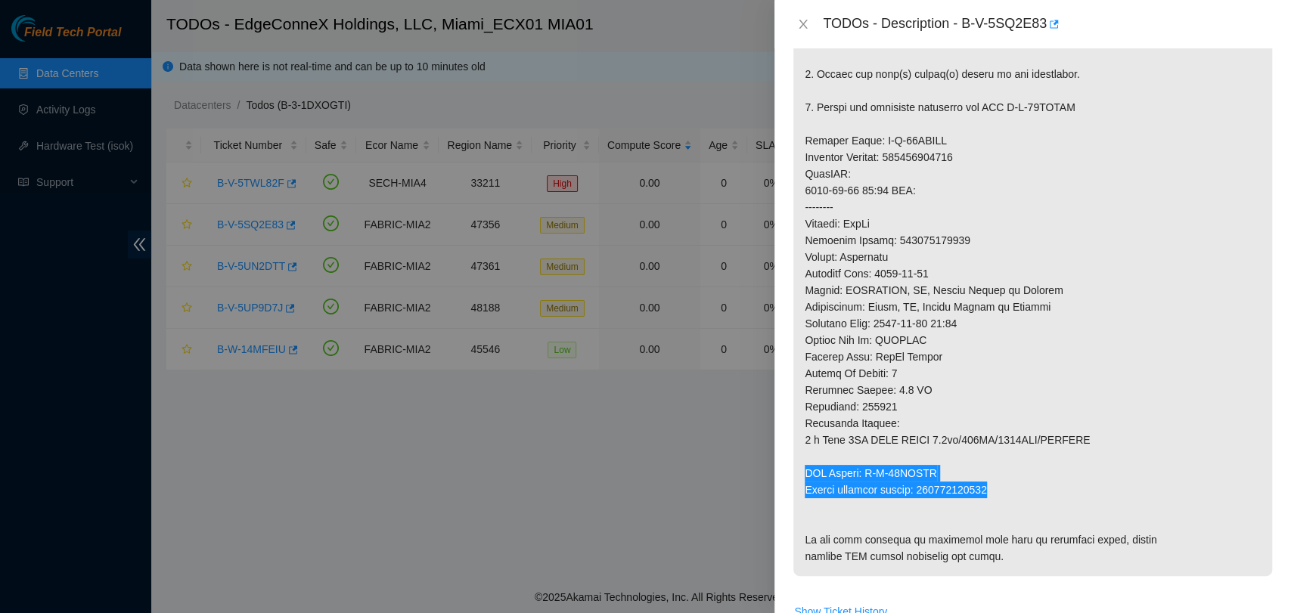
scroll to position [267, 0]
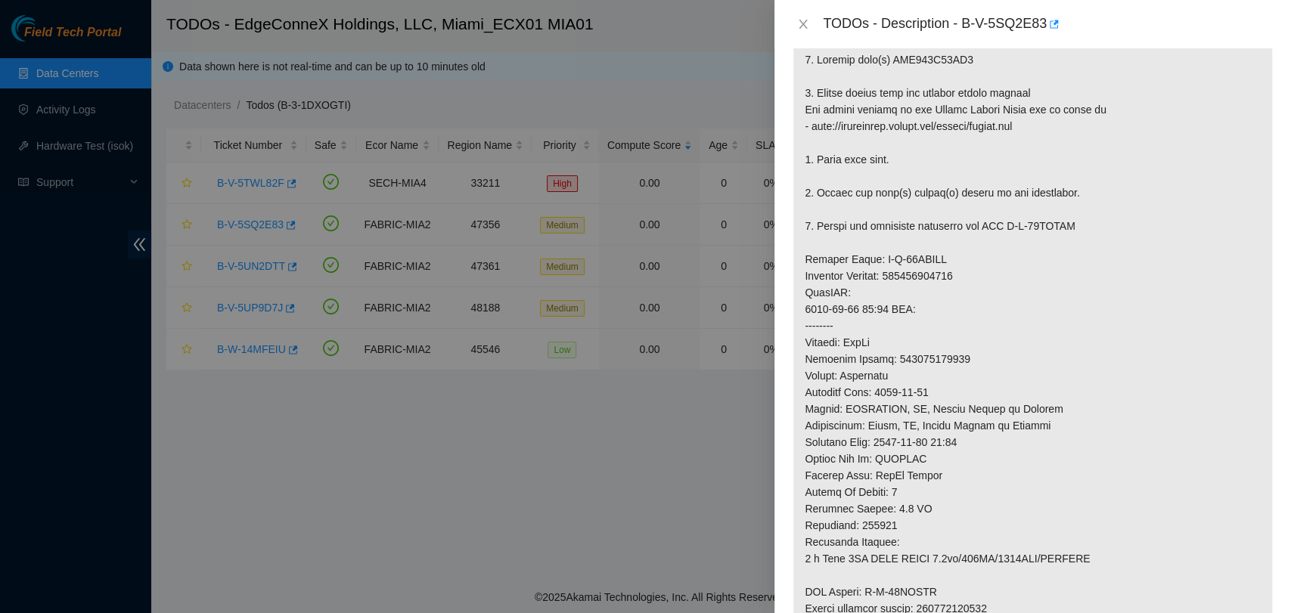
click at [904, 357] on p at bounding box center [1032, 367] width 479 height 655
click at [904, 355] on p at bounding box center [1032, 367] width 479 height 655
copy p "463470045660"
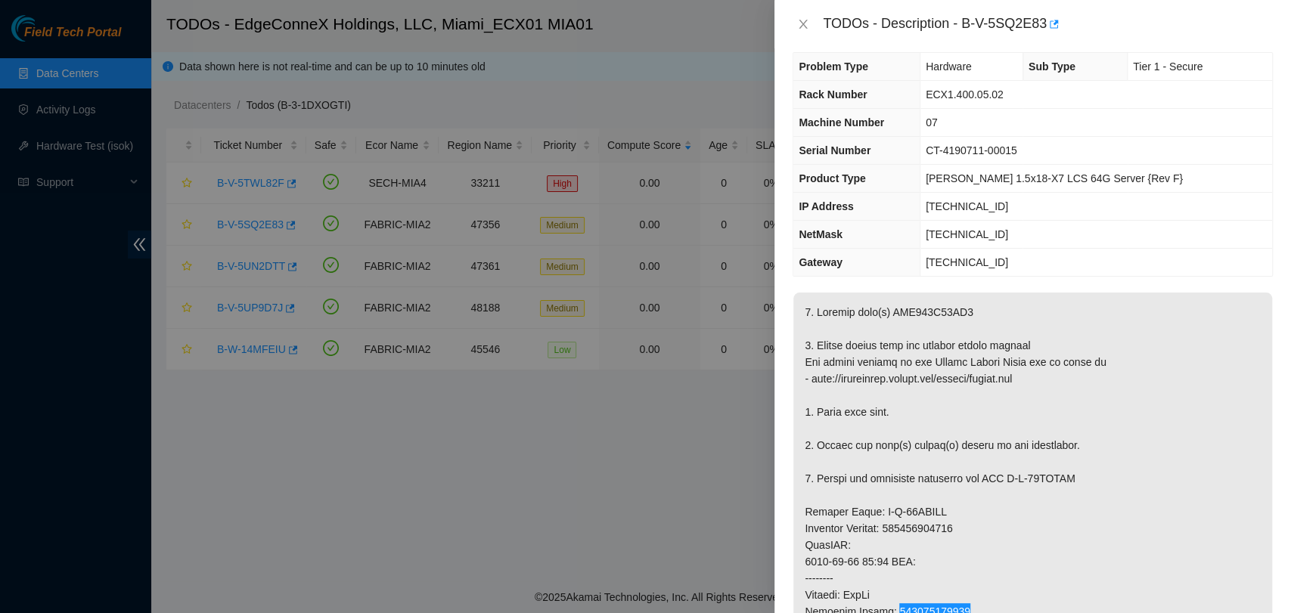
scroll to position [0, 0]
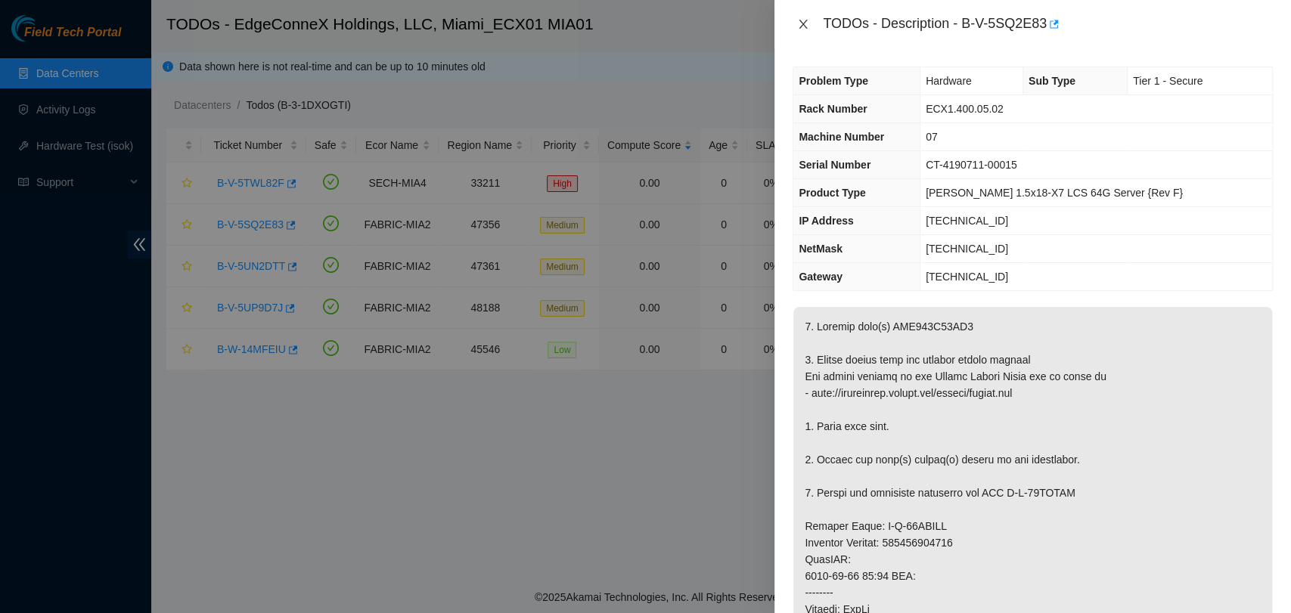
drag, startPoint x: 806, startPoint y: 26, endPoint x: 797, endPoint y: 26, distance: 9.1
click at [805, 26] on icon "close" at bounding box center [803, 24] width 12 height 12
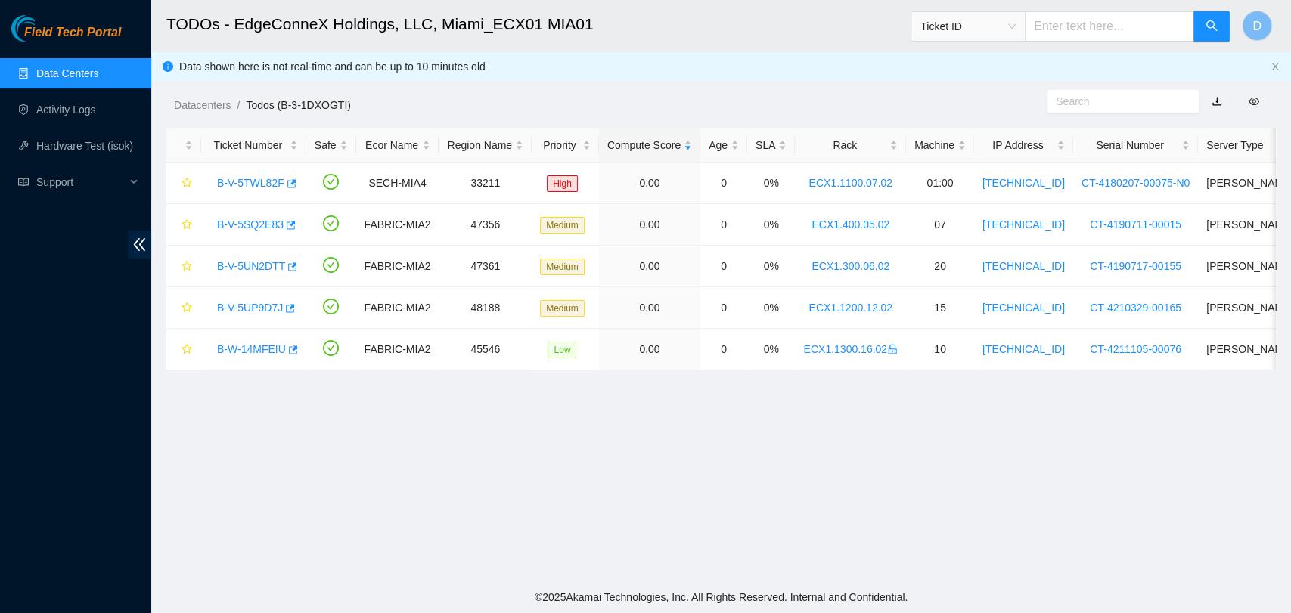
drag, startPoint x: 800, startPoint y: 445, endPoint x: 756, endPoint y: 431, distance: 46.1
click at [798, 446] on main "TODOs - EdgeConneX Holdings, LLC, Miami_ECX01 MIA01 Ticket ID D Data shown here…" at bounding box center [720, 290] width 1139 height 581
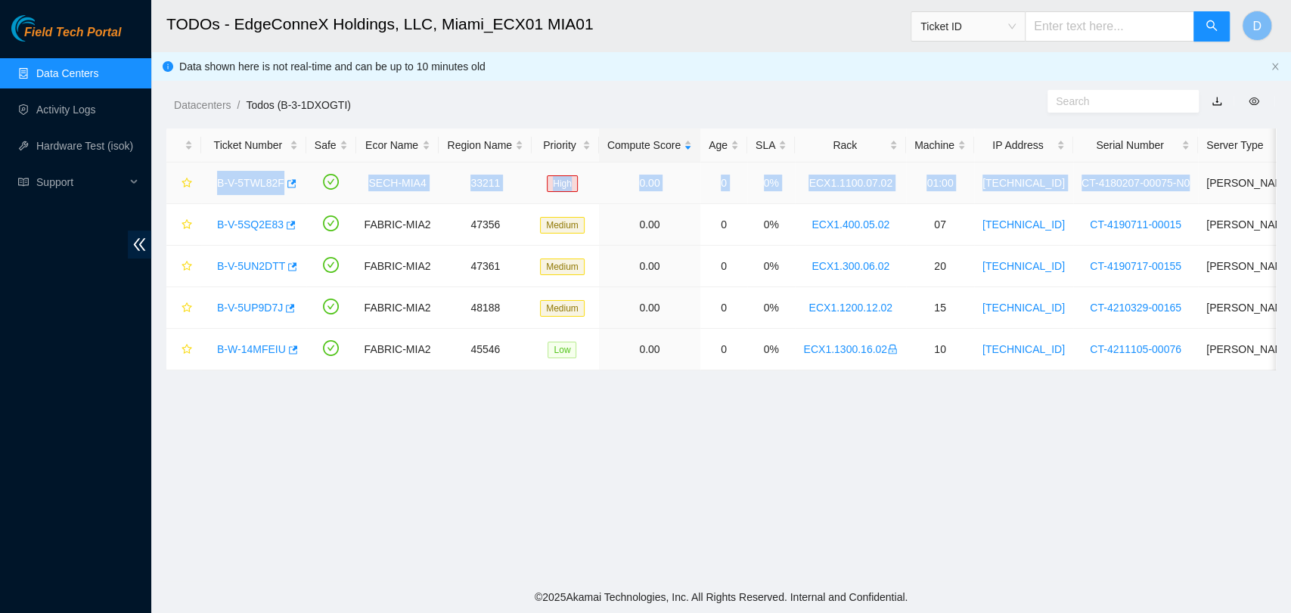
drag, startPoint x: 212, startPoint y: 177, endPoint x: 1163, endPoint y: 191, distance: 951.2
click at [1163, 191] on tr "B-V-5TWL82F SECH-MIA4 33211 High 0.00 0 0% ECX1.1100.07.02 01:00 23.57.103.194 …" at bounding box center [879, 184] width 1426 height 42
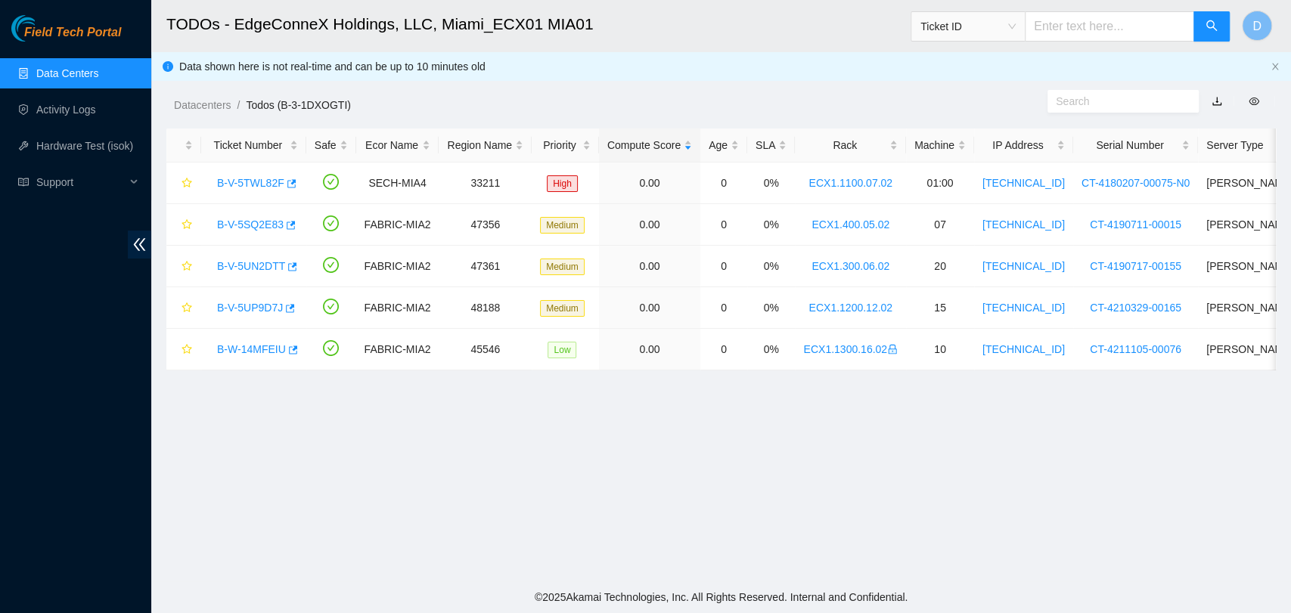
drag, startPoint x: 915, startPoint y: 424, endPoint x: 891, endPoint y: 423, distance: 23.5
click at [915, 424] on main "TODOs - EdgeConneX Holdings, LLC, Miami_ECX01 MIA01 Ticket ID D Data shown here…" at bounding box center [720, 290] width 1139 height 581
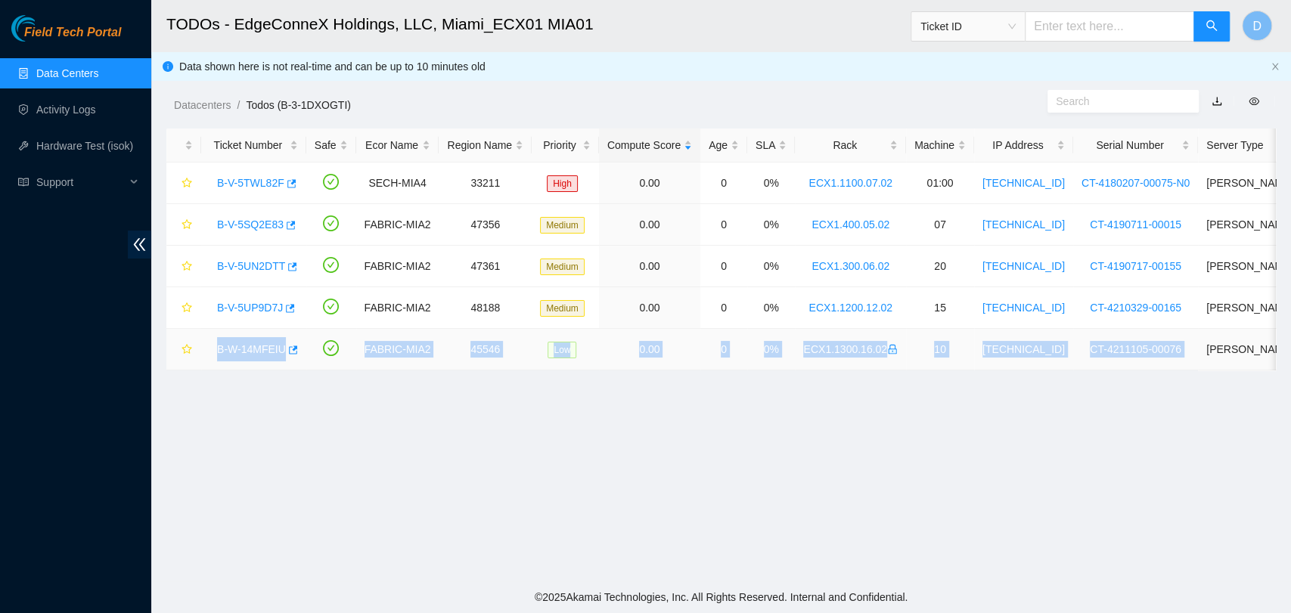
drag, startPoint x: 212, startPoint y: 352, endPoint x: 1173, endPoint y: 346, distance: 960.9
click at [1173, 346] on tr "B-W-14MFEIU FABRIC-MIA2 45546 Low 0.00 0 0% ECX1.1300.16.02 10 104.76.192.141 C…" at bounding box center [879, 350] width 1426 height 42
click at [270, 346] on link "B-W-14MFEIU" at bounding box center [251, 349] width 69 height 12
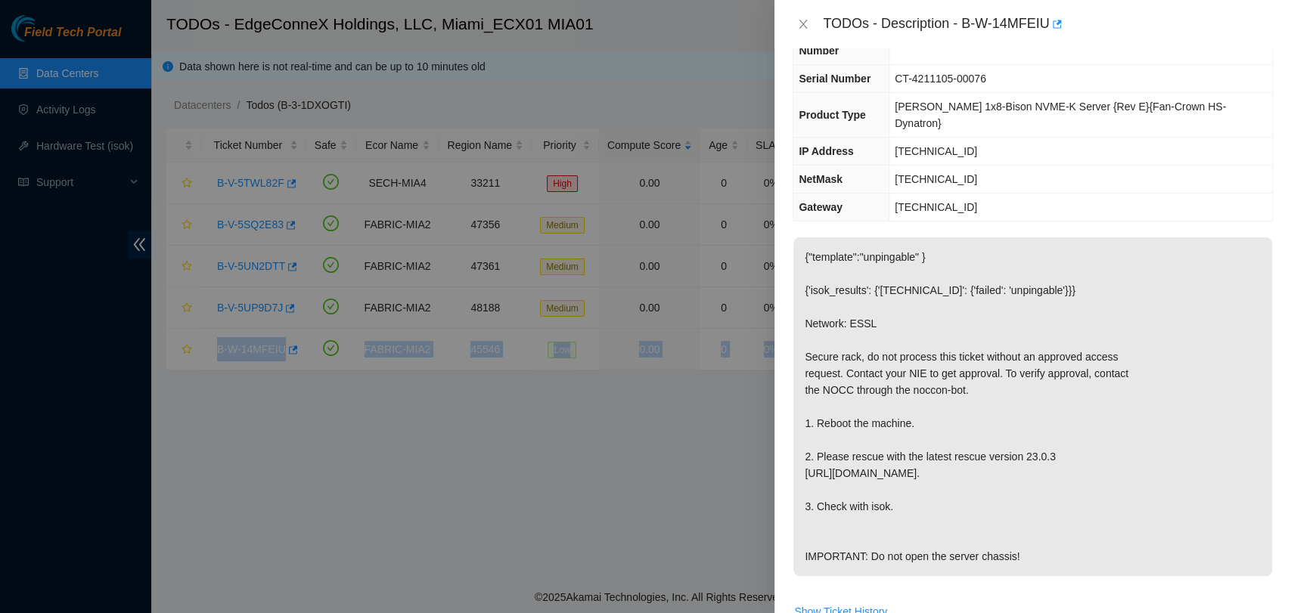
scroll to position [587, 0]
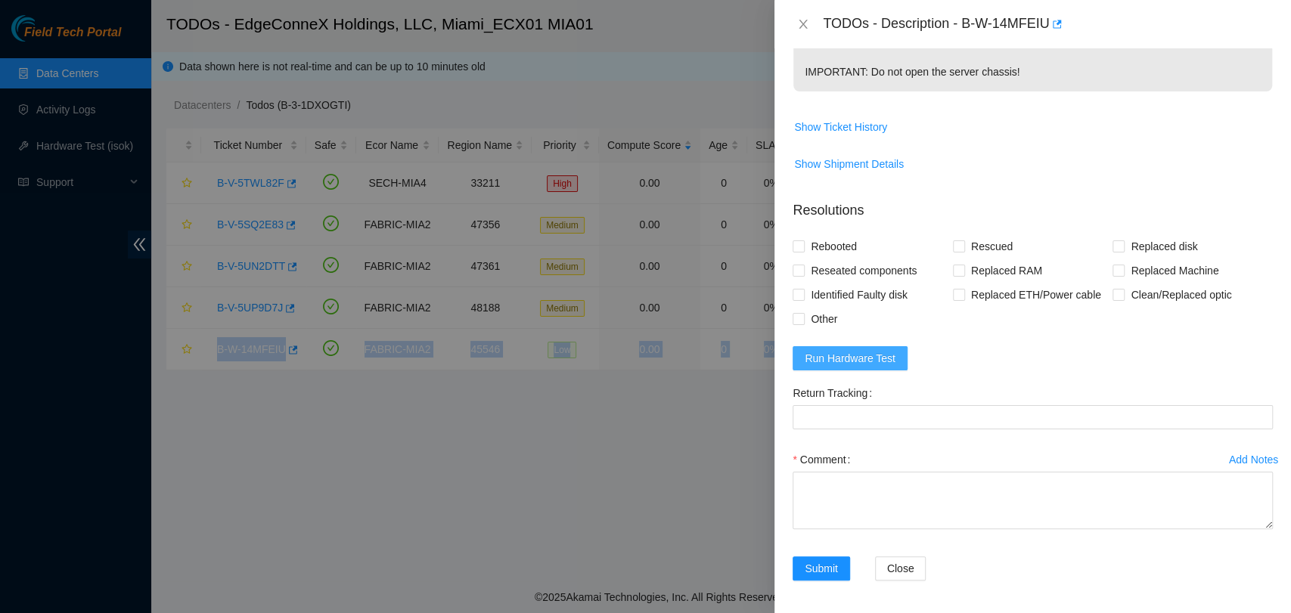
click at [855, 358] on span "Run Hardware Test" at bounding box center [849, 358] width 91 height 17
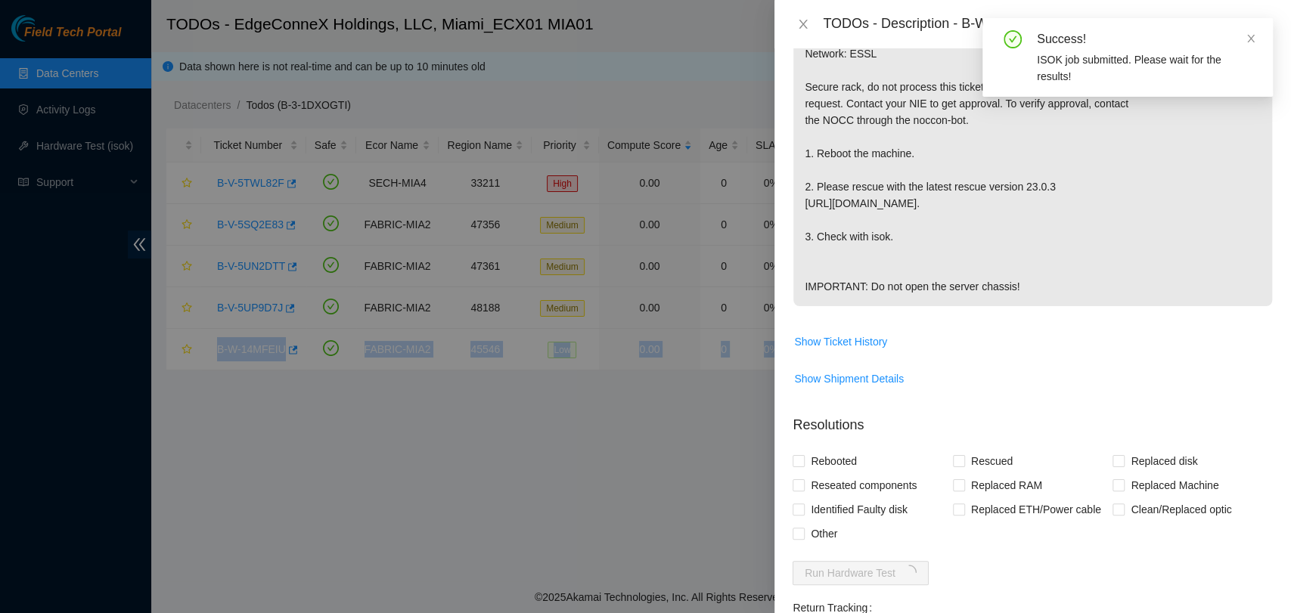
scroll to position [590, 0]
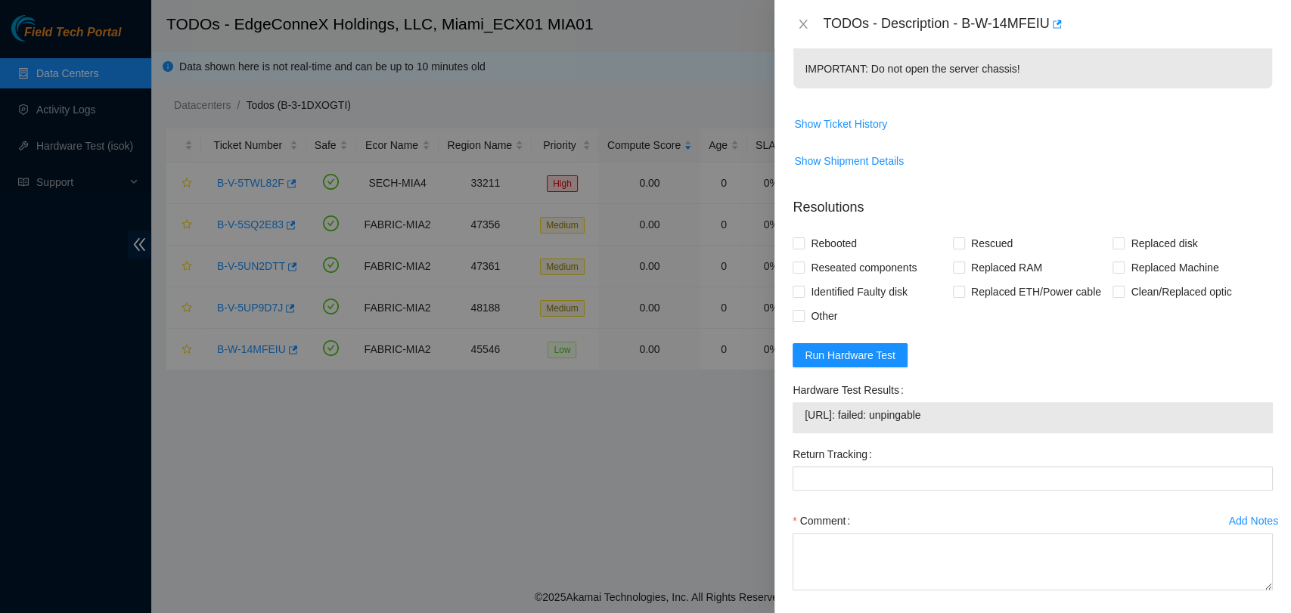
click at [913, 414] on span "104.76.192.141: failed: unpingable" at bounding box center [1032, 415] width 456 height 17
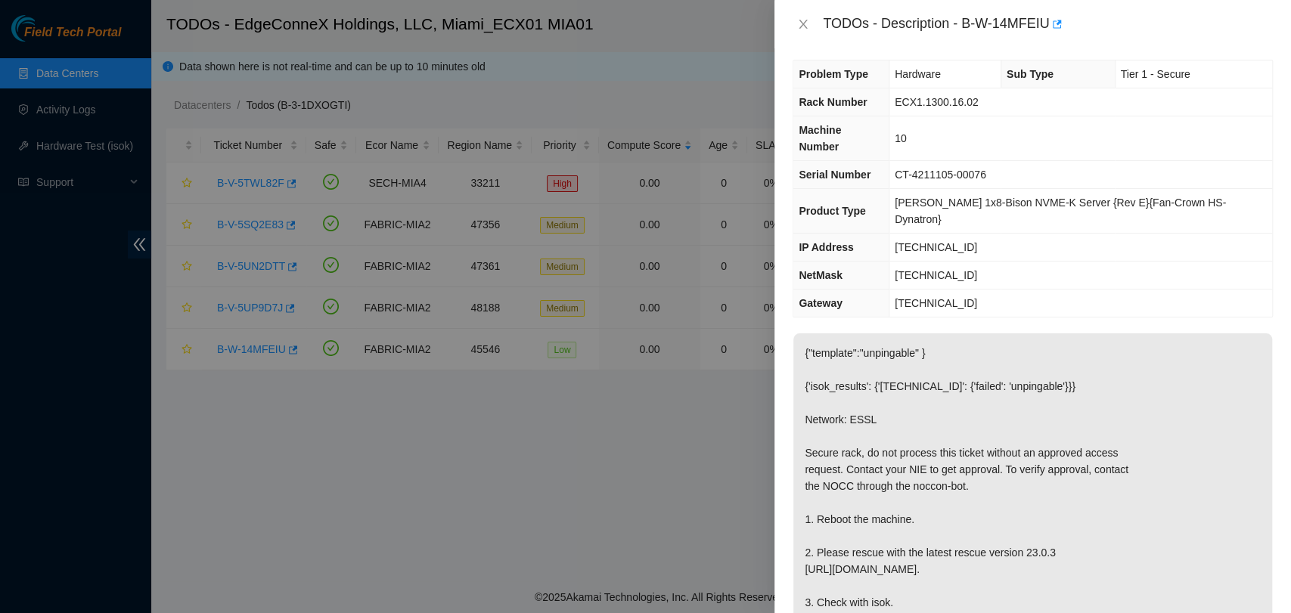
scroll to position [0, 0]
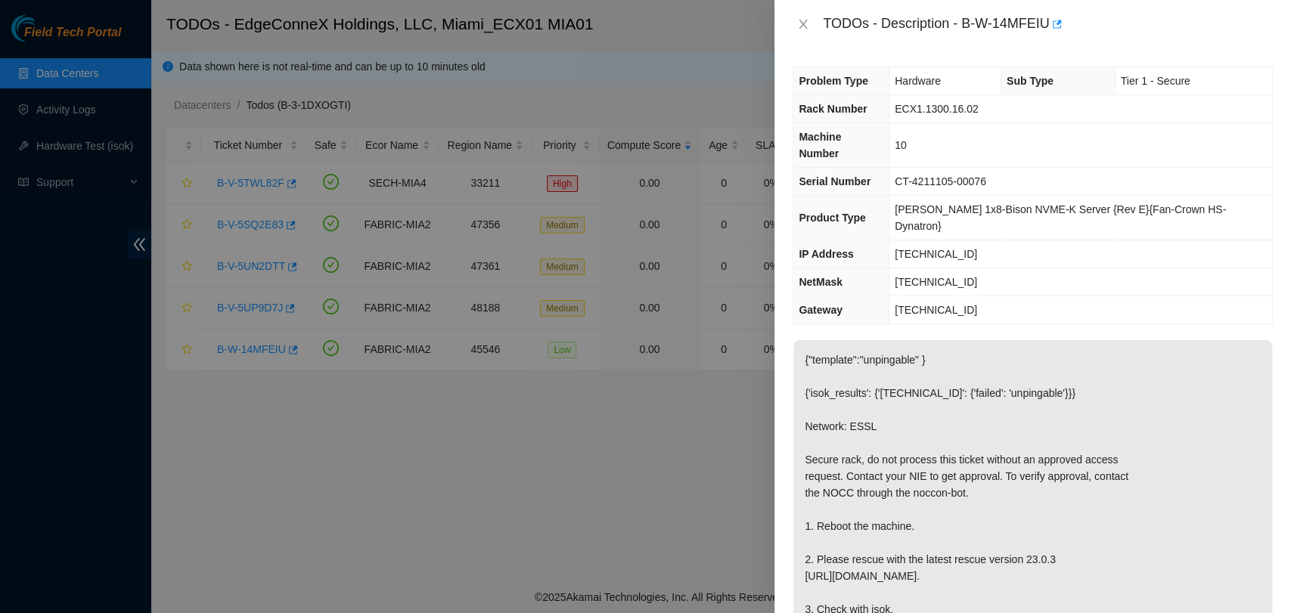
click at [951, 175] on span "CT-4211105-00076" at bounding box center [939, 181] width 91 height 12
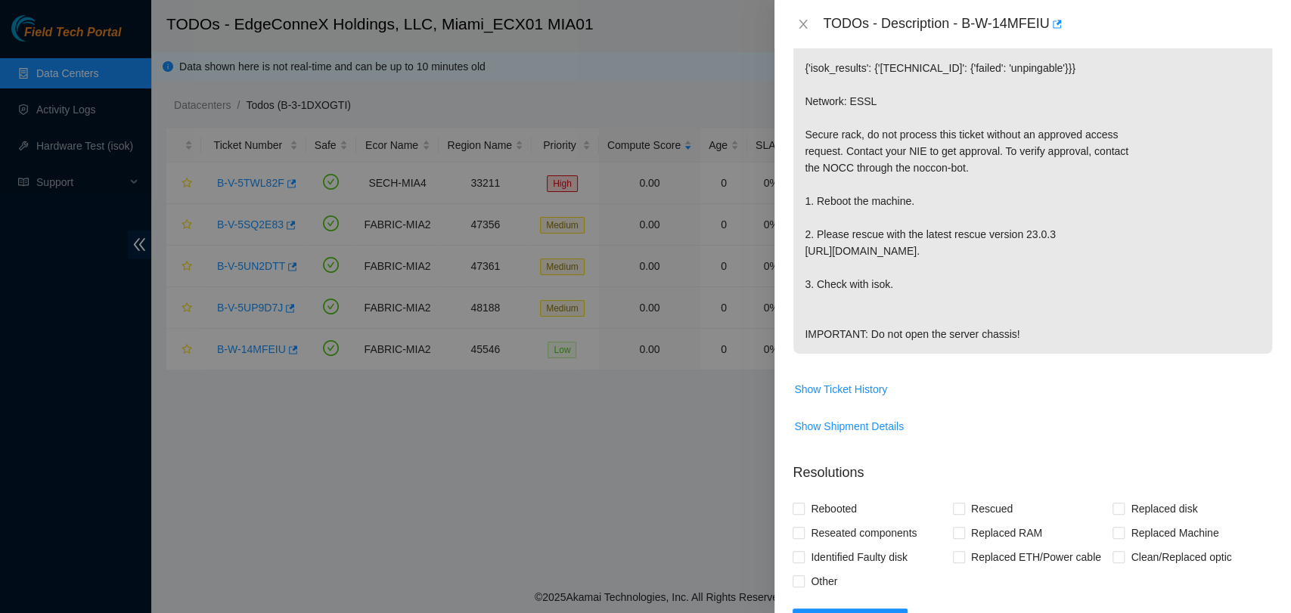
scroll to position [336, 0]
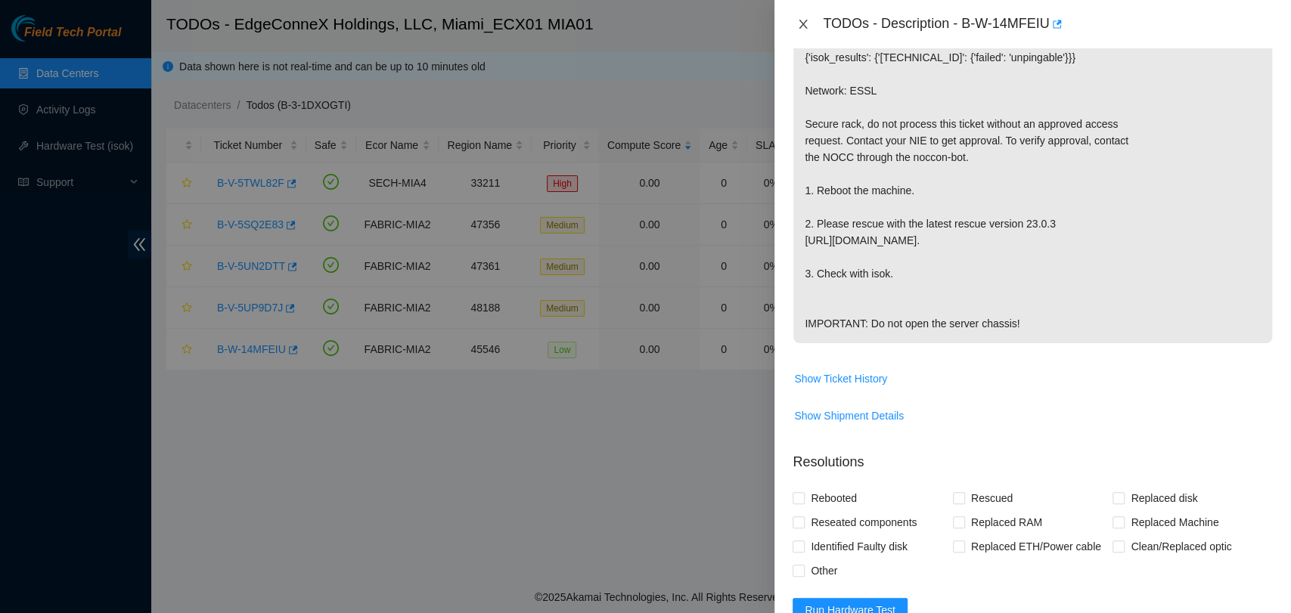
click at [797, 28] on icon "close" at bounding box center [803, 24] width 12 height 12
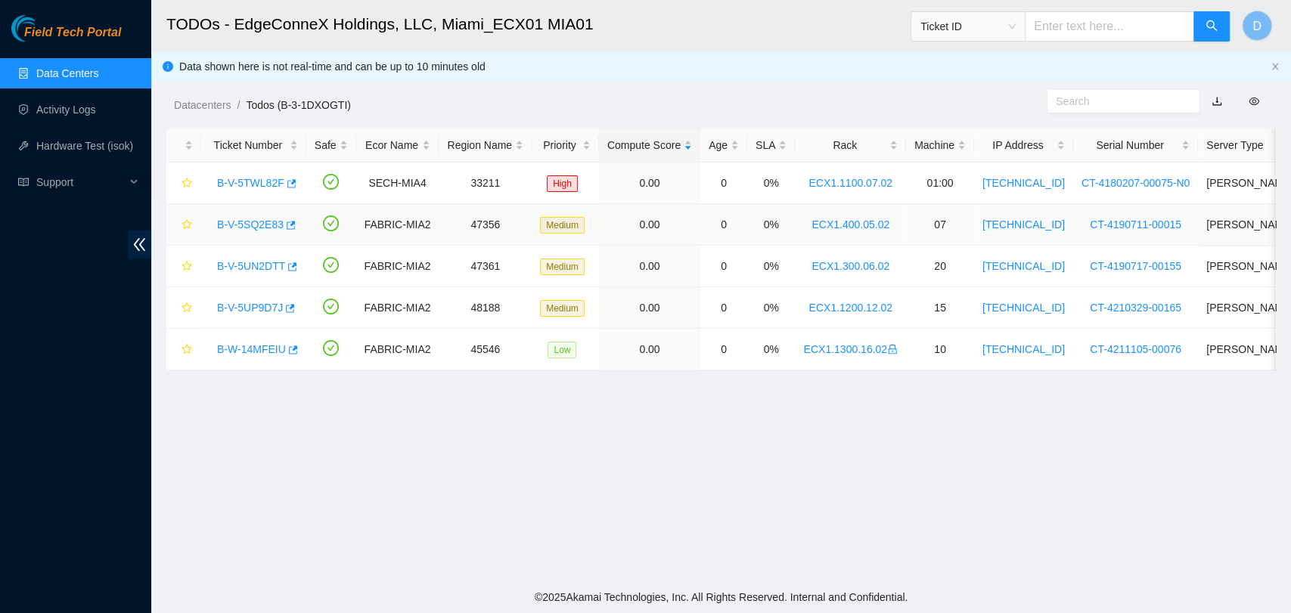
click at [227, 220] on link "B-V-5SQ2E83" at bounding box center [250, 224] width 67 height 12
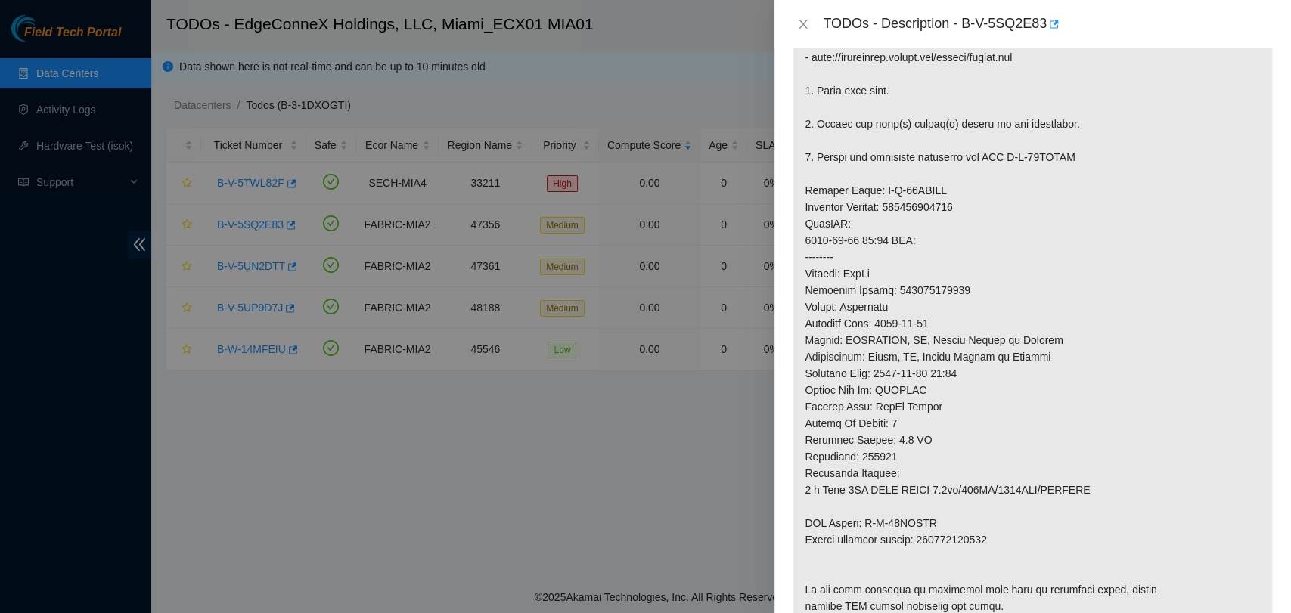
scroll to position [0, 0]
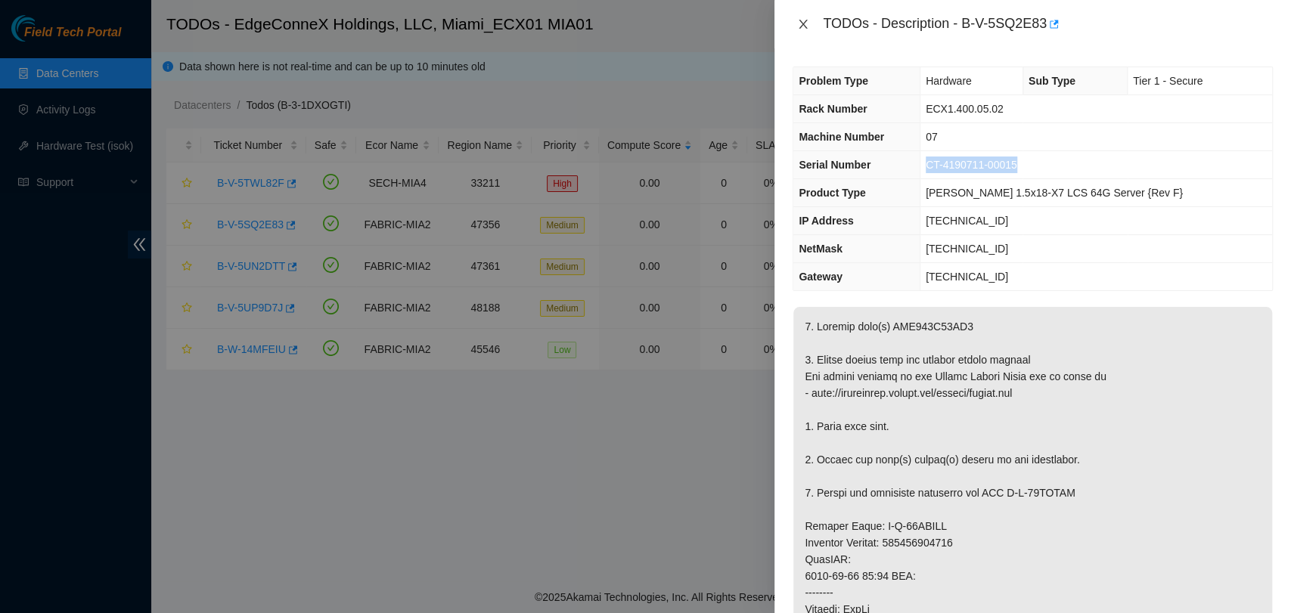
click at [804, 24] on icon "close" at bounding box center [803, 24] width 12 height 12
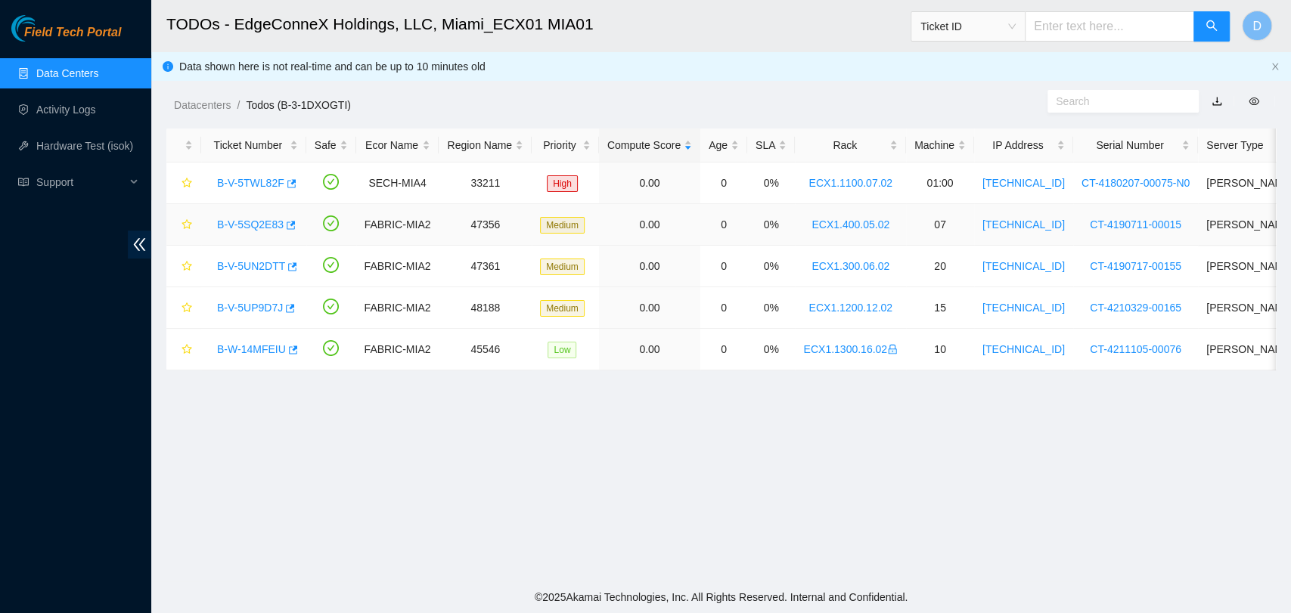
click at [245, 219] on link "B-V-5SQ2E83" at bounding box center [250, 224] width 67 height 12
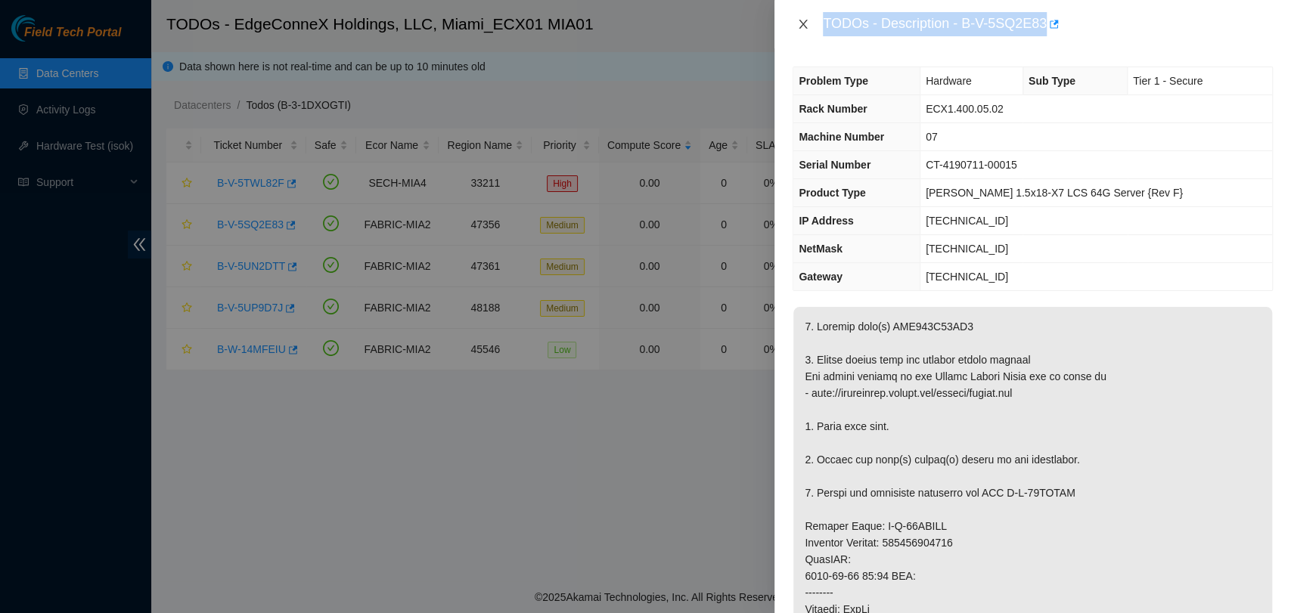
drag, startPoint x: 939, startPoint y: 64, endPoint x: 803, endPoint y: 19, distance: 143.4
click at [803, 19] on div "TODOs - Description - B-V-5SQ2E83 Problem Type Hardware Sub Type Tier 1 - Secur…" at bounding box center [1032, 306] width 516 height 613
click at [803, 19] on icon "close" at bounding box center [803, 24] width 12 height 12
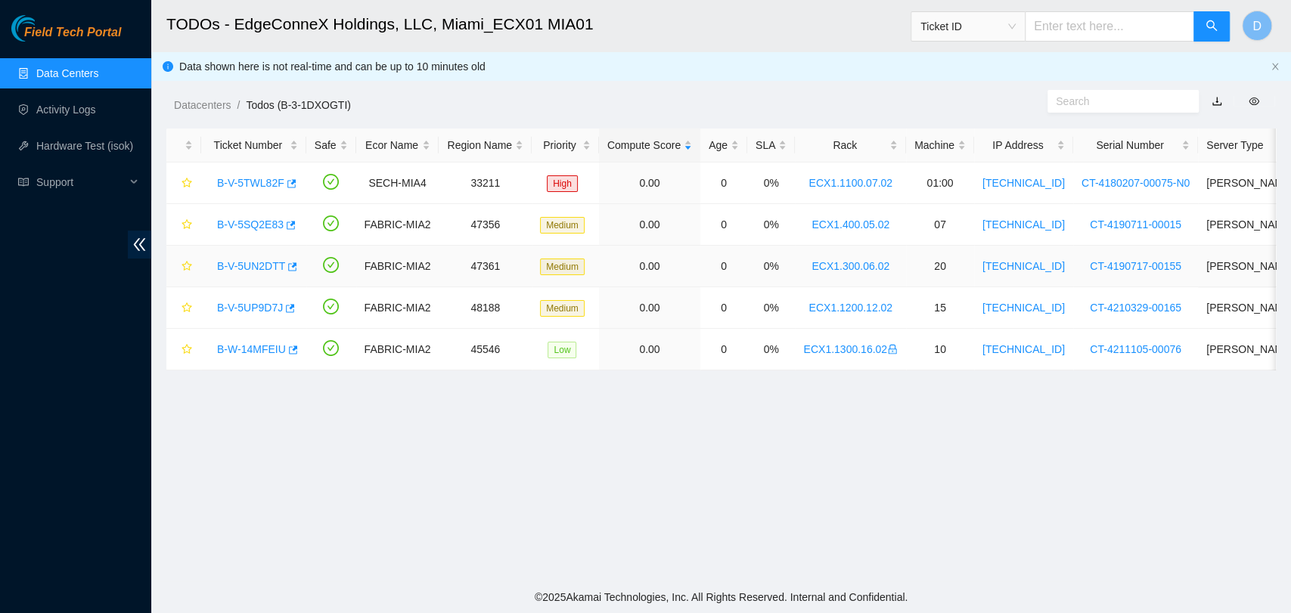
click at [257, 265] on link "B-V-5UN2DTT" at bounding box center [251, 266] width 68 height 12
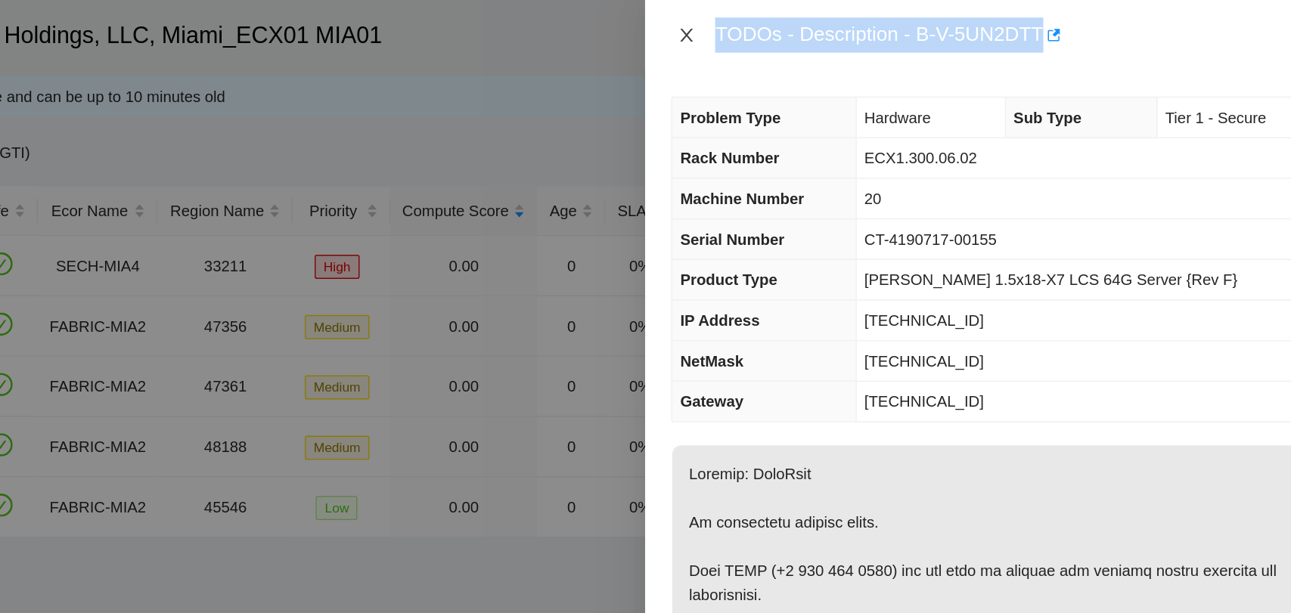
click at [807, 27] on icon "close" at bounding box center [803, 24] width 12 height 12
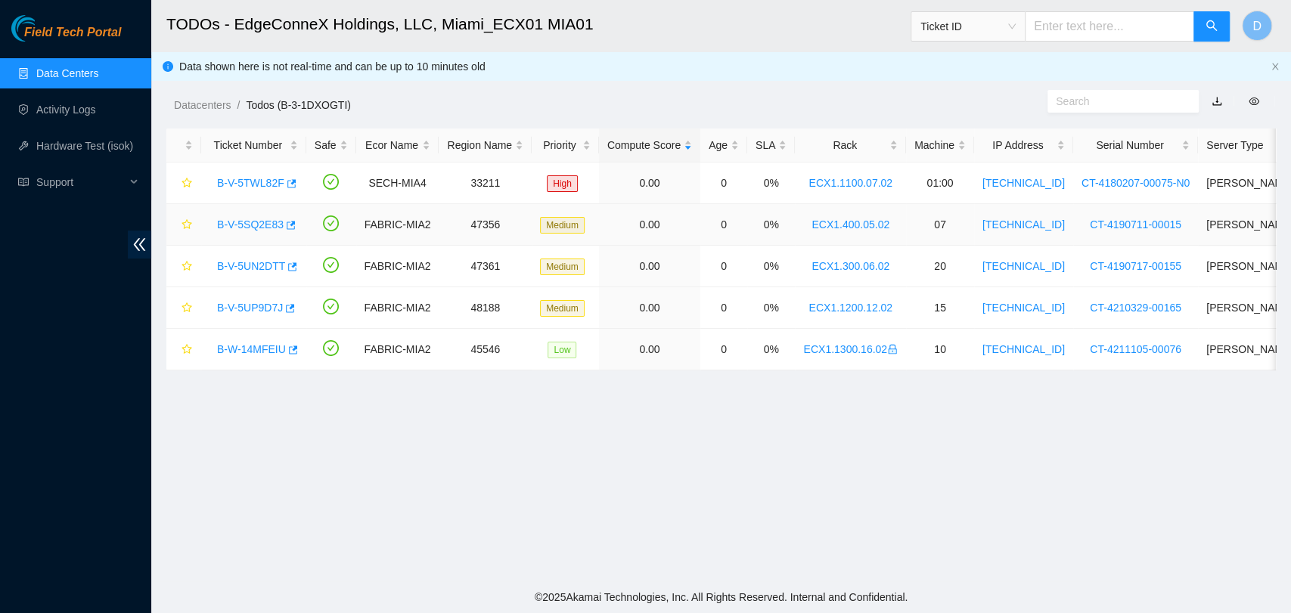
click at [260, 215] on div "B-V-5SQ2E83" at bounding box center [253, 224] width 88 height 24
click at [262, 227] on link "B-V-5SQ2E83" at bounding box center [250, 224] width 67 height 12
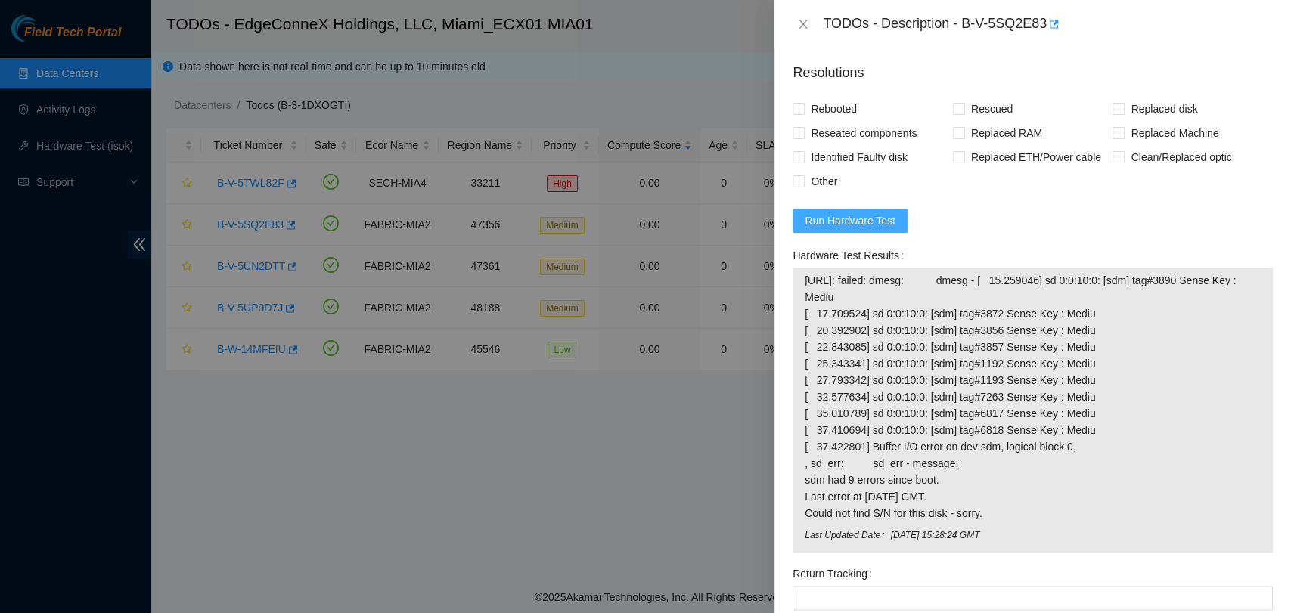
click at [836, 219] on span "Run Hardware Test" at bounding box center [849, 220] width 91 height 17
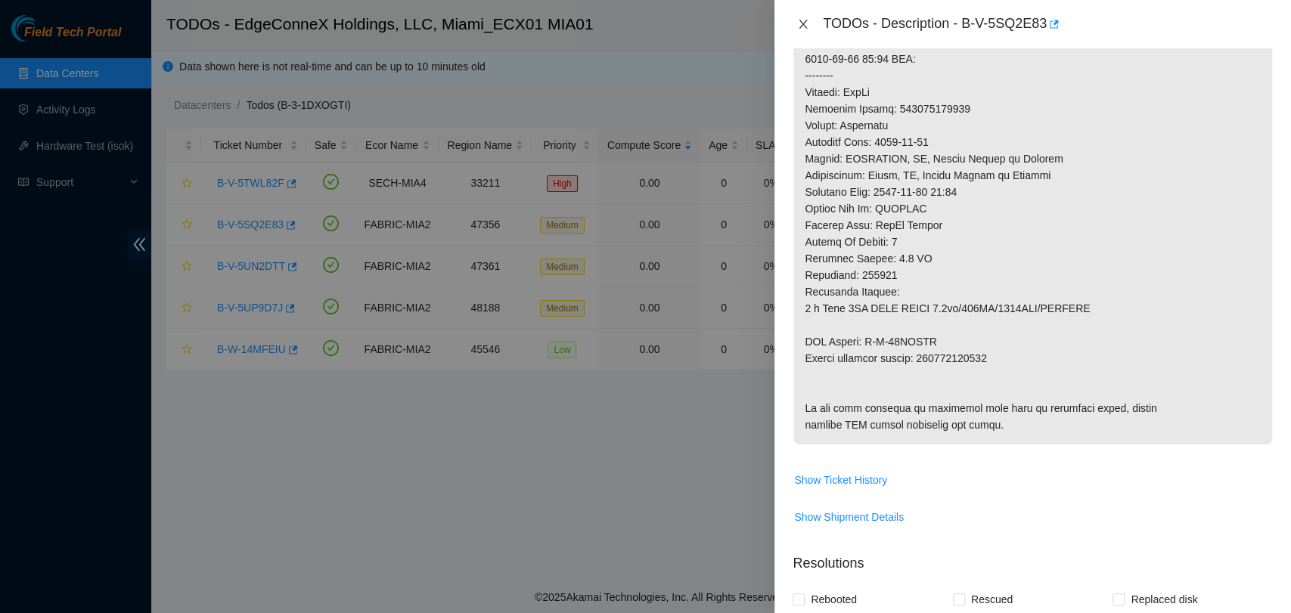
click at [807, 22] on icon "close" at bounding box center [803, 24] width 12 height 12
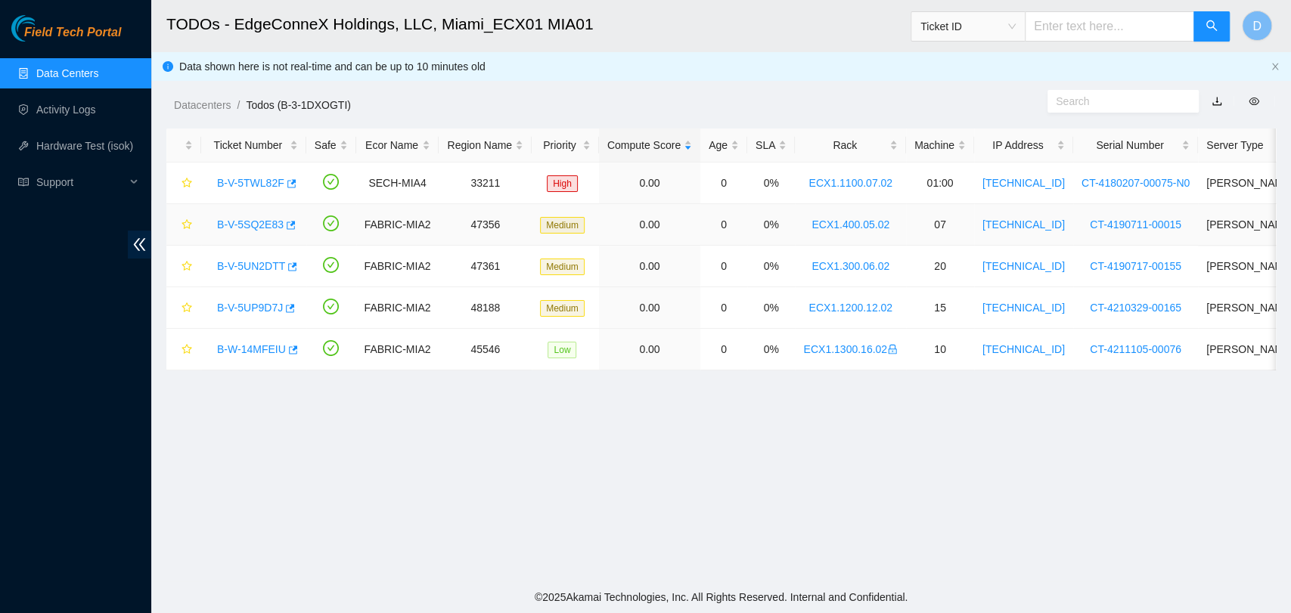
scroll to position [404, 0]
click at [264, 224] on link "B-V-5SQ2E83" at bounding box center [250, 224] width 67 height 12
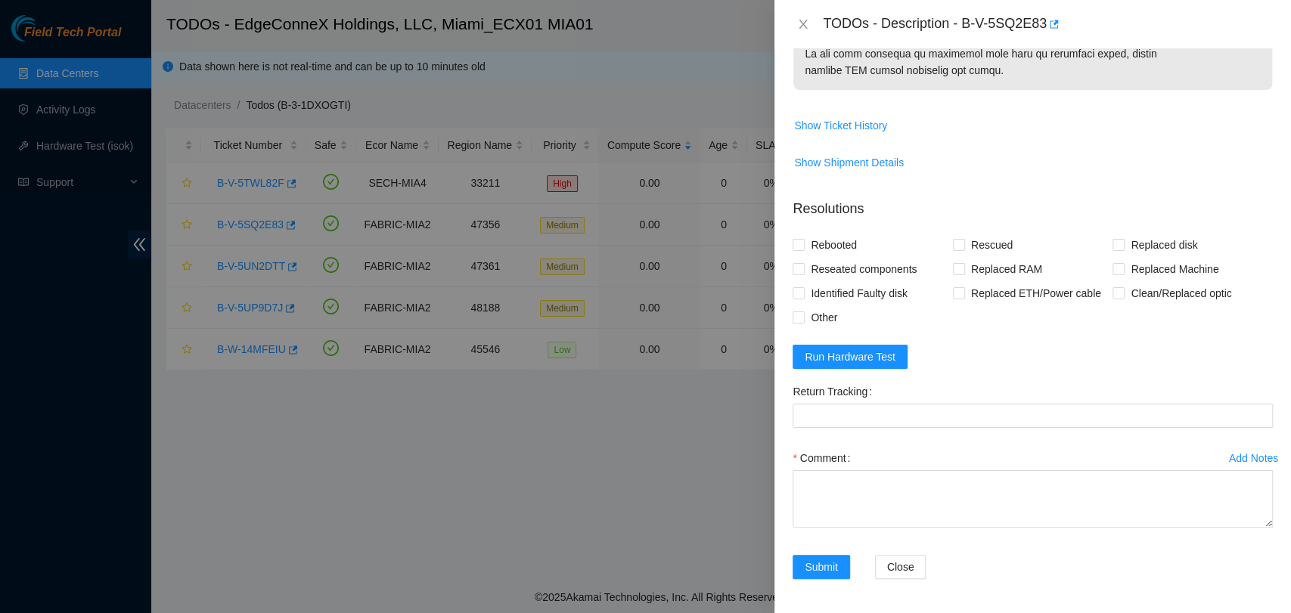
scroll to position [873, 0]
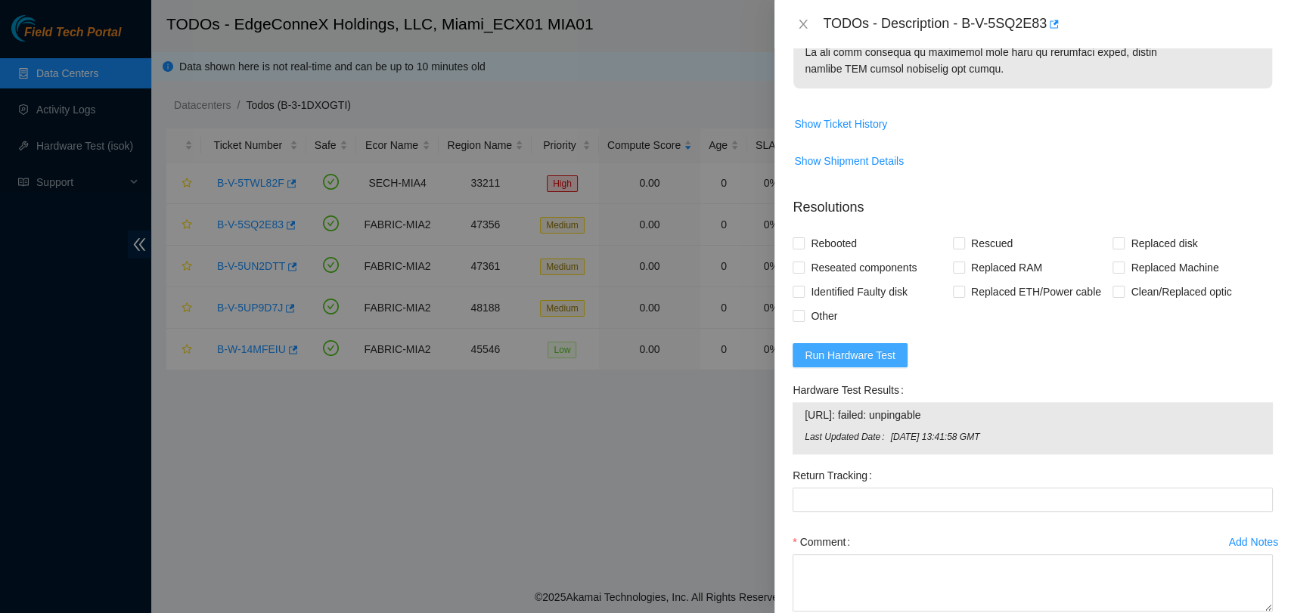
click at [865, 352] on span "Run Hardware Test" at bounding box center [849, 355] width 91 height 17
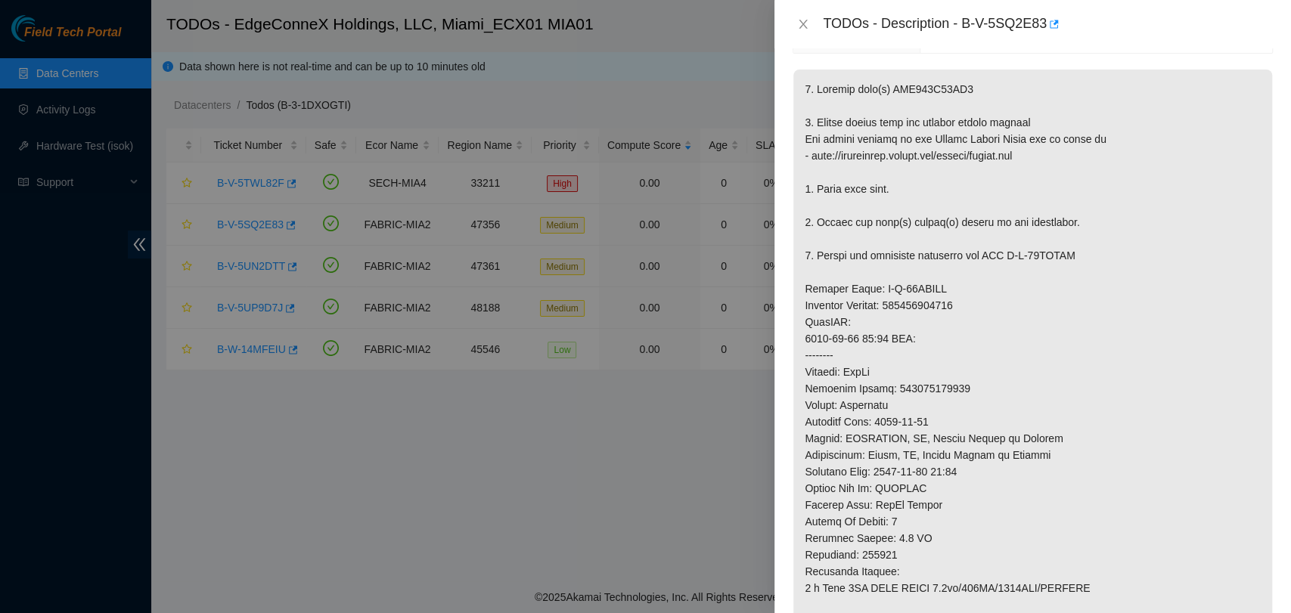
scroll to position [671, 0]
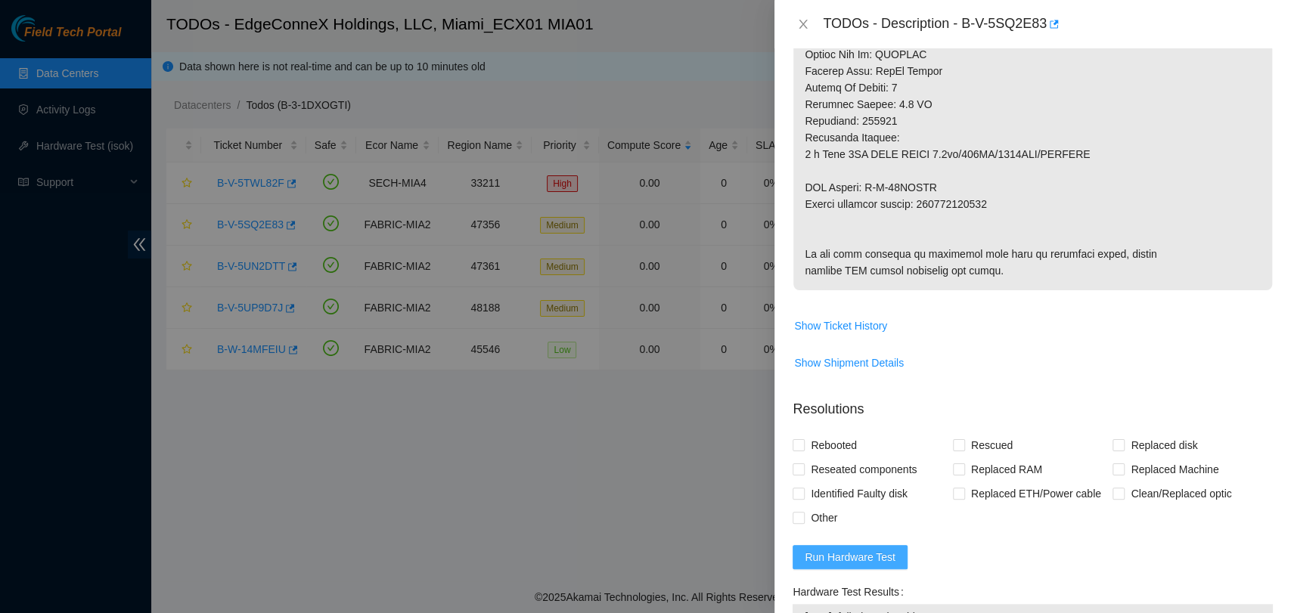
click at [866, 553] on span "Run Hardware Test" at bounding box center [849, 557] width 91 height 17
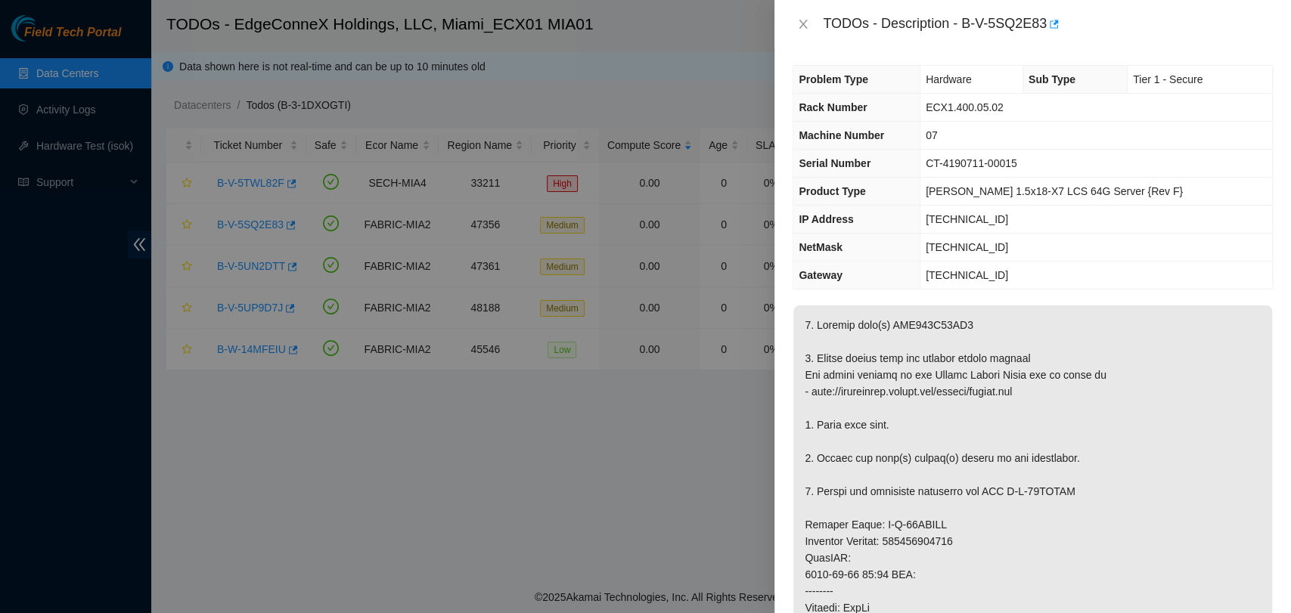
scroll to position [0, 0]
drag, startPoint x: 820, startPoint y: 292, endPoint x: 968, endPoint y: 240, distance: 157.1
drag, startPoint x: 968, startPoint y: 240, endPoint x: 854, endPoint y: 110, distance: 173.0
click at [854, 110] on span "Rack Number" at bounding box center [832, 109] width 68 height 12
click at [808, 18] on icon "close" at bounding box center [803, 24] width 12 height 12
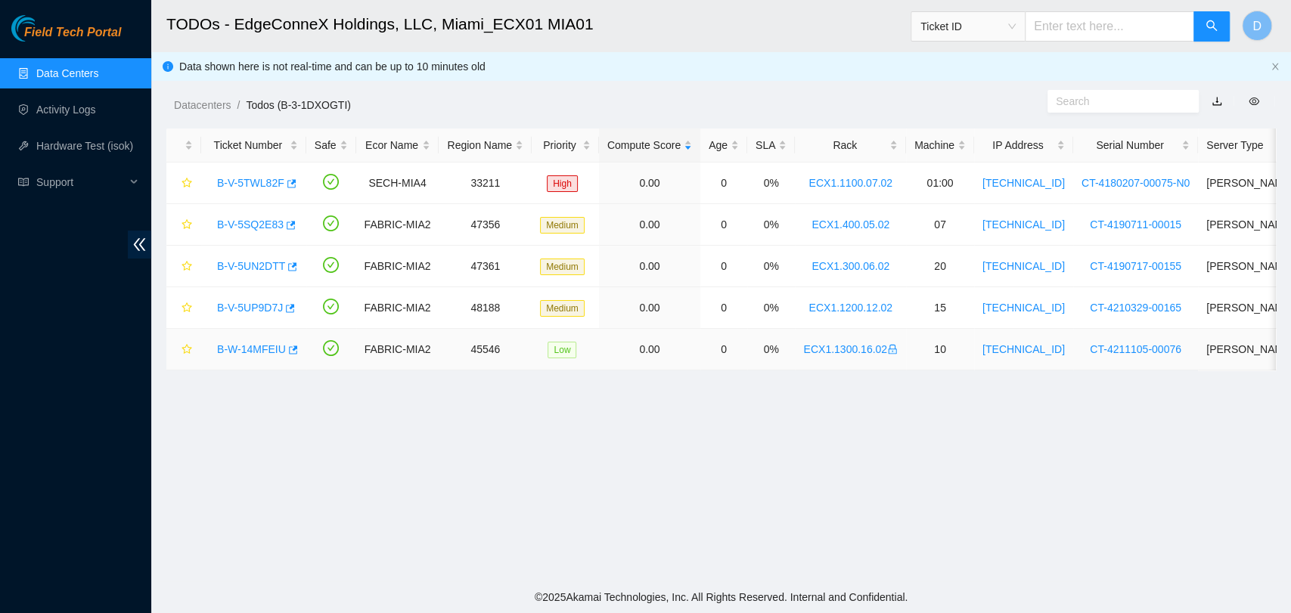
click at [260, 346] on link "B-W-14MFEIU" at bounding box center [251, 349] width 69 height 12
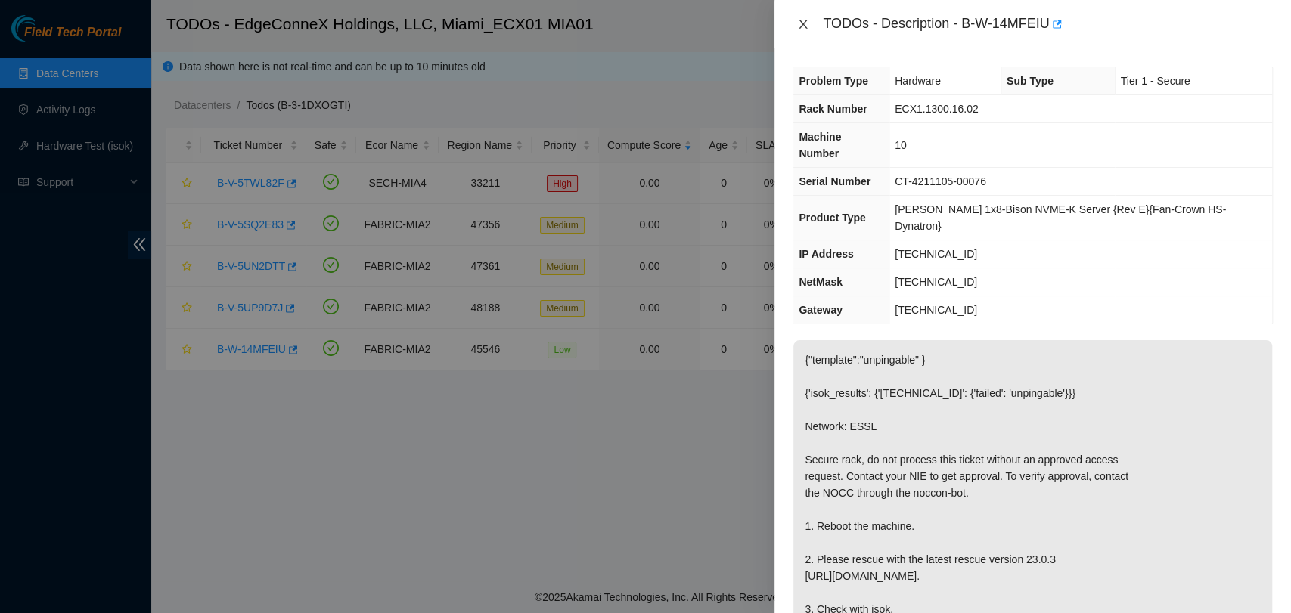
click at [809, 29] on button "Close" at bounding box center [802, 24] width 21 height 14
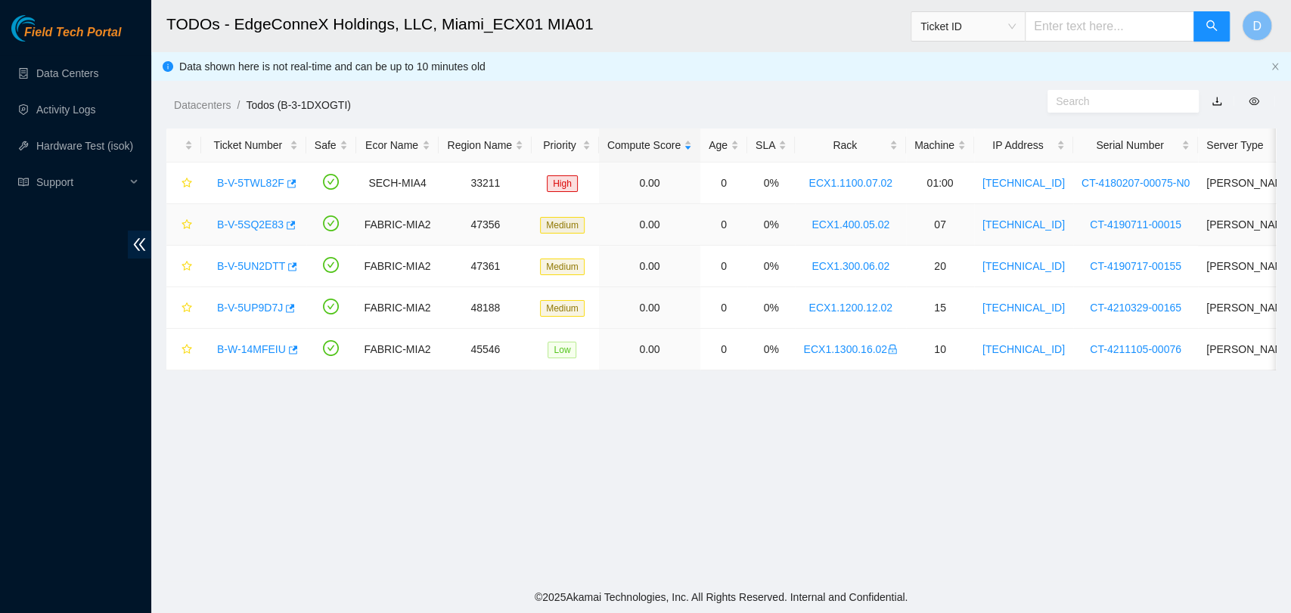
click at [240, 223] on link "B-V-5SQ2E83" at bounding box center [250, 224] width 67 height 12
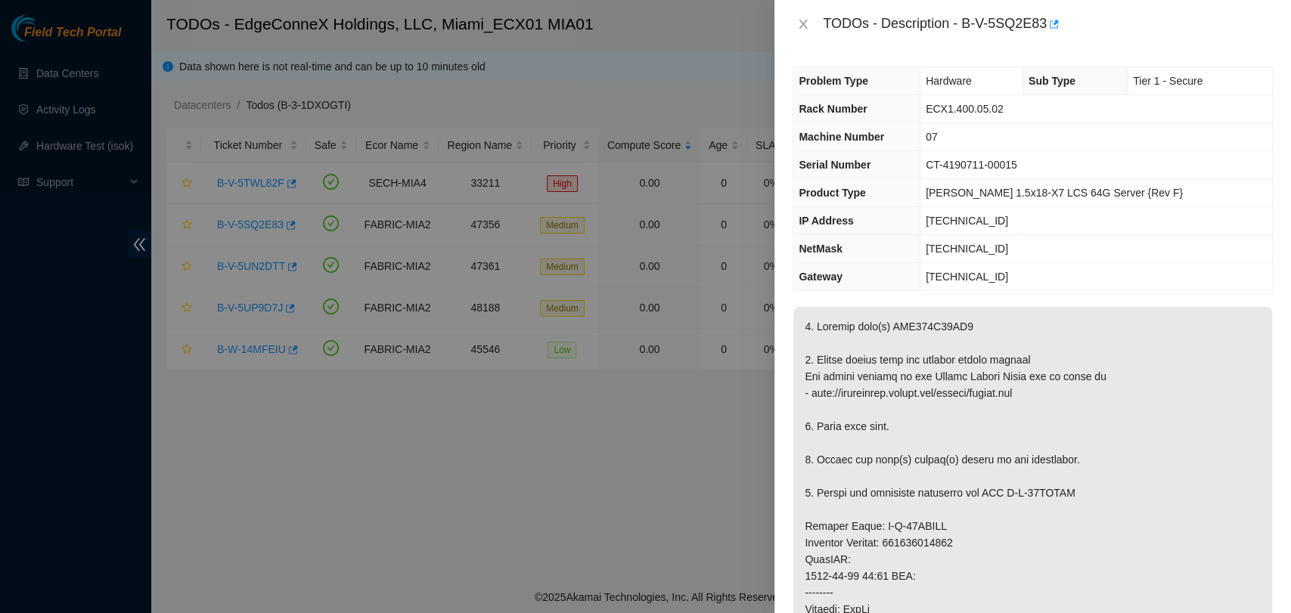
scroll to position [959, 0]
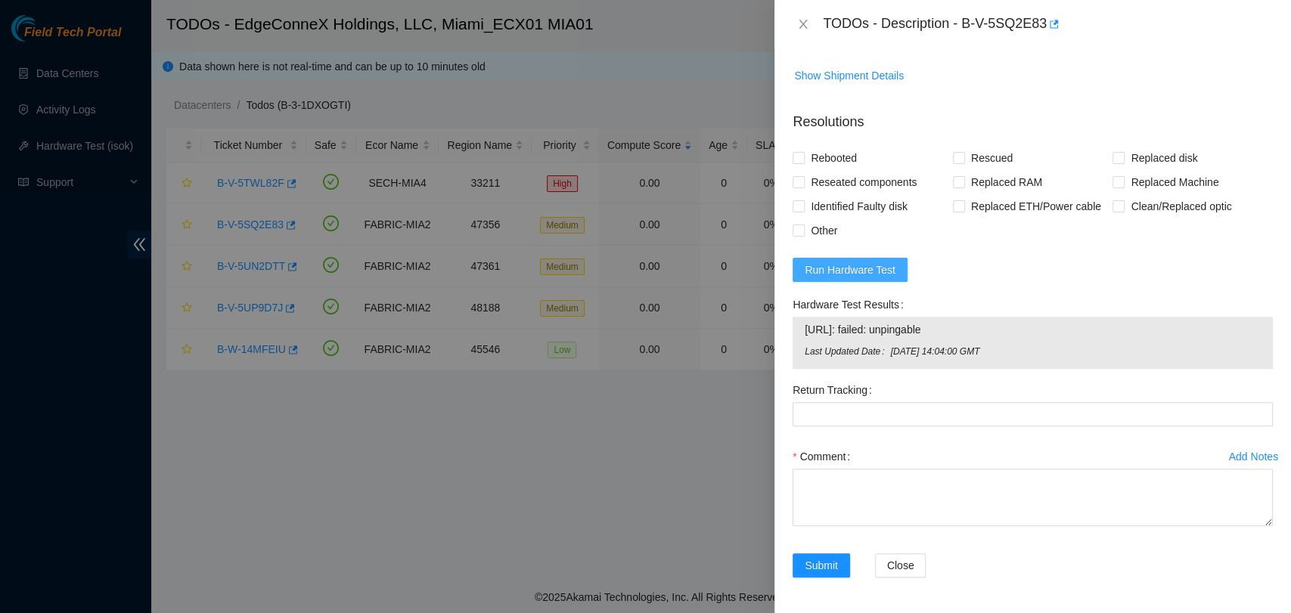
click at [827, 262] on span "Run Hardware Test" at bounding box center [849, 270] width 91 height 17
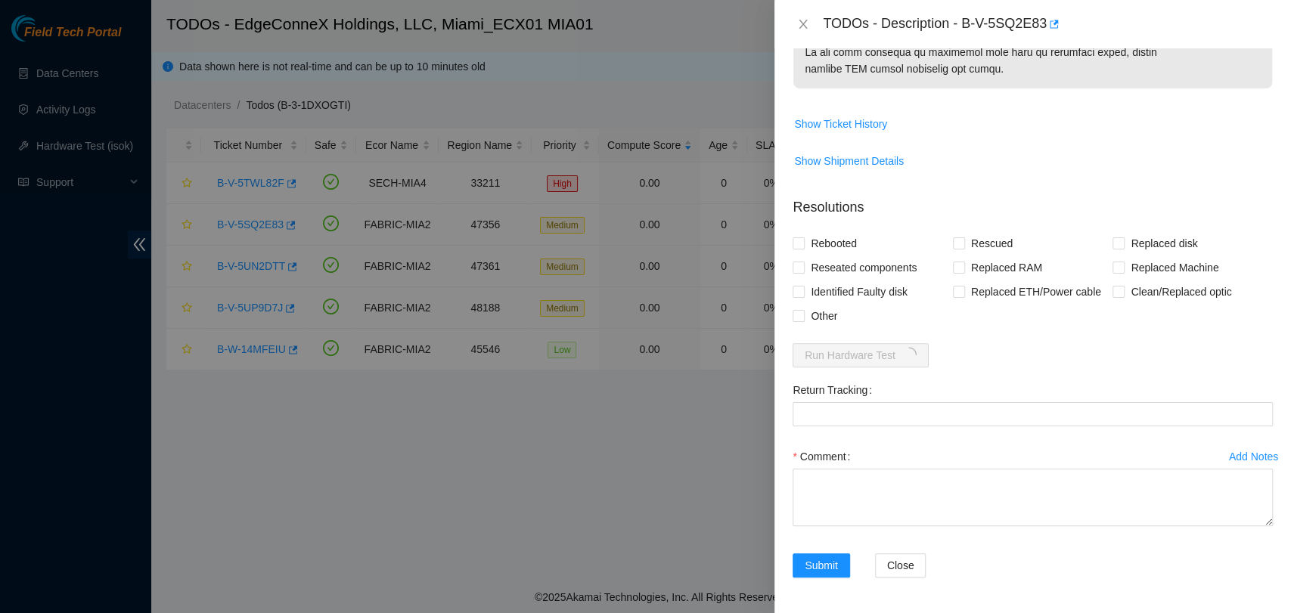
scroll to position [0, 0]
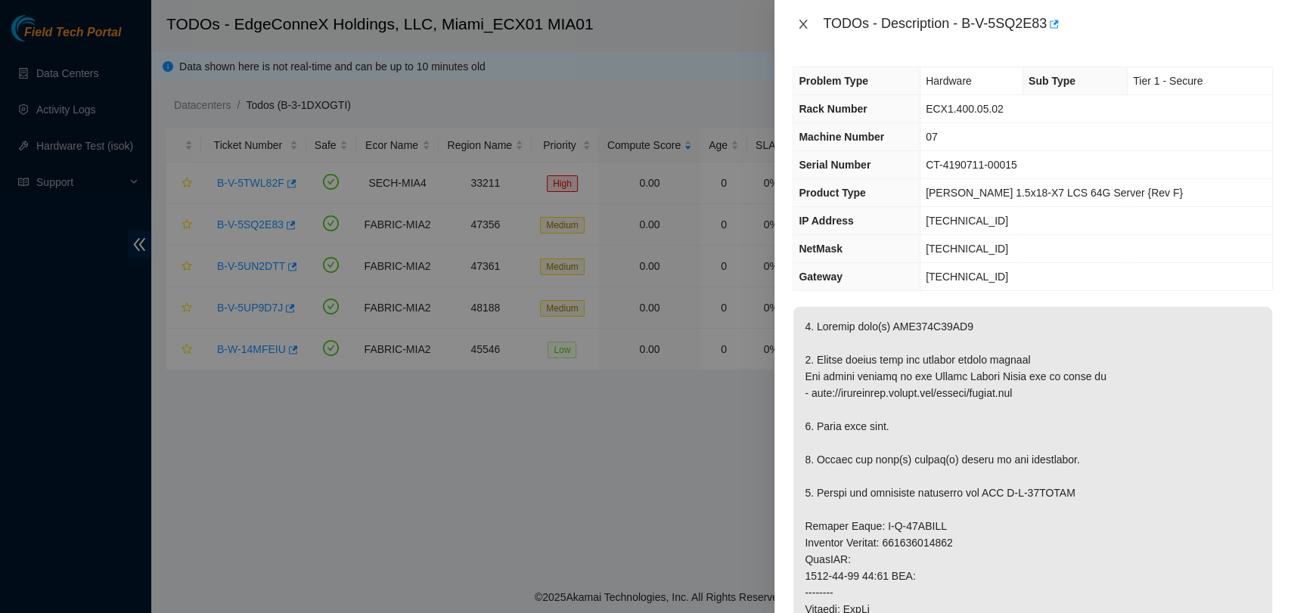
click at [804, 22] on icon "close" at bounding box center [803, 24] width 12 height 12
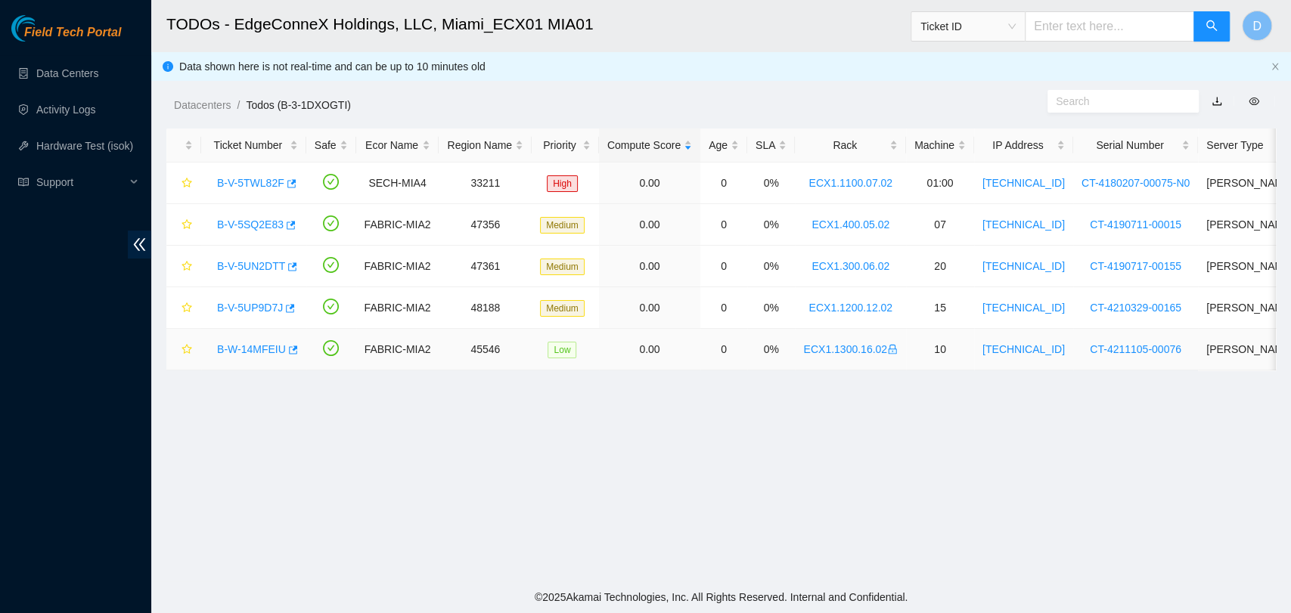
click at [240, 351] on link "B-W-14MFEIU" at bounding box center [251, 349] width 69 height 12
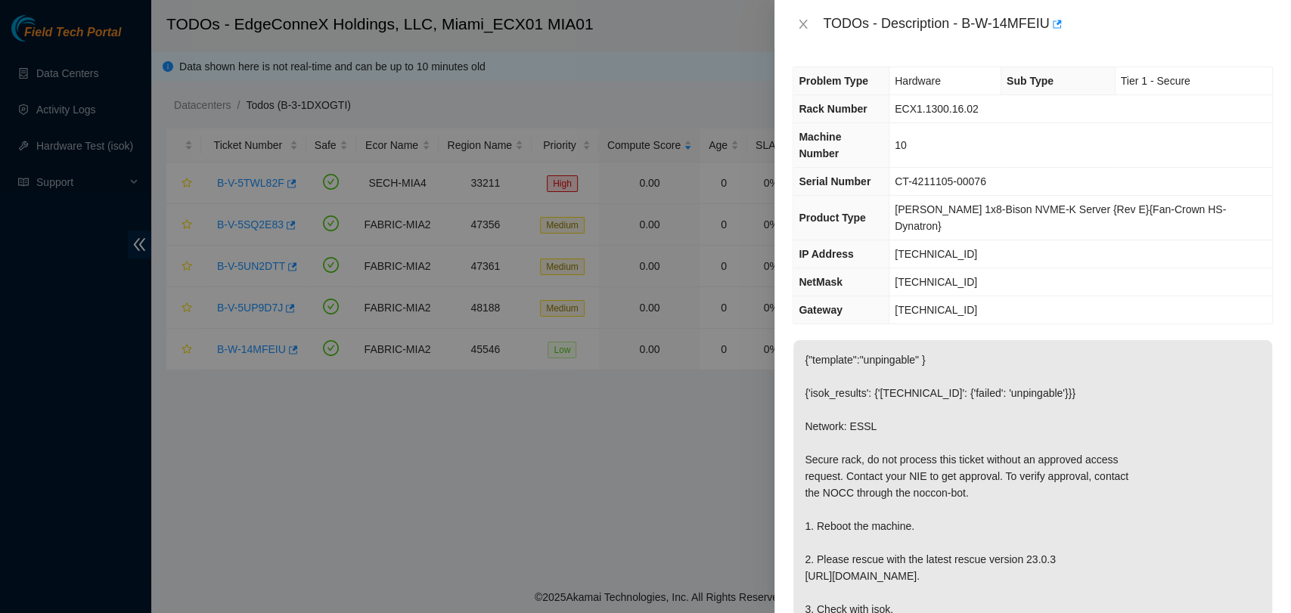
click at [629, 546] on div at bounding box center [645, 306] width 1291 height 613
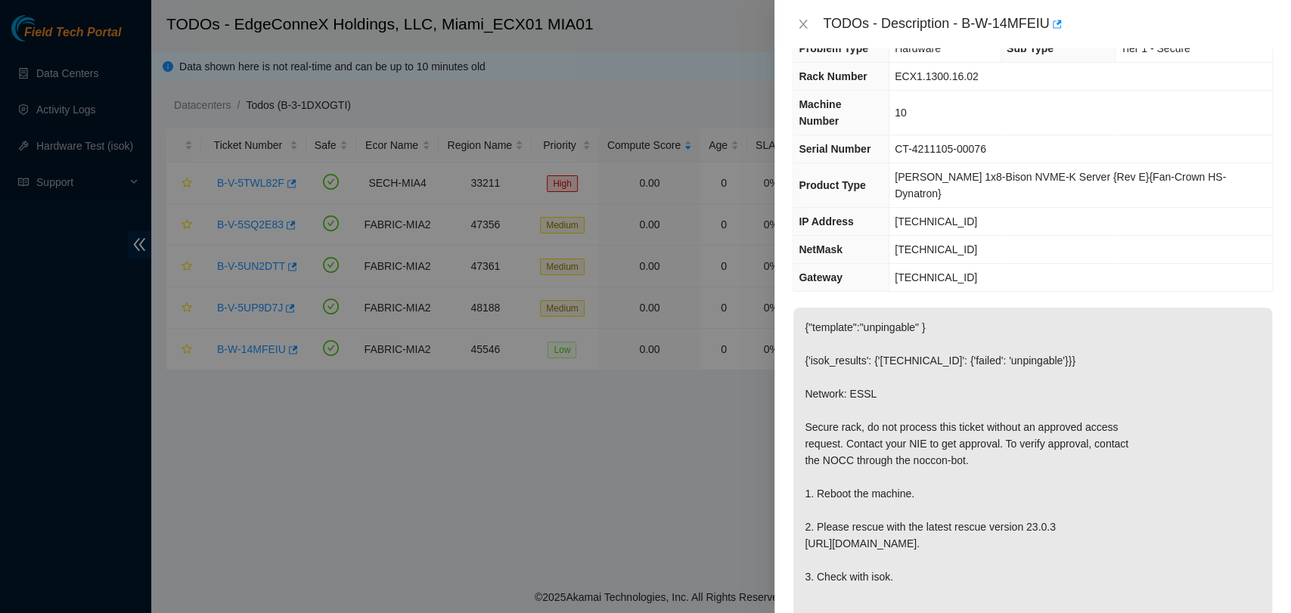
scroll to position [17, 0]
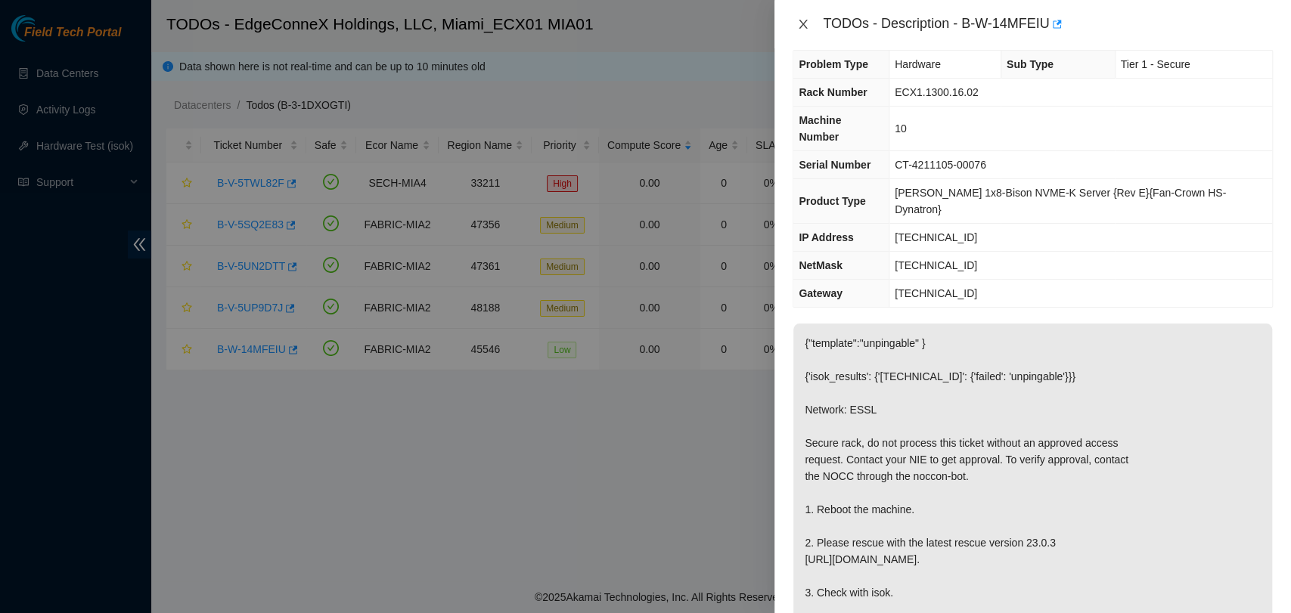
click at [798, 26] on icon "close" at bounding box center [803, 24] width 12 height 12
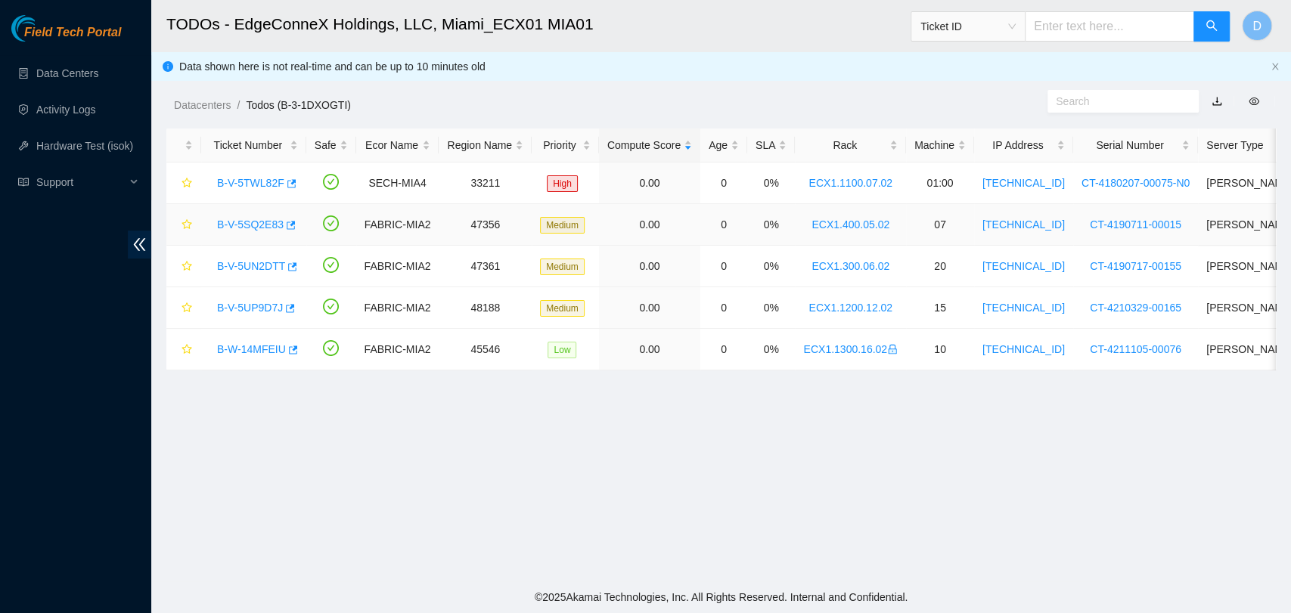
click at [242, 231] on link "B-V-5SQ2E83" at bounding box center [250, 224] width 67 height 12
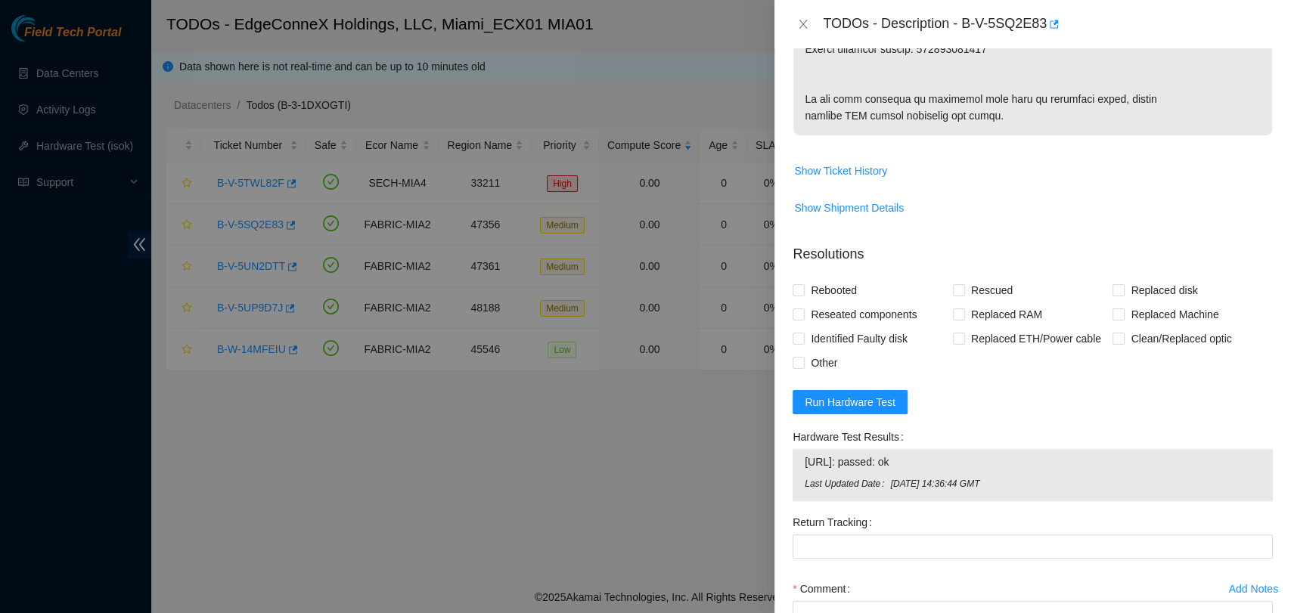
scroll to position [959, 0]
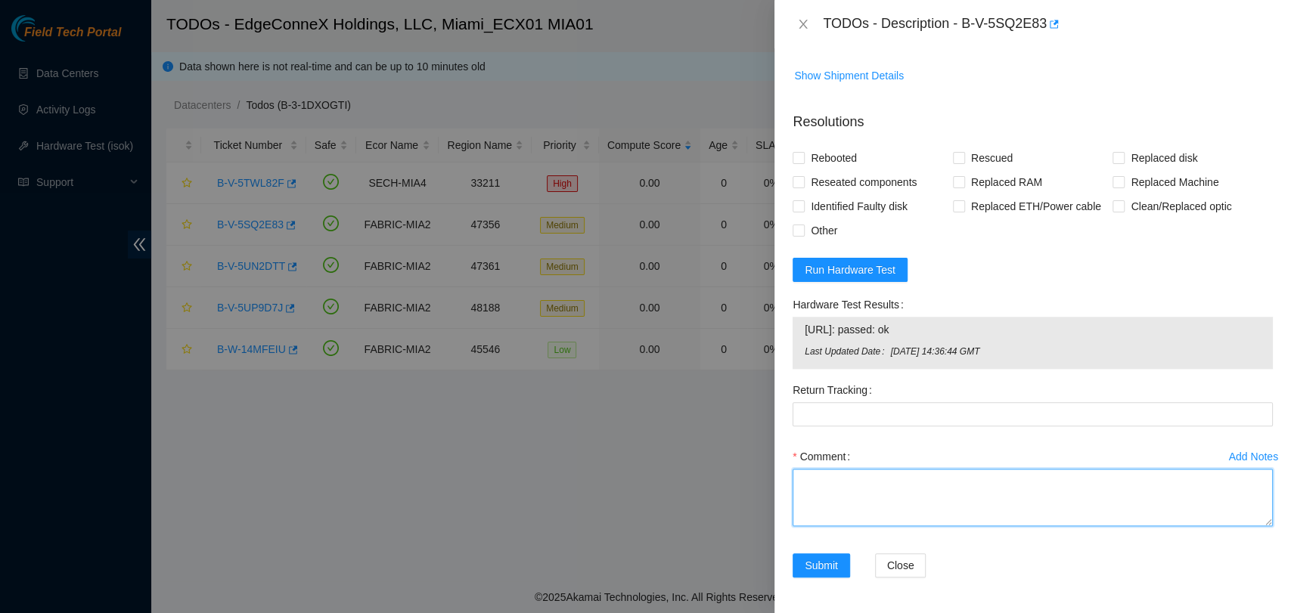
click at [866, 502] on textarea "Comment" at bounding box center [1032, 497] width 480 height 57
paste textarea "Verified ticket is safe to work on YES NOCC Authorized: YES Located server conn…"
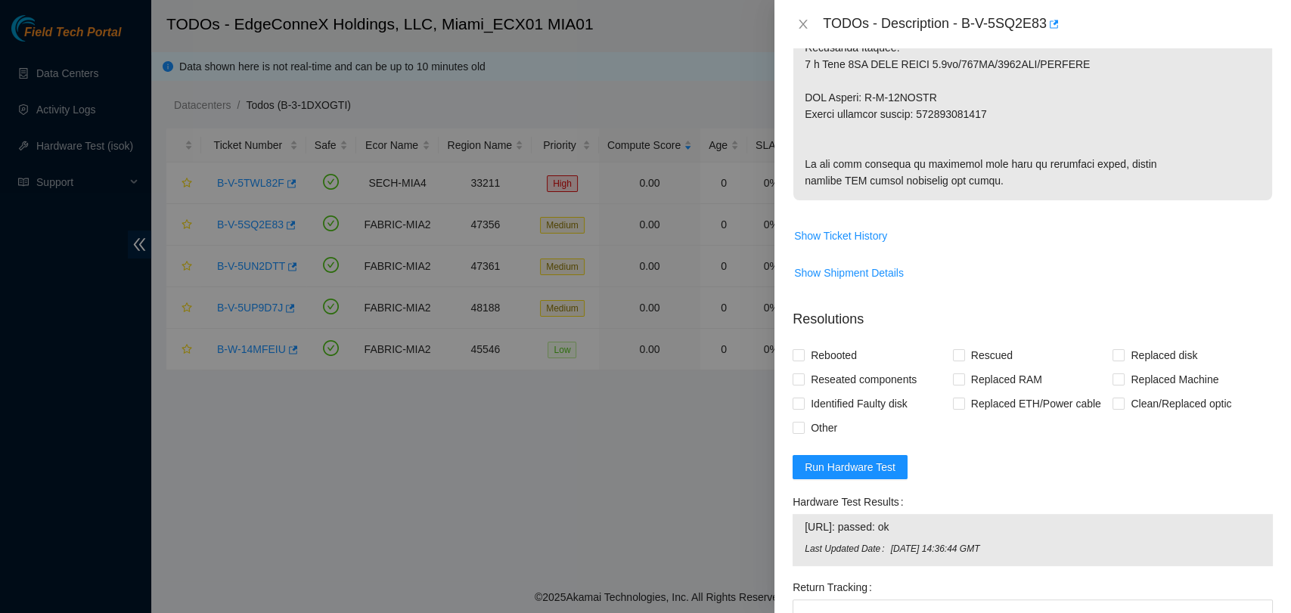
scroll to position [753, 0]
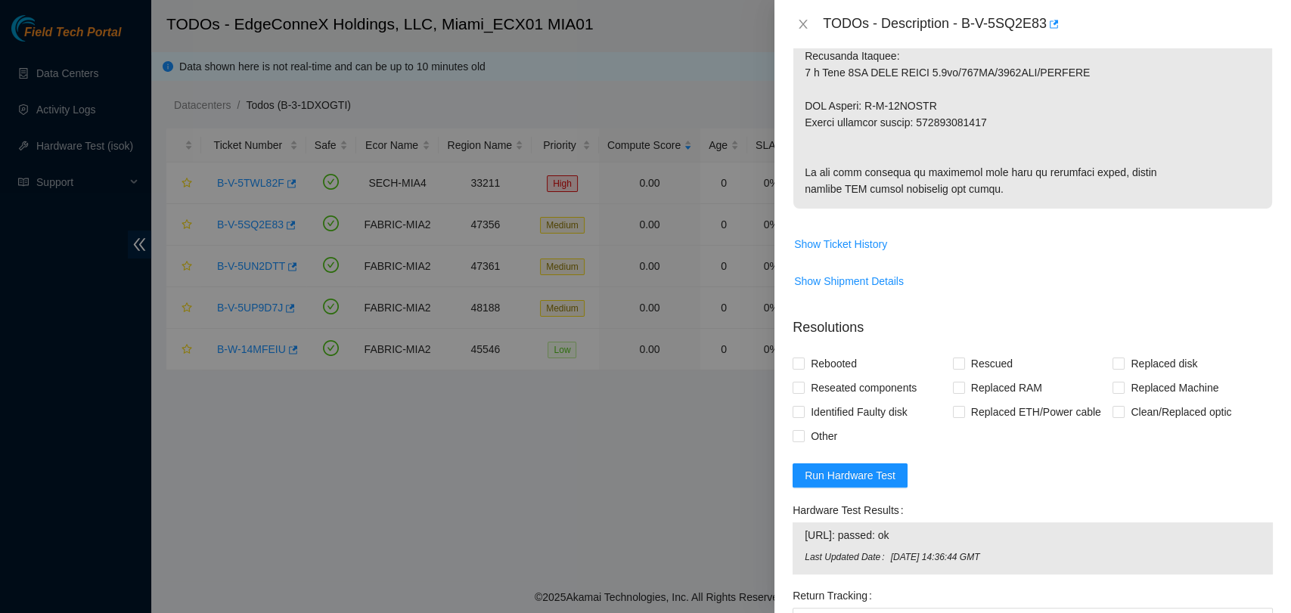
type textarea "Verified ticket is safe to work on YES NOCC Authorized: YES Located server conn…"
copy p "463470045671"
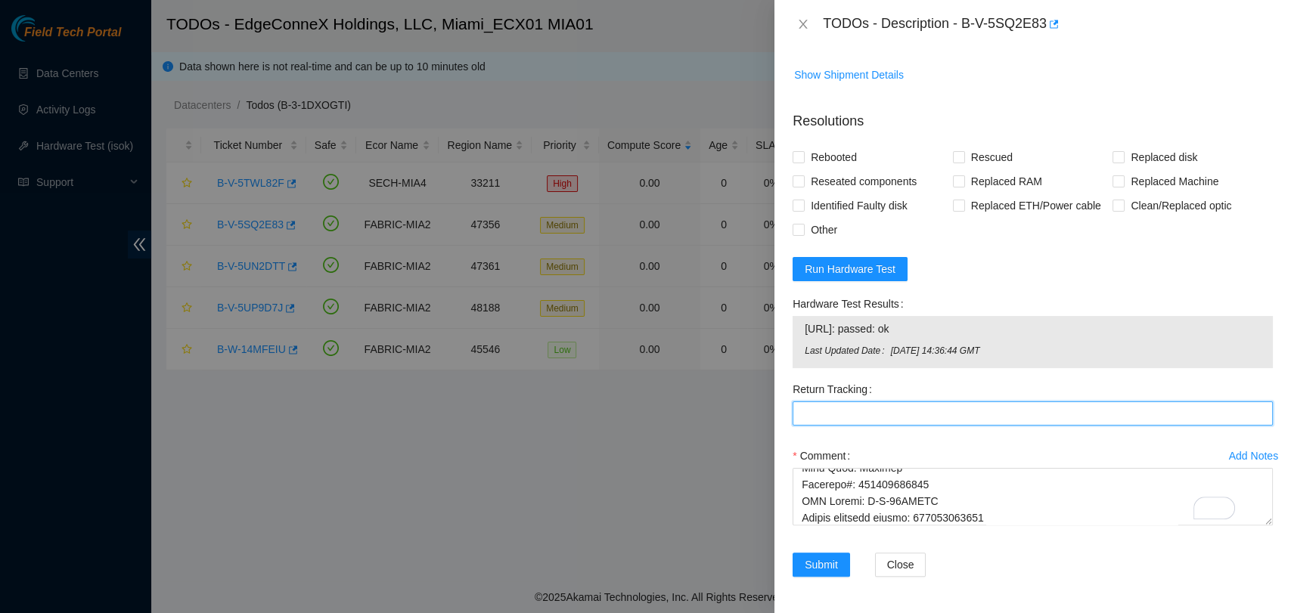
click at [872, 401] on Tracking "Return Tracking" at bounding box center [1032, 413] width 480 height 24
paste Tracking "463470045671"
type Tracking "463470045671"
click at [795, 151] on input "Rebooted" at bounding box center [797, 156] width 11 height 11
checkbox input "true"
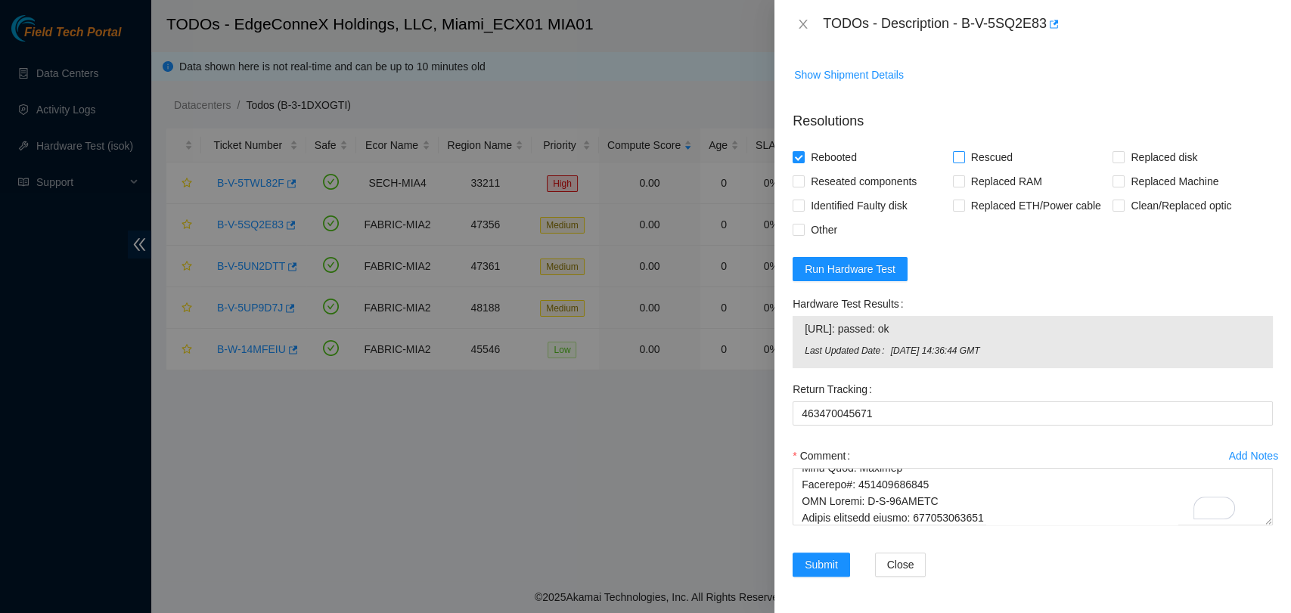
click at [953, 151] on input "Rescued" at bounding box center [958, 156] width 11 height 11
checkbox input "true"
click at [1112, 151] on input "Replaced disk" at bounding box center [1117, 156] width 11 height 11
checkbox input "true"
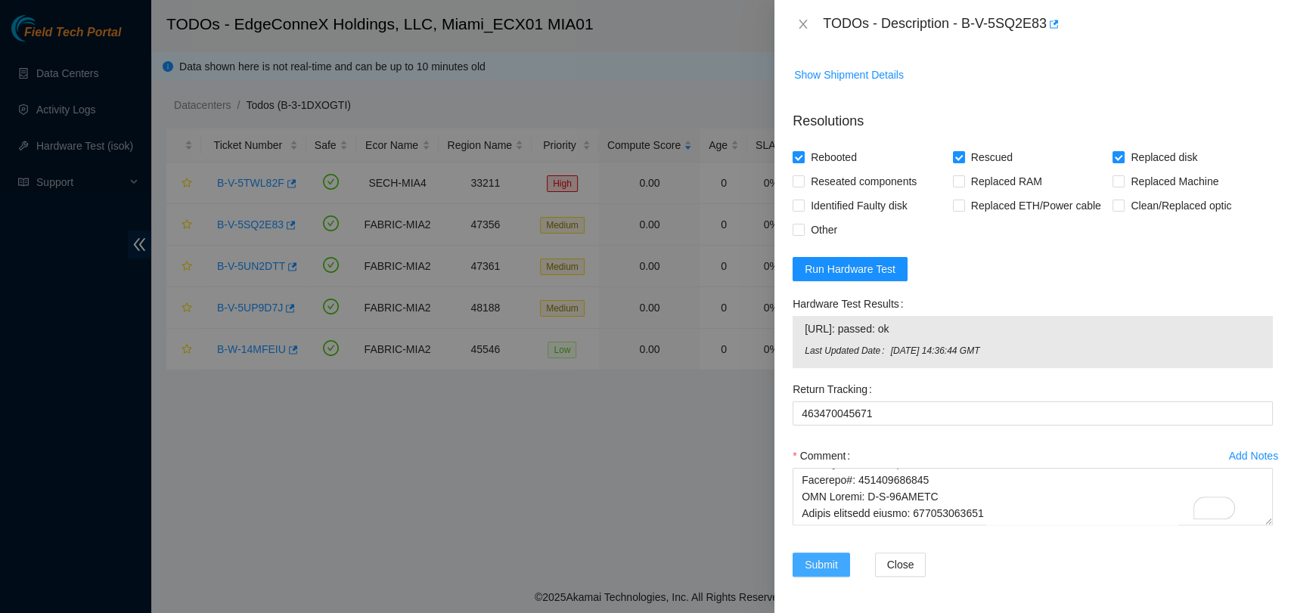
click at [819, 556] on span "Submit" at bounding box center [820, 564] width 33 height 17
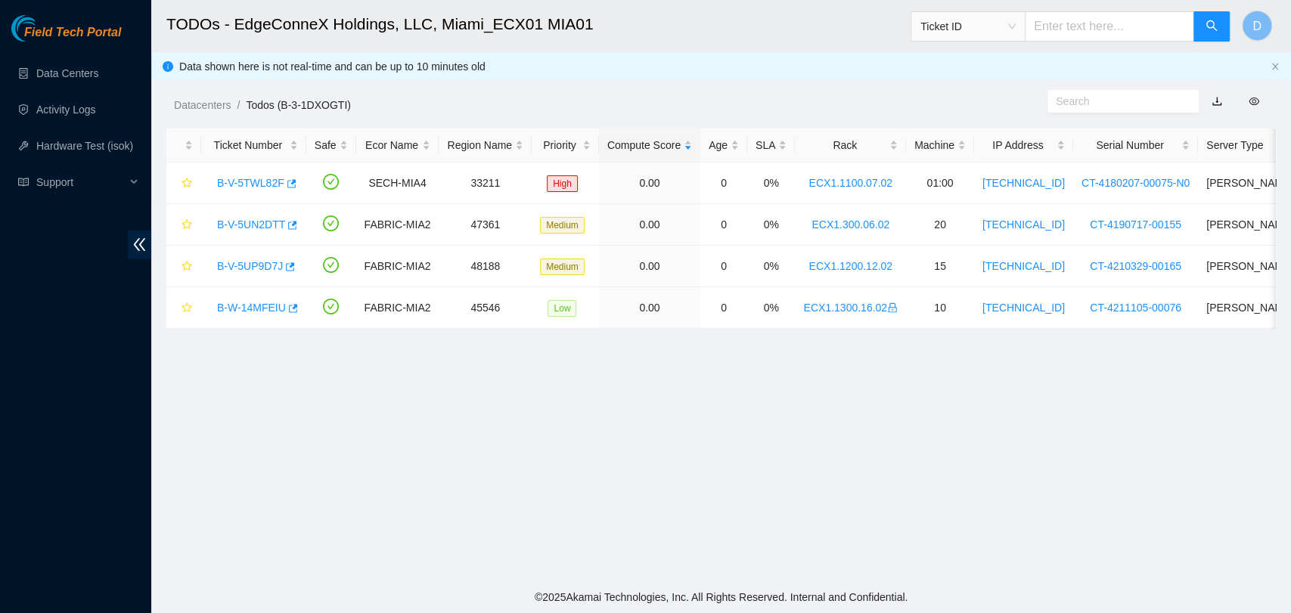
click at [779, 377] on main "TODOs - EdgeConneX Holdings, LLC, Miami_ECX01 MIA01 Ticket ID D Data shown here…" at bounding box center [720, 290] width 1139 height 581
click at [243, 305] on link "B-W-14MFEIU" at bounding box center [251, 308] width 69 height 12
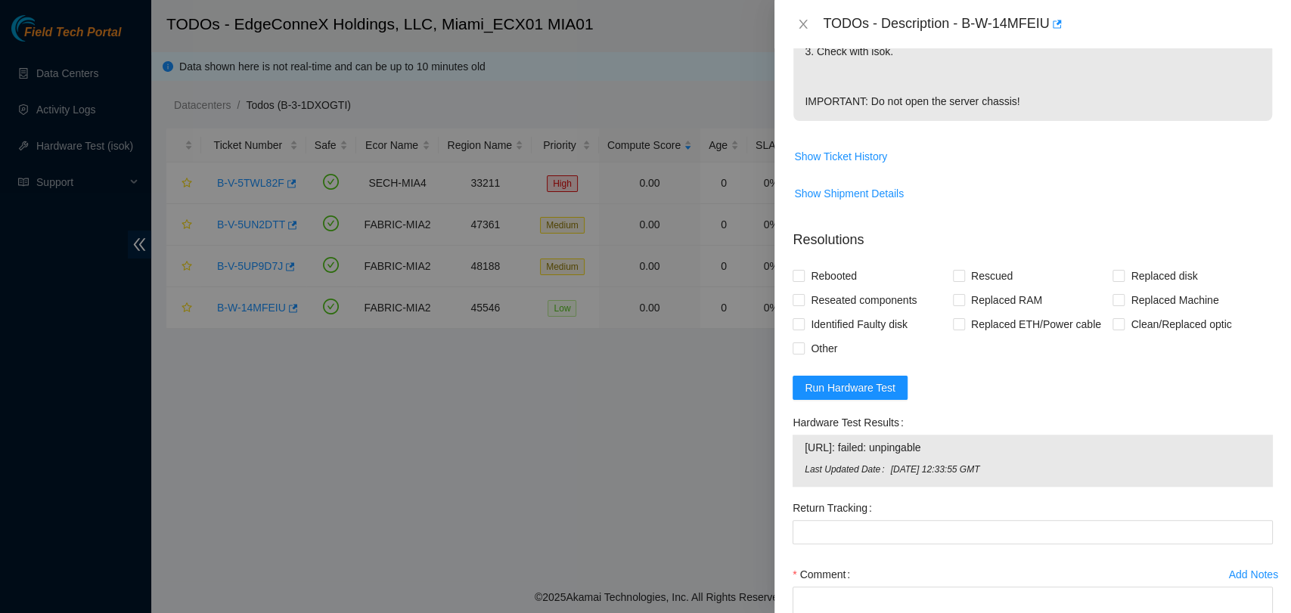
scroll to position [676, 0]
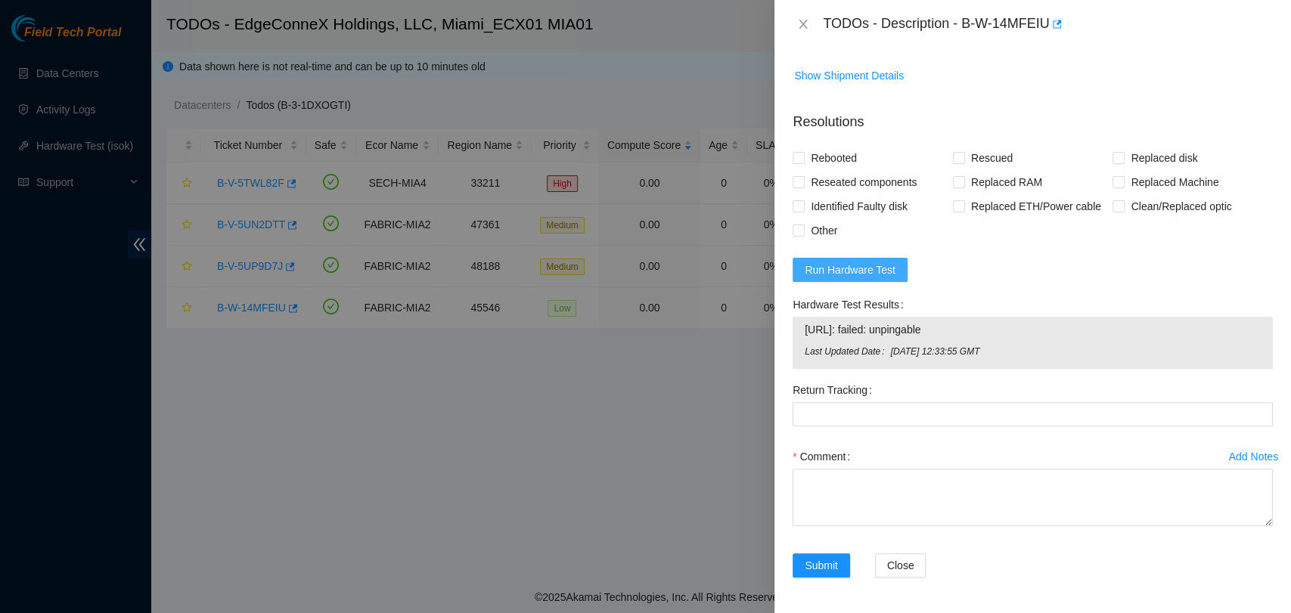
click at [882, 268] on span "Run Hardware Test" at bounding box center [849, 270] width 91 height 17
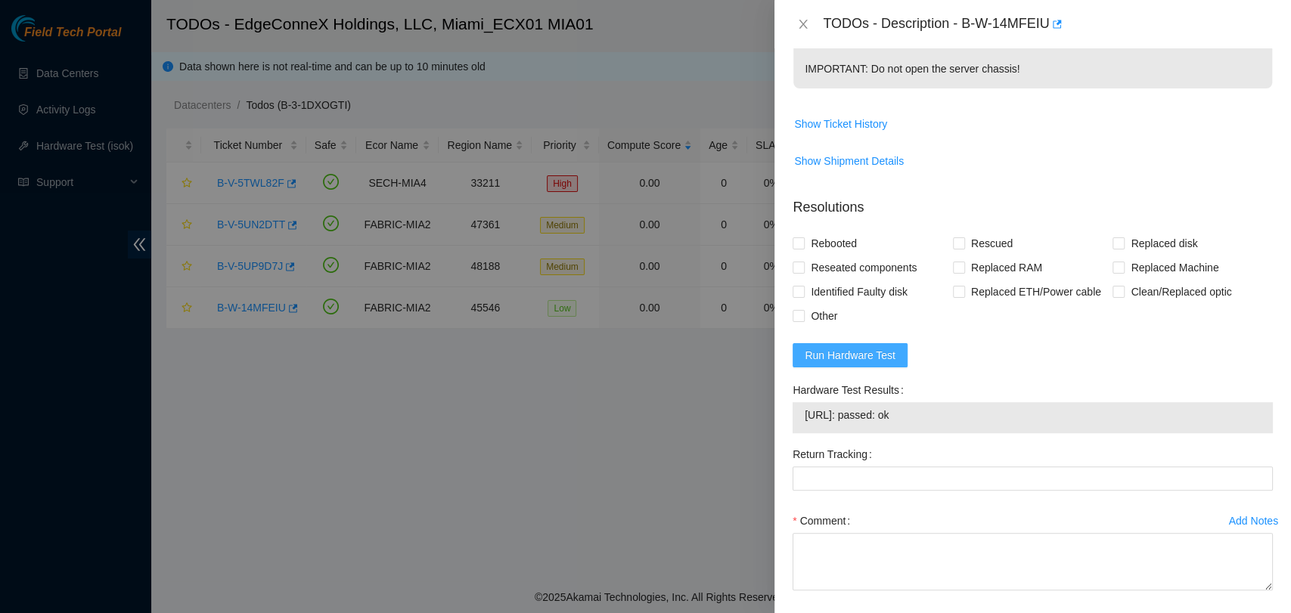
scroll to position [655, 0]
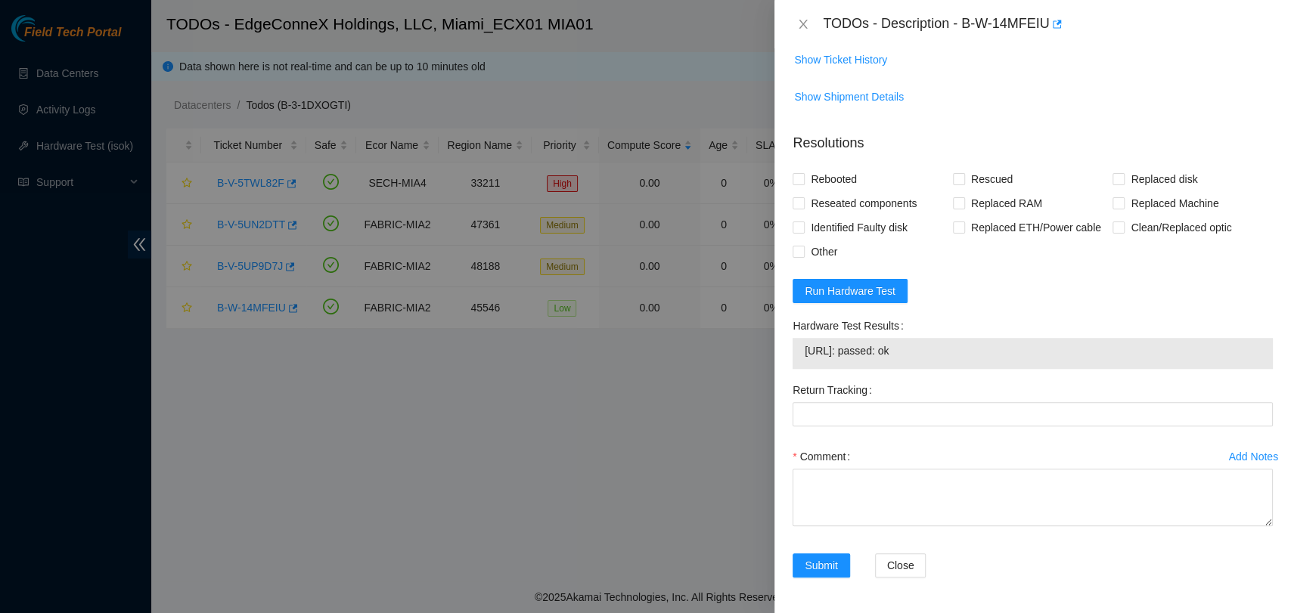
click at [906, 346] on span "104.76.192.141: passed: ok" at bounding box center [1032, 350] width 456 height 17
copy span "104.76.192.141: passed: ok"
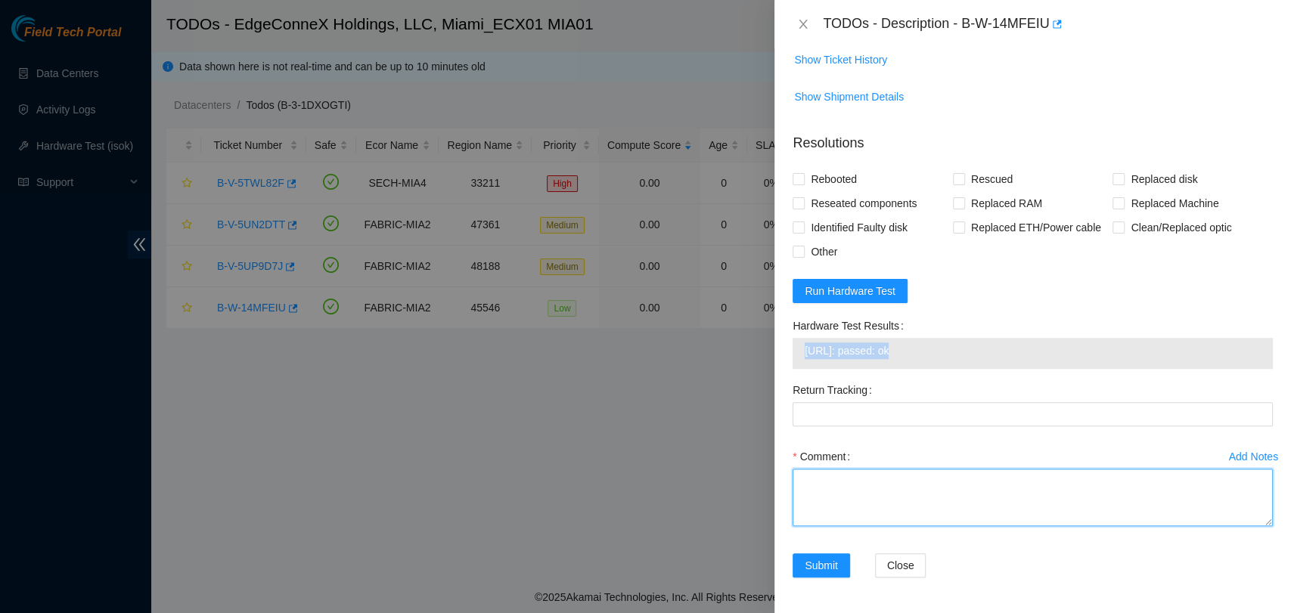
click at [954, 504] on textarea "Comment" at bounding box center [1032, 497] width 480 height 57
paste textarea "Secure Rack Access request: B-W-14QY9J3 NOCC agent unlocked rids: akssingh@akam…"
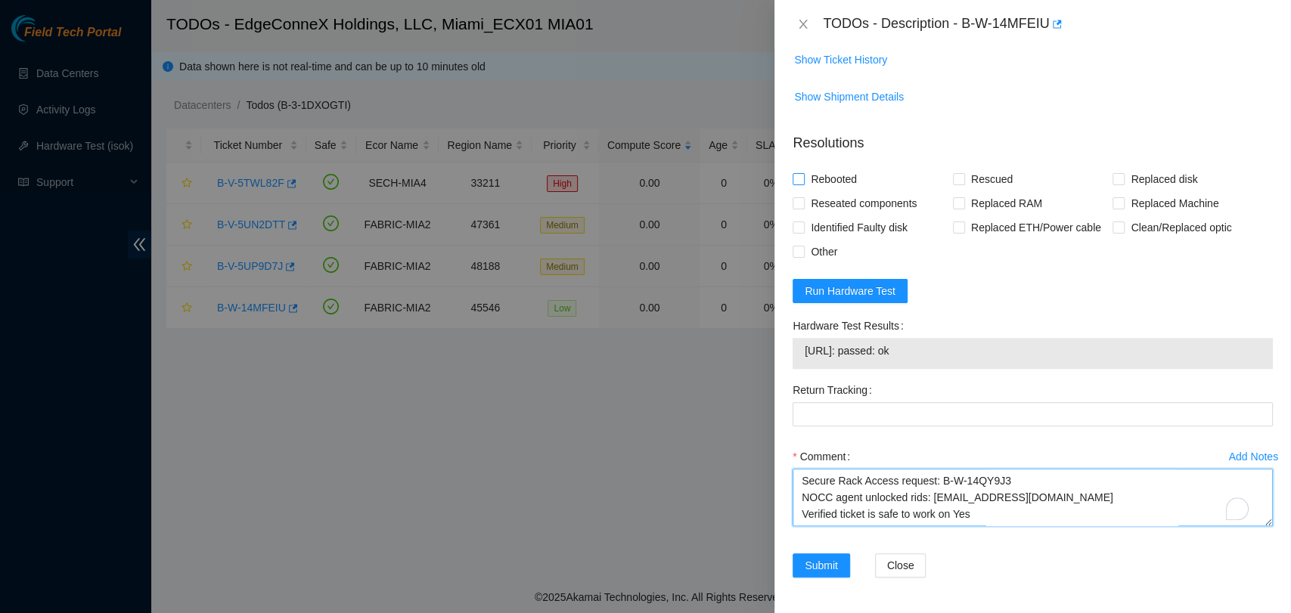
scroll to position [212, 0]
type textarea "Secure Rack Access request: B-W-14QY9J3 NOCC agent unlocked rids: akssingh@akam…"
click at [802, 178] on input "Rebooted" at bounding box center [797, 178] width 11 height 11
checkbox input "true"
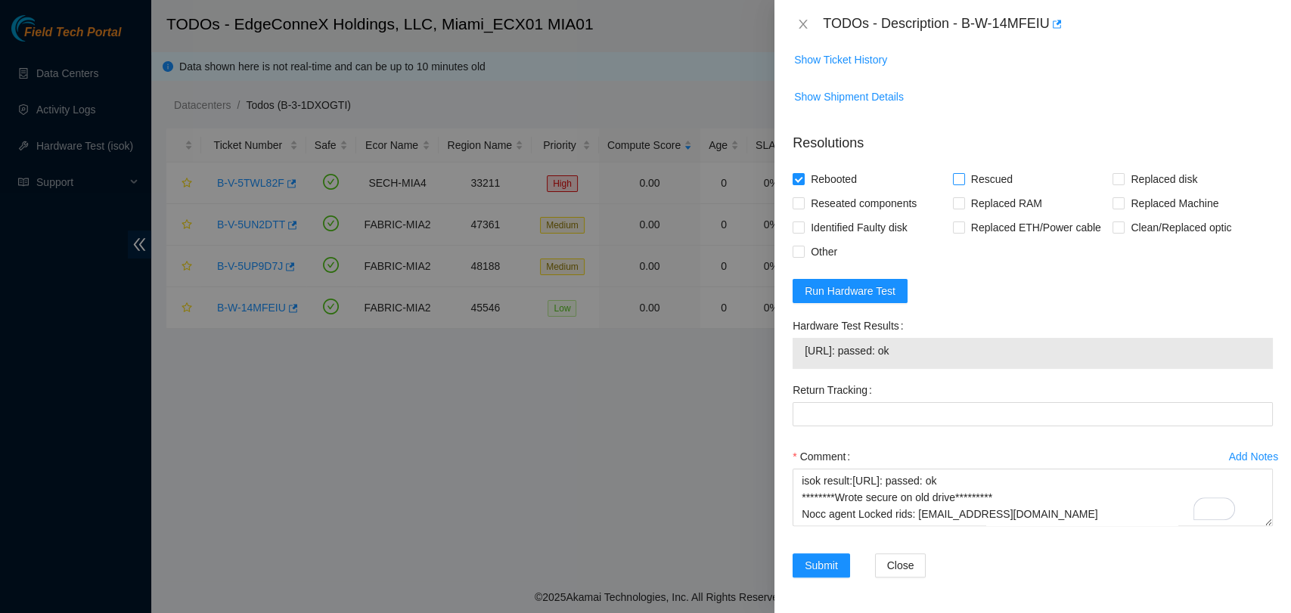
click at [957, 174] on label "Rescued" at bounding box center [986, 179] width 66 height 24
click at [957, 174] on input "Rescued" at bounding box center [958, 178] width 11 height 11
checkbox input "true"
click at [801, 199] on input "Reseated components" at bounding box center [797, 202] width 11 height 11
checkbox input "true"
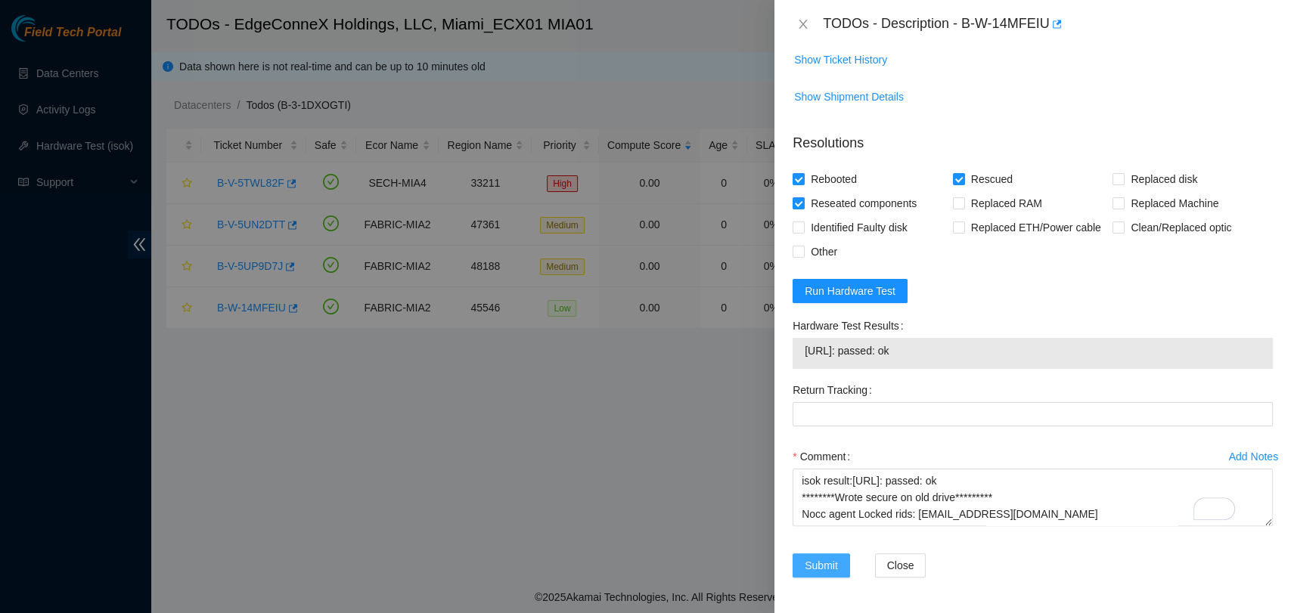
click at [804, 567] on span "Submit" at bounding box center [820, 565] width 33 height 17
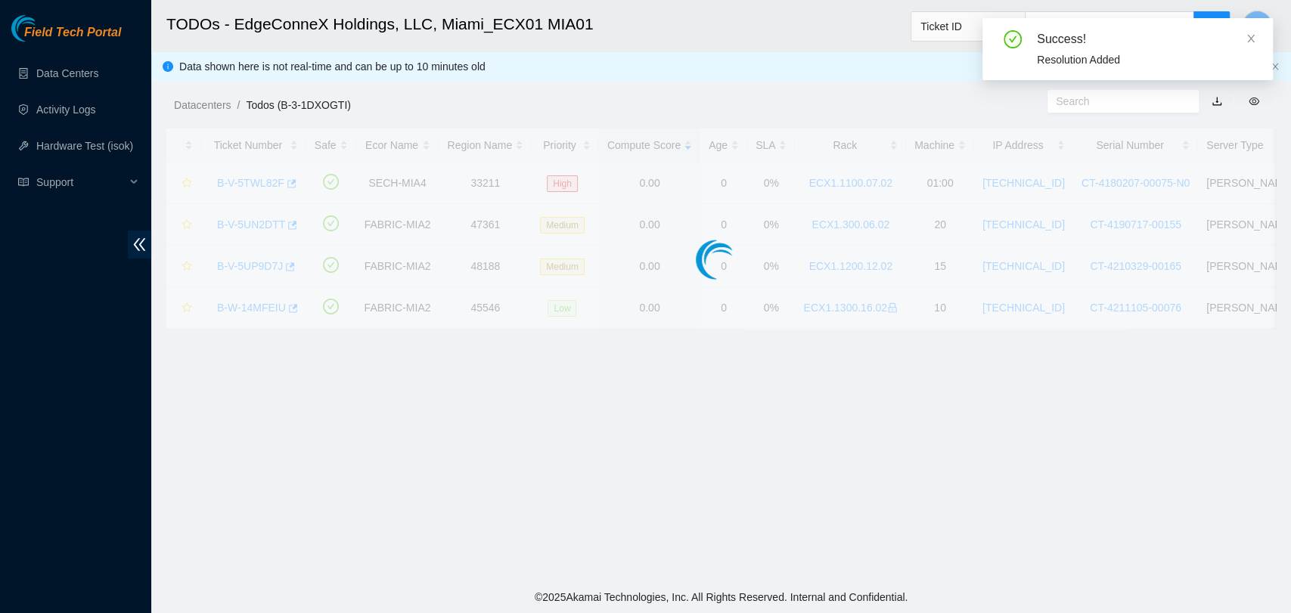
scroll to position [344, 0]
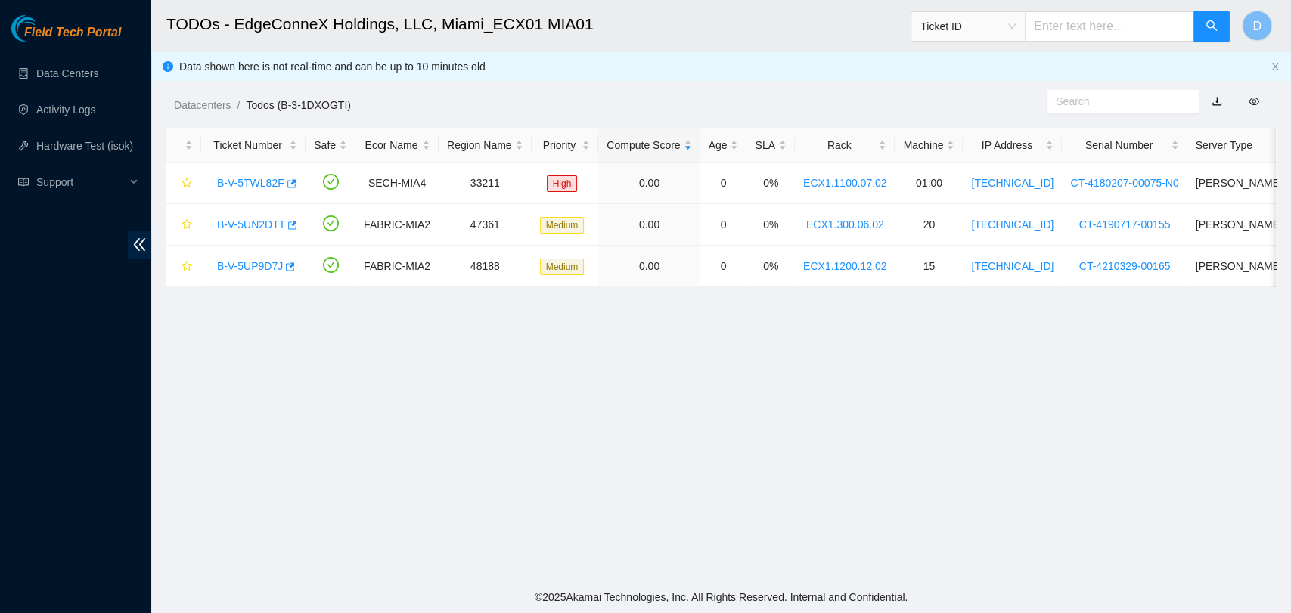
click at [937, 398] on main "TODOs - EdgeConneX Holdings, LLC, Miami_ECX01 MIA01 Ticket ID D Data shown here…" at bounding box center [720, 290] width 1139 height 581
click at [245, 220] on link "B-V-5UN2DTT" at bounding box center [251, 224] width 68 height 12
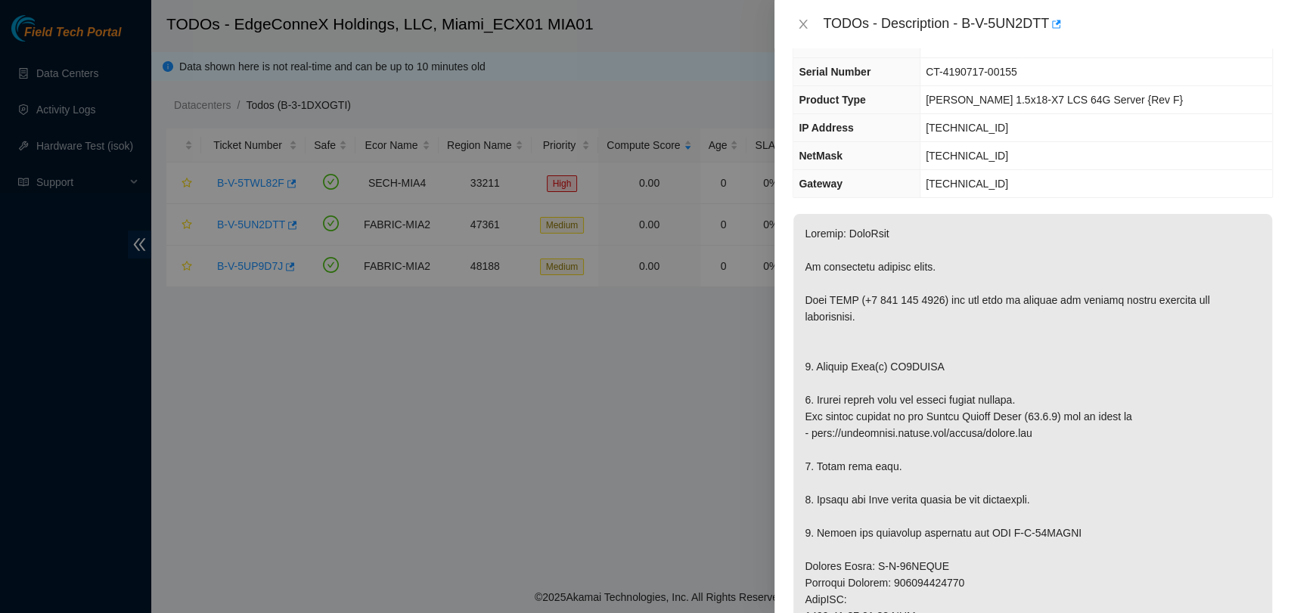
scroll to position [84, 0]
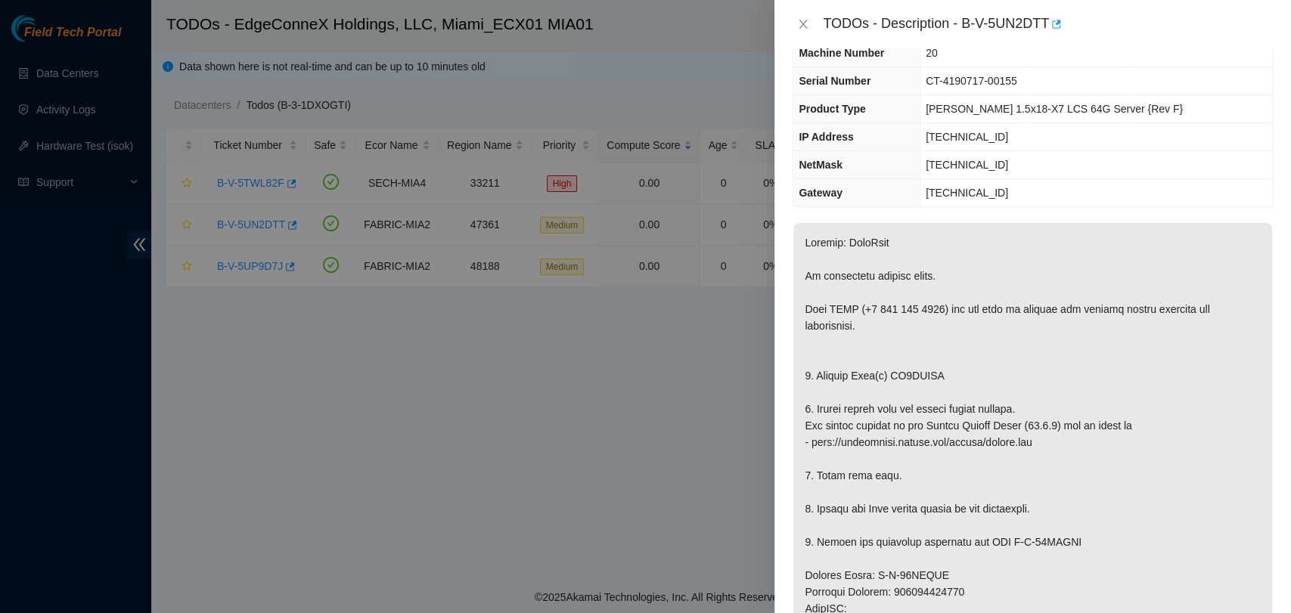
click at [922, 374] on p at bounding box center [1032, 608] width 479 height 771
click at [803, 23] on icon "close" at bounding box center [803, 24] width 12 height 12
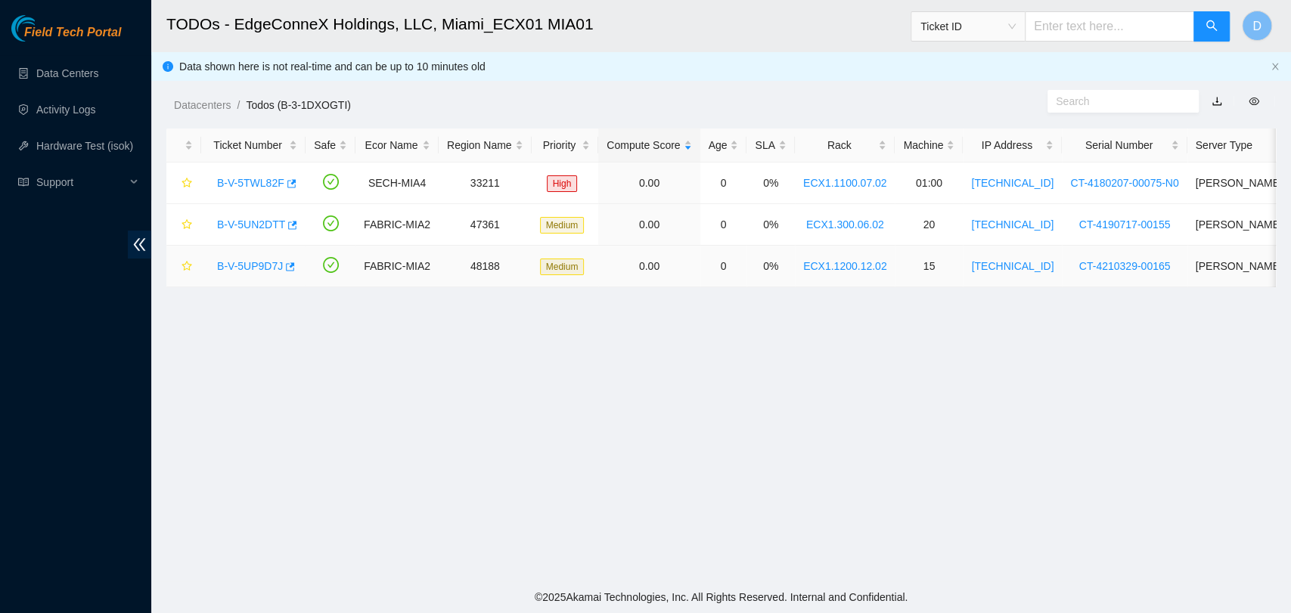
scroll to position [116, 0]
click at [229, 183] on link "B-V-5TWL82F" at bounding box center [250, 183] width 67 height 12
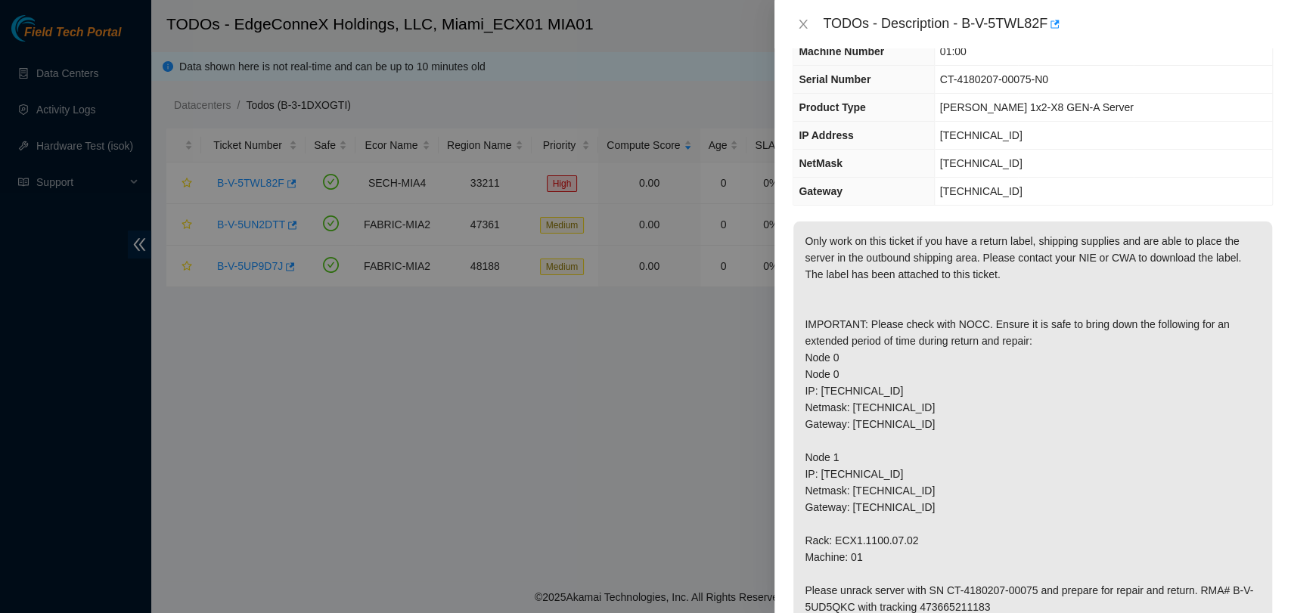
scroll to position [0, 0]
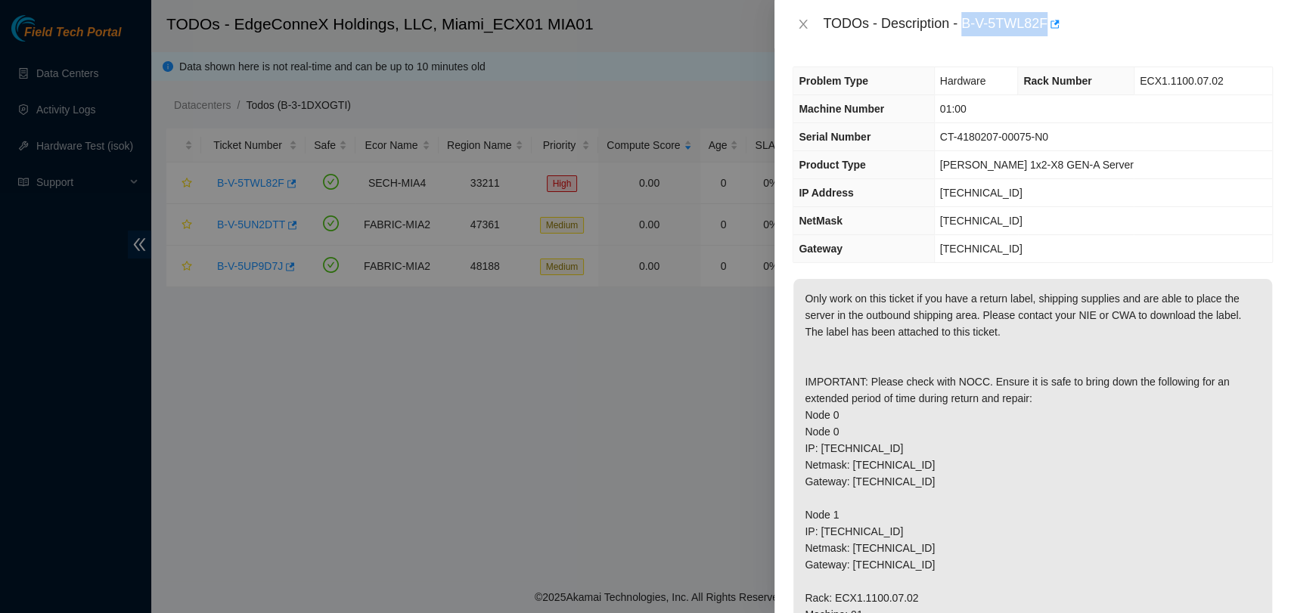
drag, startPoint x: 962, startPoint y: 23, endPoint x: 1045, endPoint y: 29, distance: 83.4
click at [1045, 29] on div "TODOs - Description - B-V-5TWL82F" at bounding box center [1048, 24] width 450 height 24
copy div "B-V-5TWL82F"
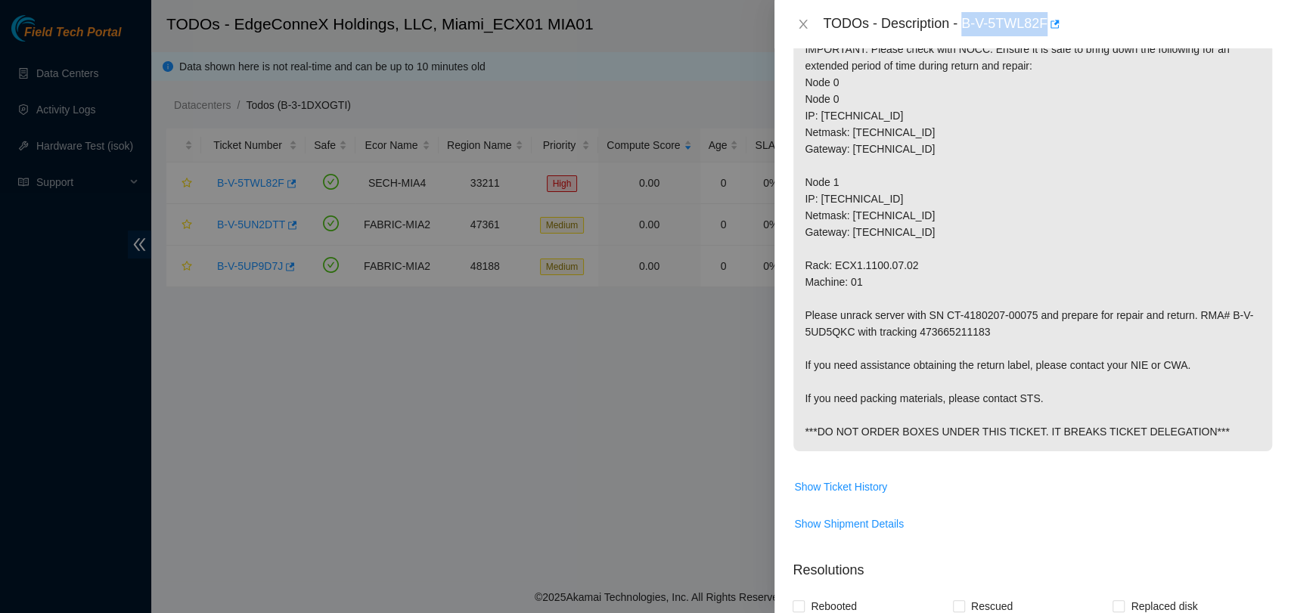
scroll to position [336, 0]
click at [1259, 95] on div "Problem Type Hardware Rack Number ECX1.1100.07.02 Machine Number 01:00 Serial N…" at bounding box center [1032, 330] width 516 height 565
drag, startPoint x: 961, startPoint y: 26, endPoint x: 1046, endPoint y: 14, distance: 85.5
click at [1046, 14] on div "TODOs - Description - B-V-5TWL82F" at bounding box center [1048, 24] width 450 height 24
copy div "B-V-5TWL82F"
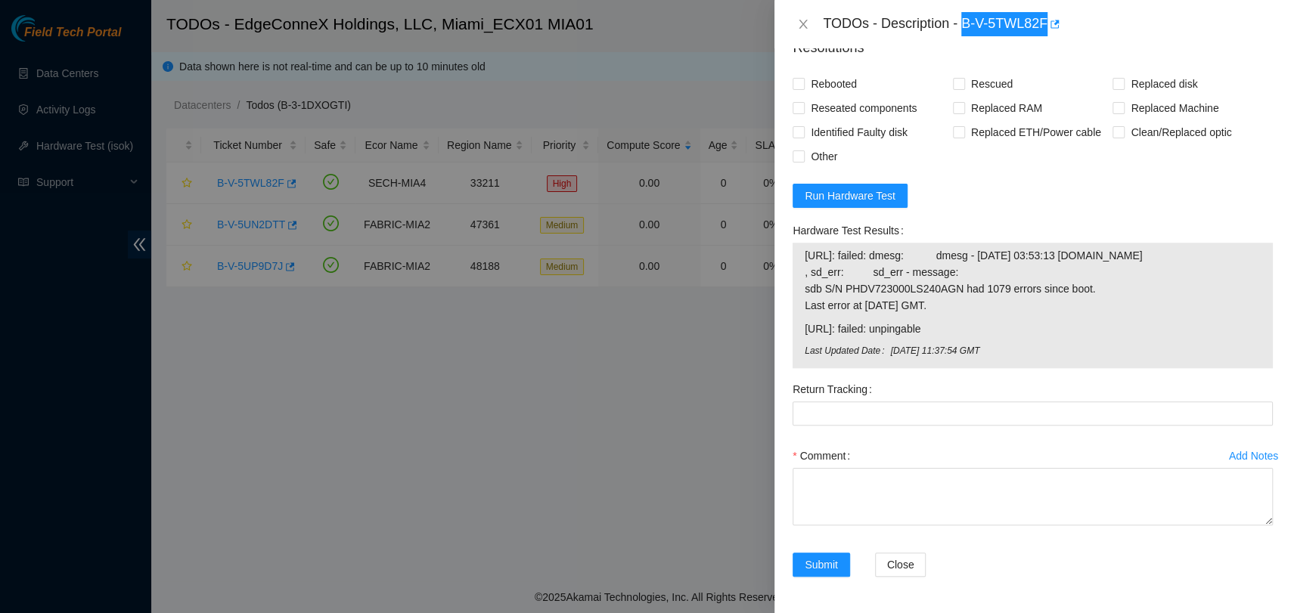
scroll to position [871, 0]
click at [1060, 189] on form "Resolutions Rebooted Rescued Replaced disk Reseated components Replaced RAM Rep…" at bounding box center [1032, 310] width 480 height 569
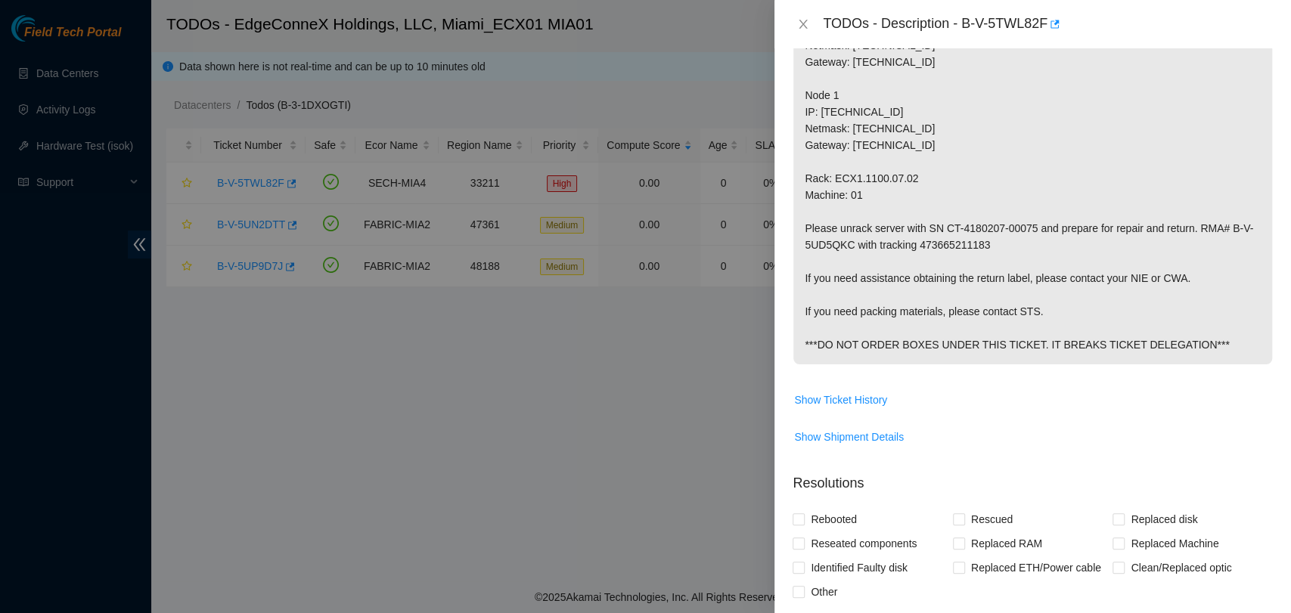
scroll to position [840, 0]
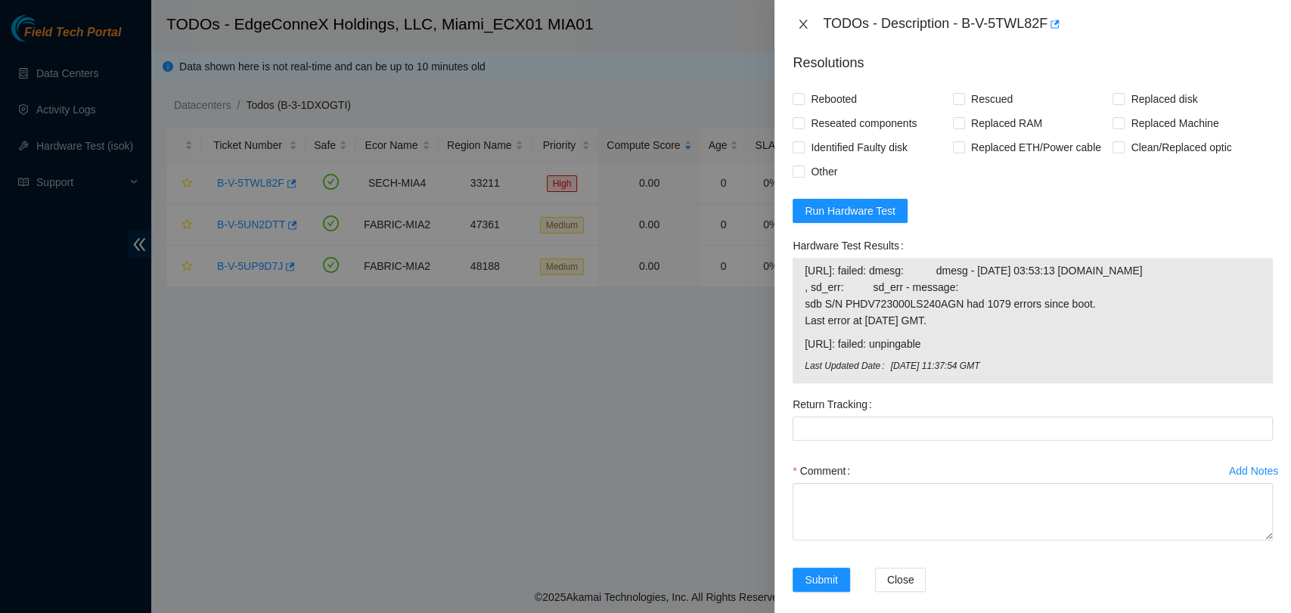
click at [798, 21] on icon "close" at bounding box center [803, 24] width 12 height 12
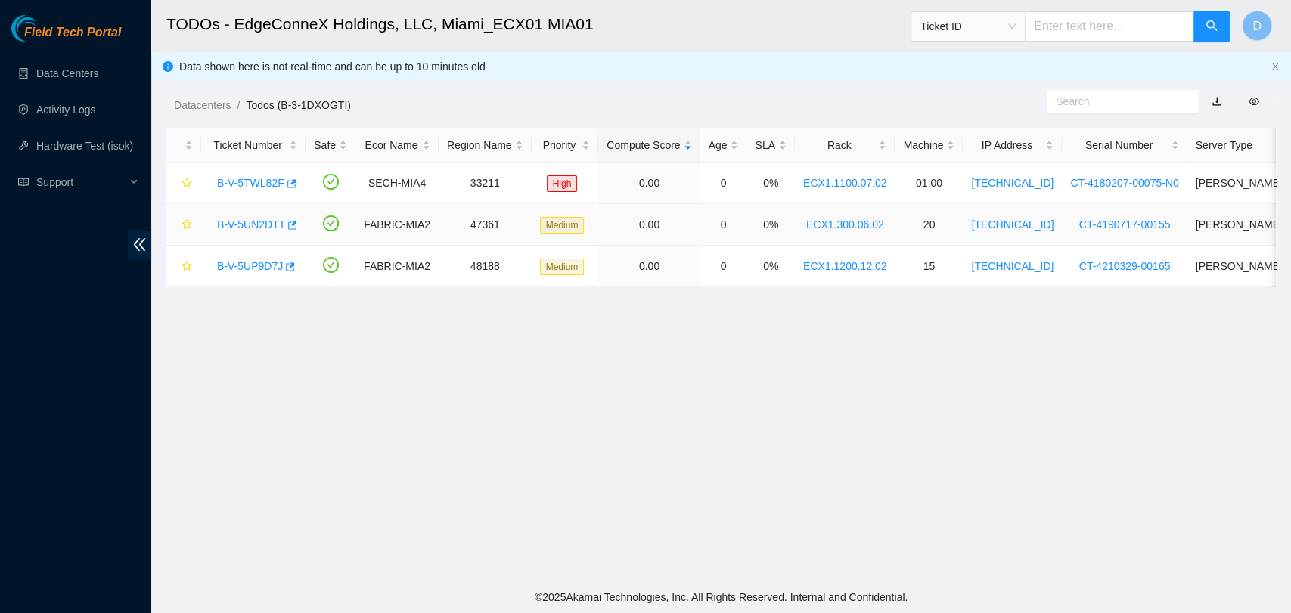
click at [243, 225] on link "B-V-5UN2DTT" at bounding box center [251, 224] width 68 height 12
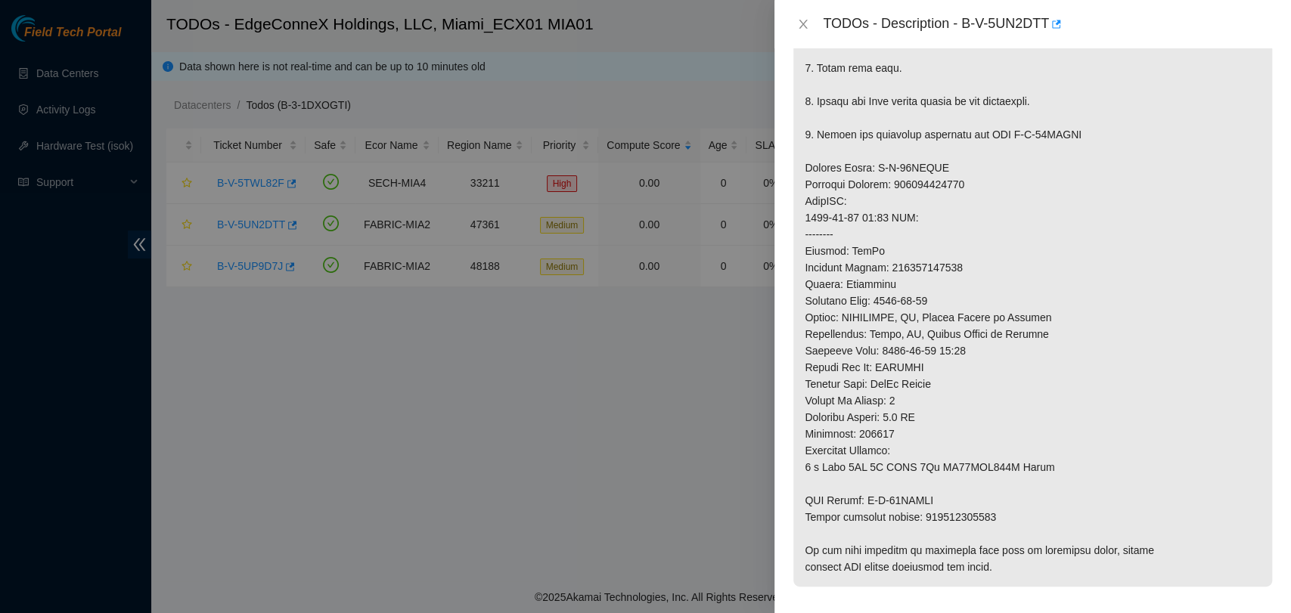
scroll to position [151, 0]
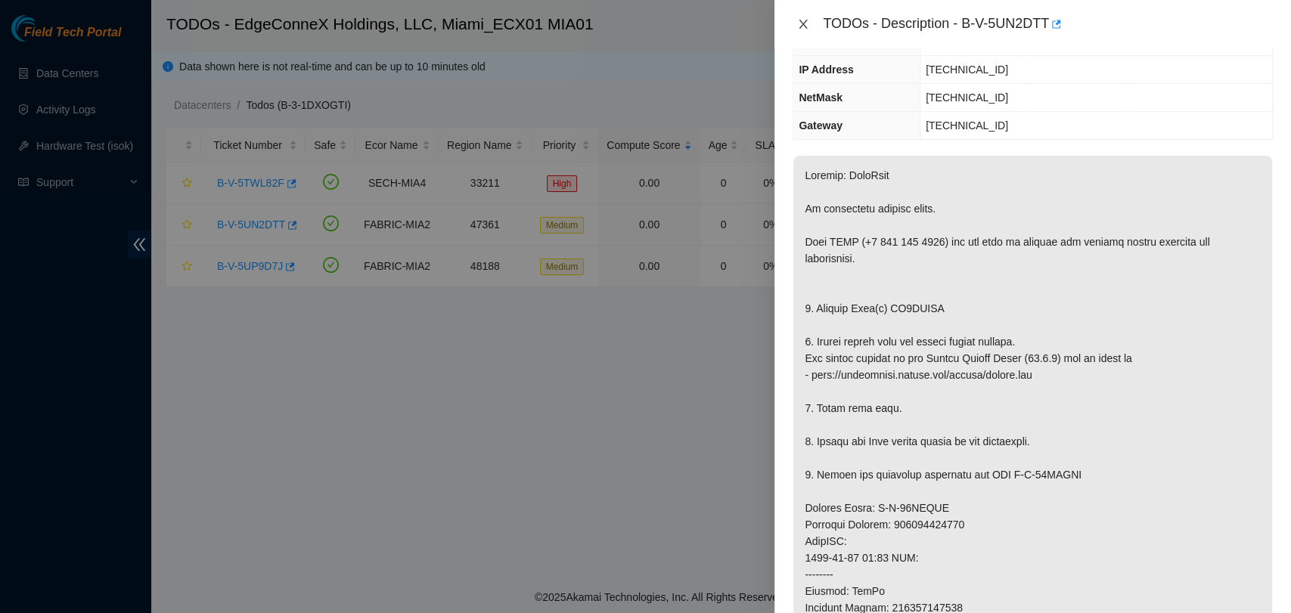
click at [797, 20] on icon "close" at bounding box center [803, 24] width 12 height 12
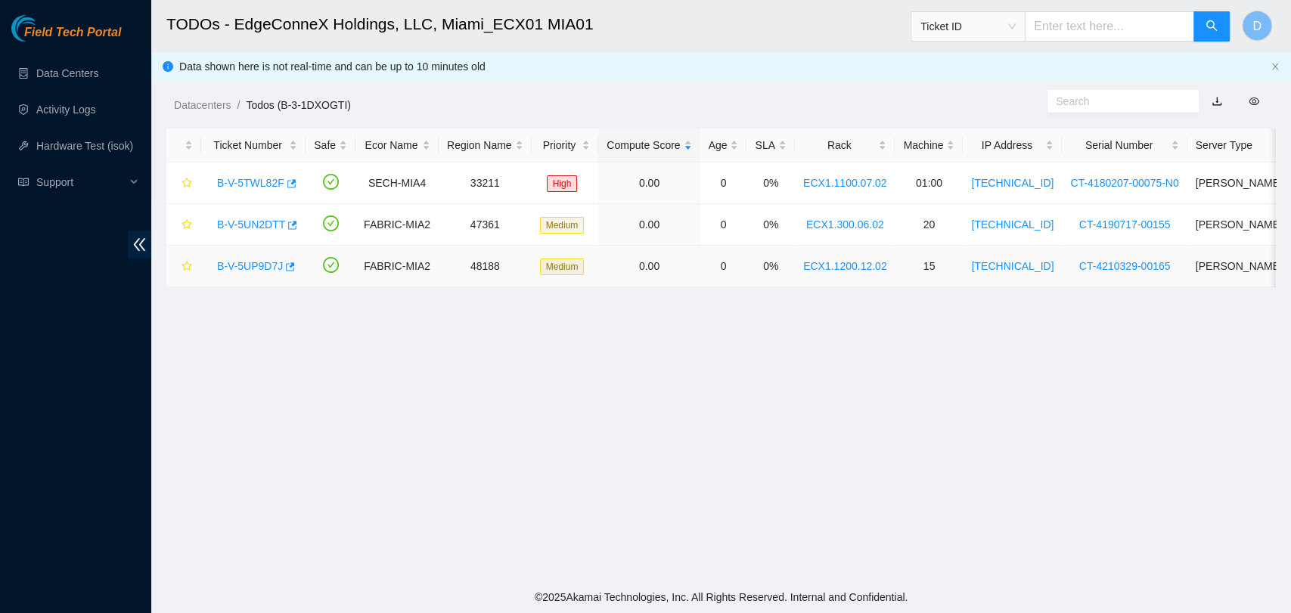
scroll to position [218, 0]
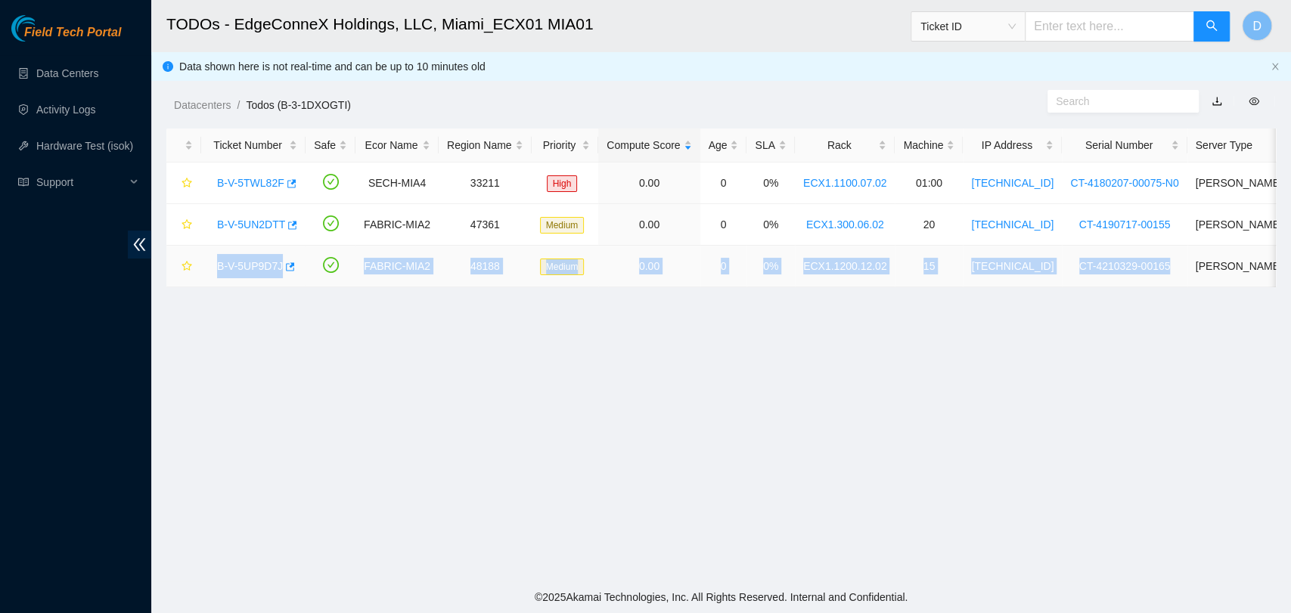
drag, startPoint x: 212, startPoint y: 268, endPoint x: 1154, endPoint y: 271, distance: 942.7
click at [1154, 271] on tr "B-V-5UP9D7J FABRIC-MIA2 48188 Medium 0.00 0 0% ECX1.1200.12.02 15 104.76.192.21…" at bounding box center [813, 267] width 1294 height 42
copy tr "B-V-5UP9D7J FABRIC-MIA2 48188 Medium 0.00 0 0% ECX1.1200.12.02 15 104.76.192.21…"
click at [250, 262] on link "B-V-5UP9D7J" at bounding box center [250, 266] width 66 height 12
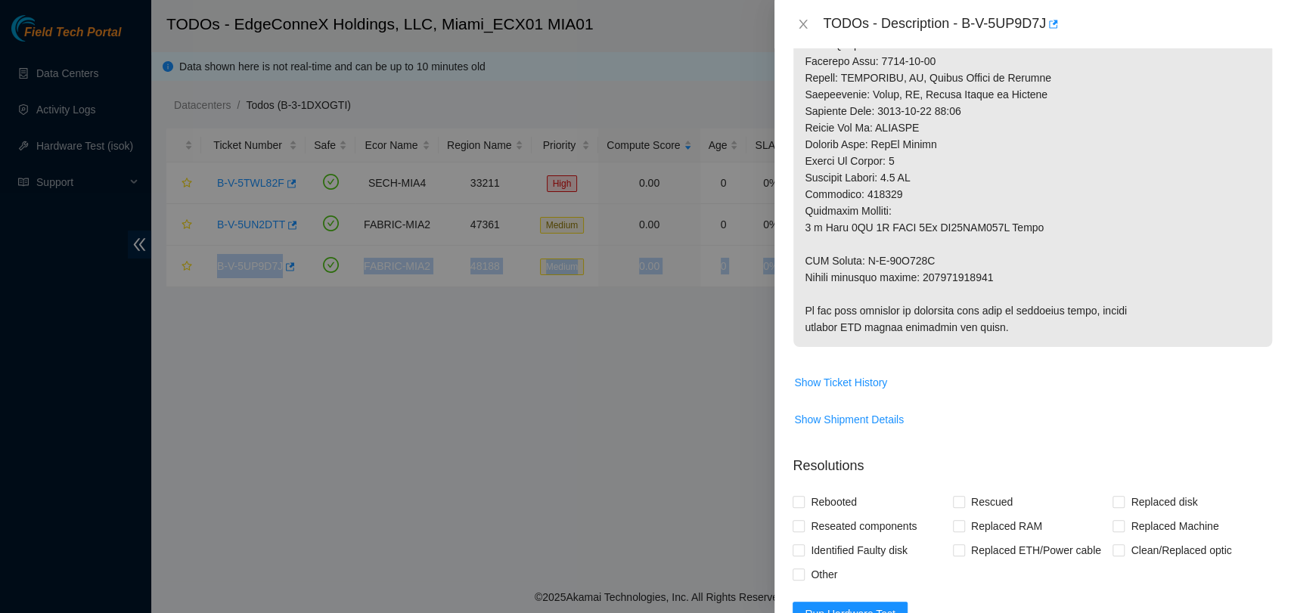
scroll to position [823, 0]
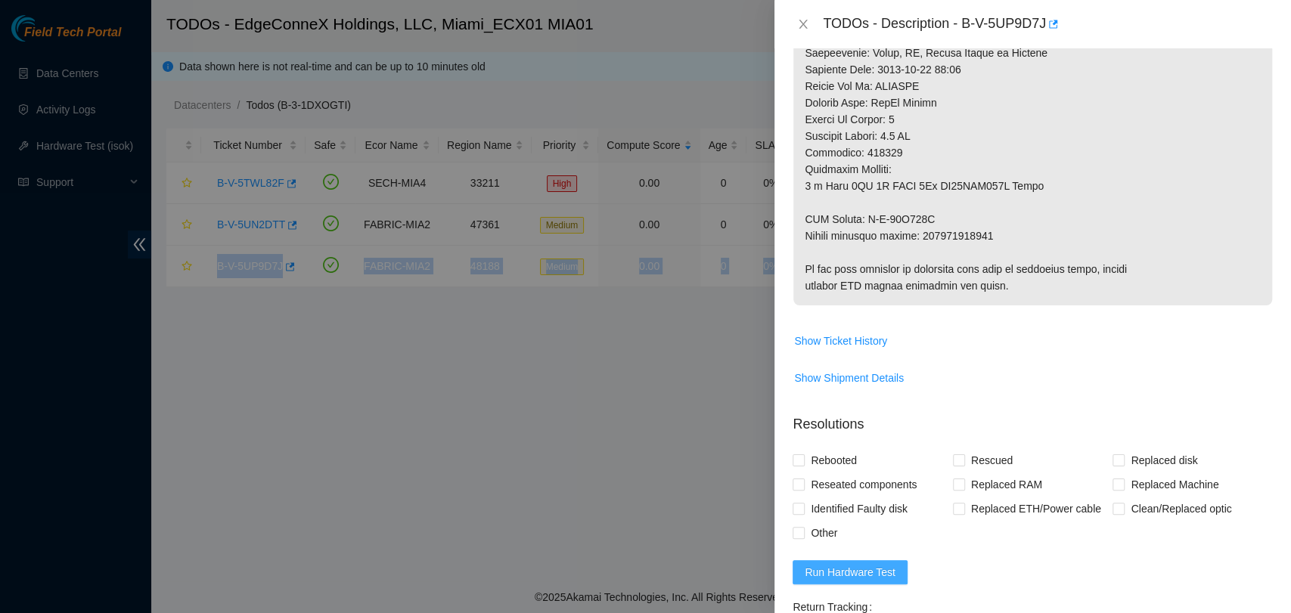
click at [841, 564] on span "Run Hardware Test" at bounding box center [849, 572] width 91 height 17
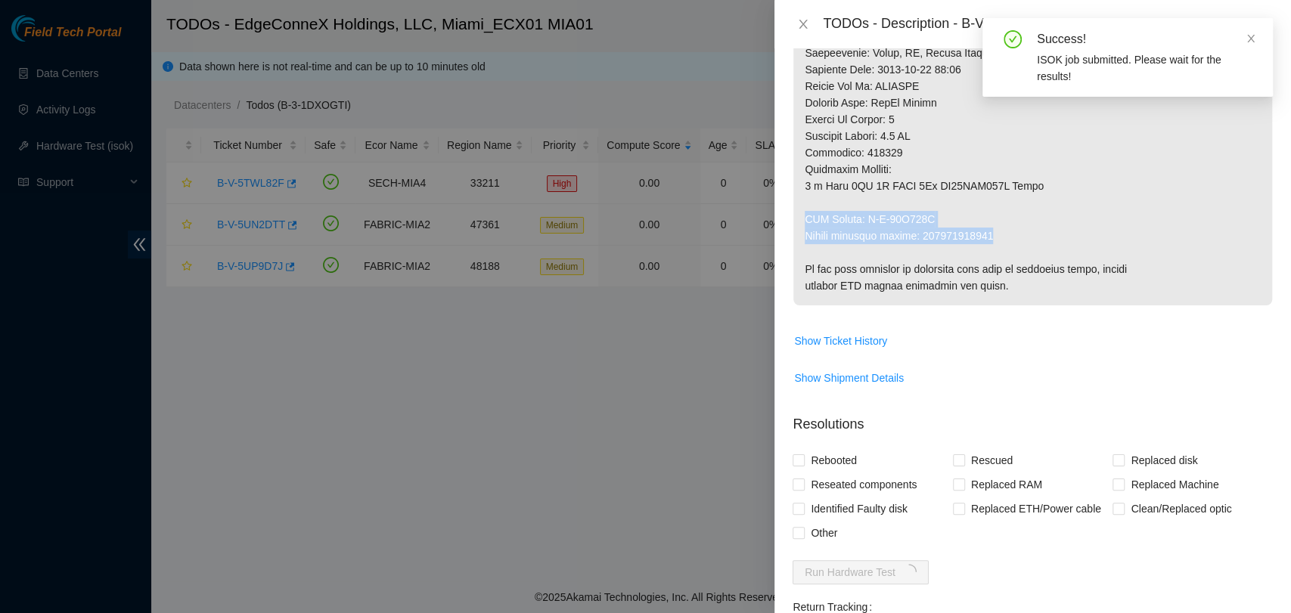
drag, startPoint x: 1002, startPoint y: 213, endPoint x: 802, endPoint y: 202, distance: 200.7
copy p "RMA Return: B-W-13X777I Return tracking number: 463470046586"
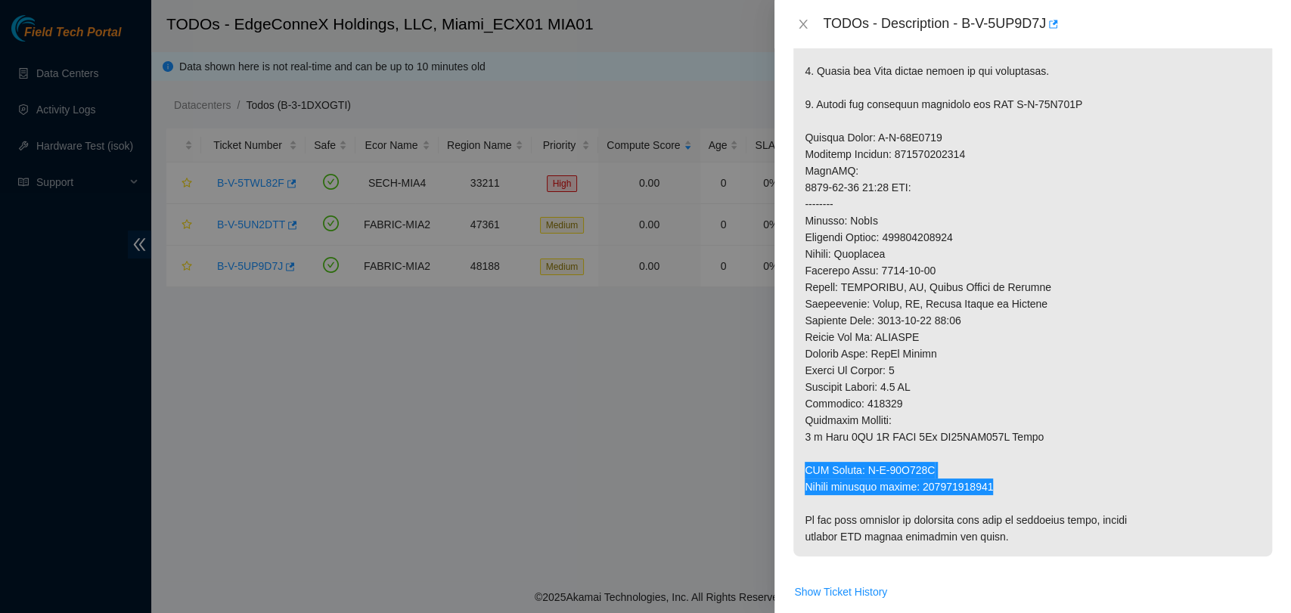
scroll to position [571, 0]
click at [925, 221] on p at bounding box center [1032, 146] width 479 height 821
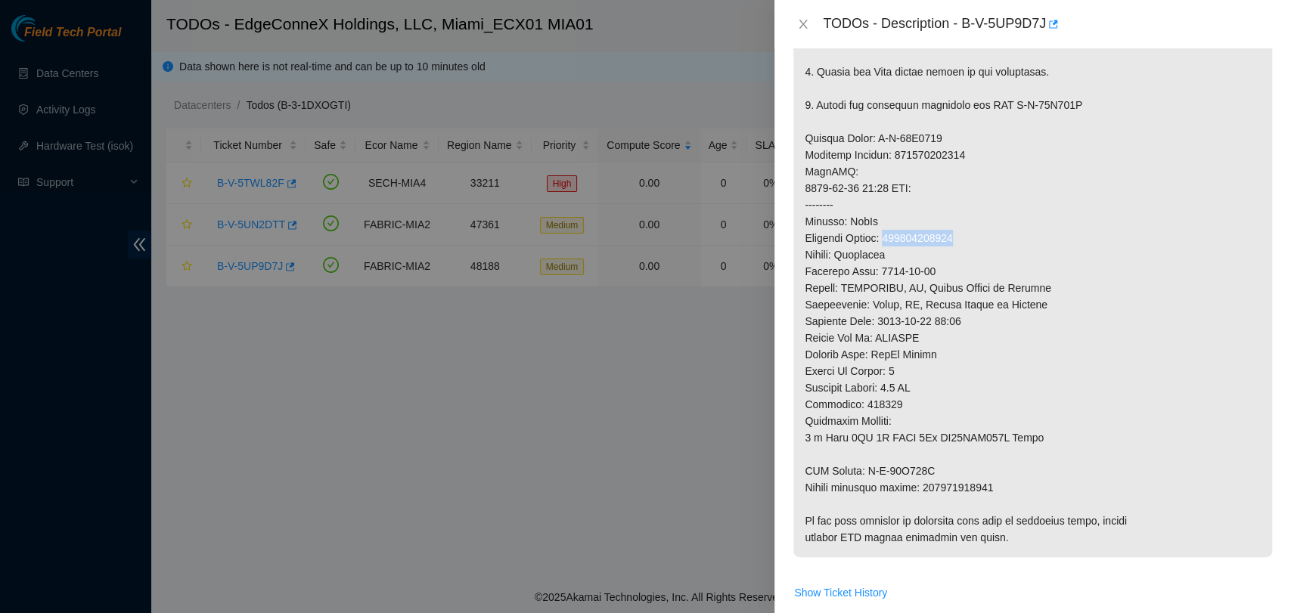
click at [925, 221] on p at bounding box center [1032, 146] width 479 height 821
copy p "463470046575"
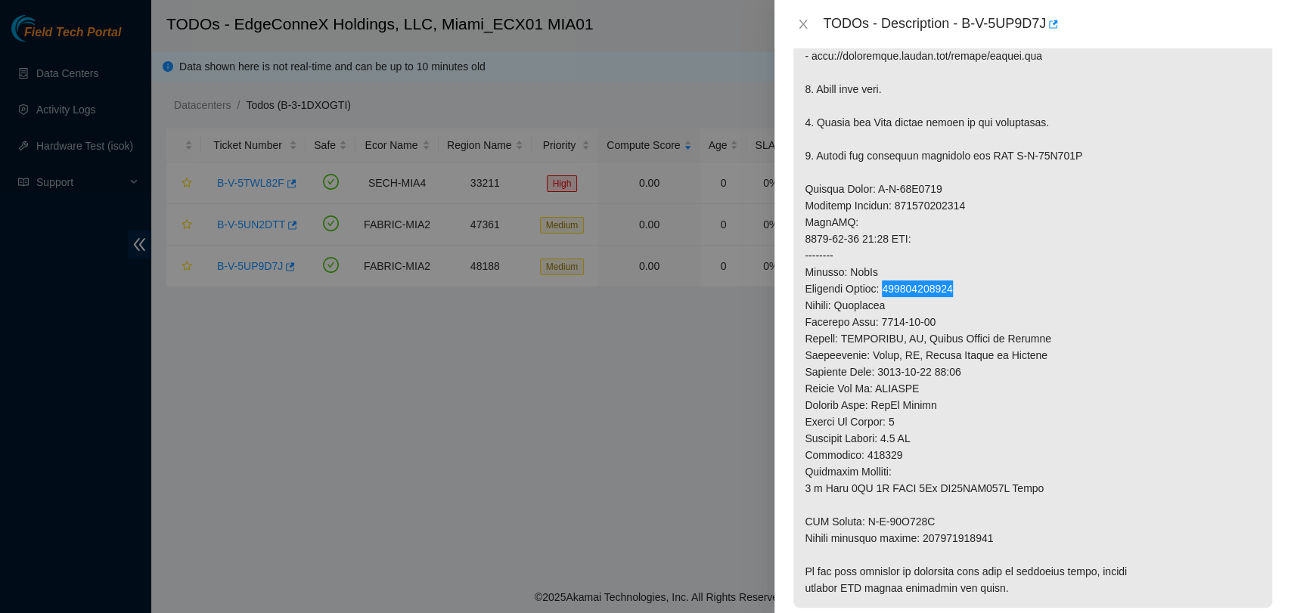
scroll to position [319, 0]
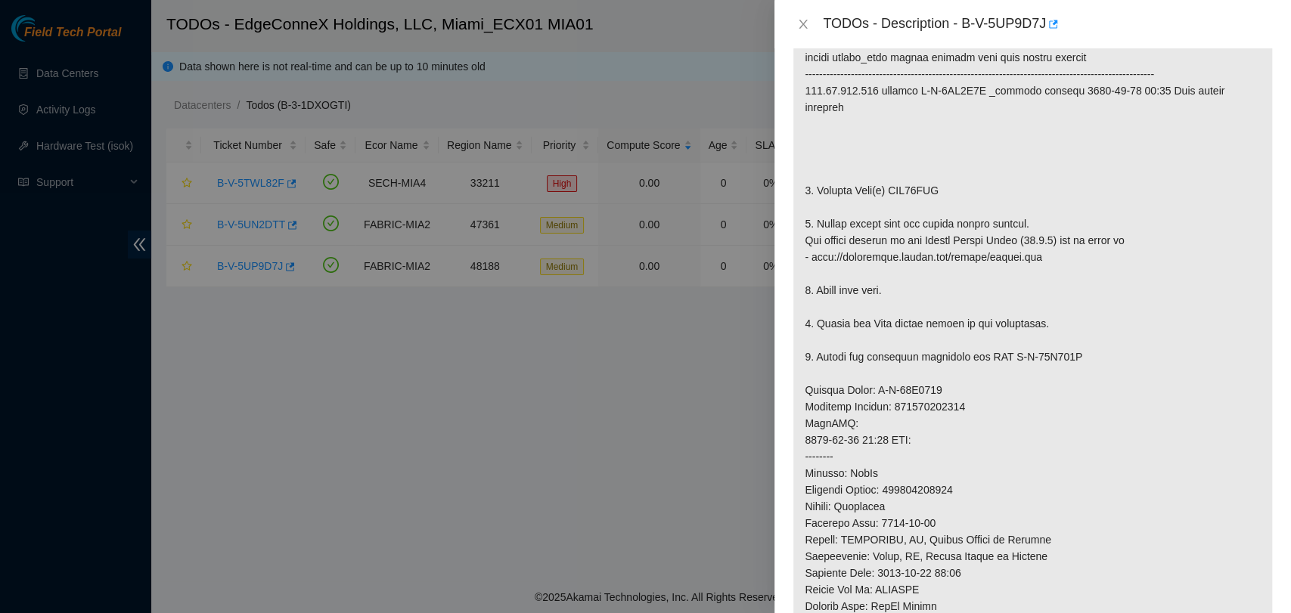
click at [912, 176] on p at bounding box center [1032, 398] width 479 height 821
copy p "WJG04XXG"
